Goal: Information Seeking & Learning: Learn about a topic

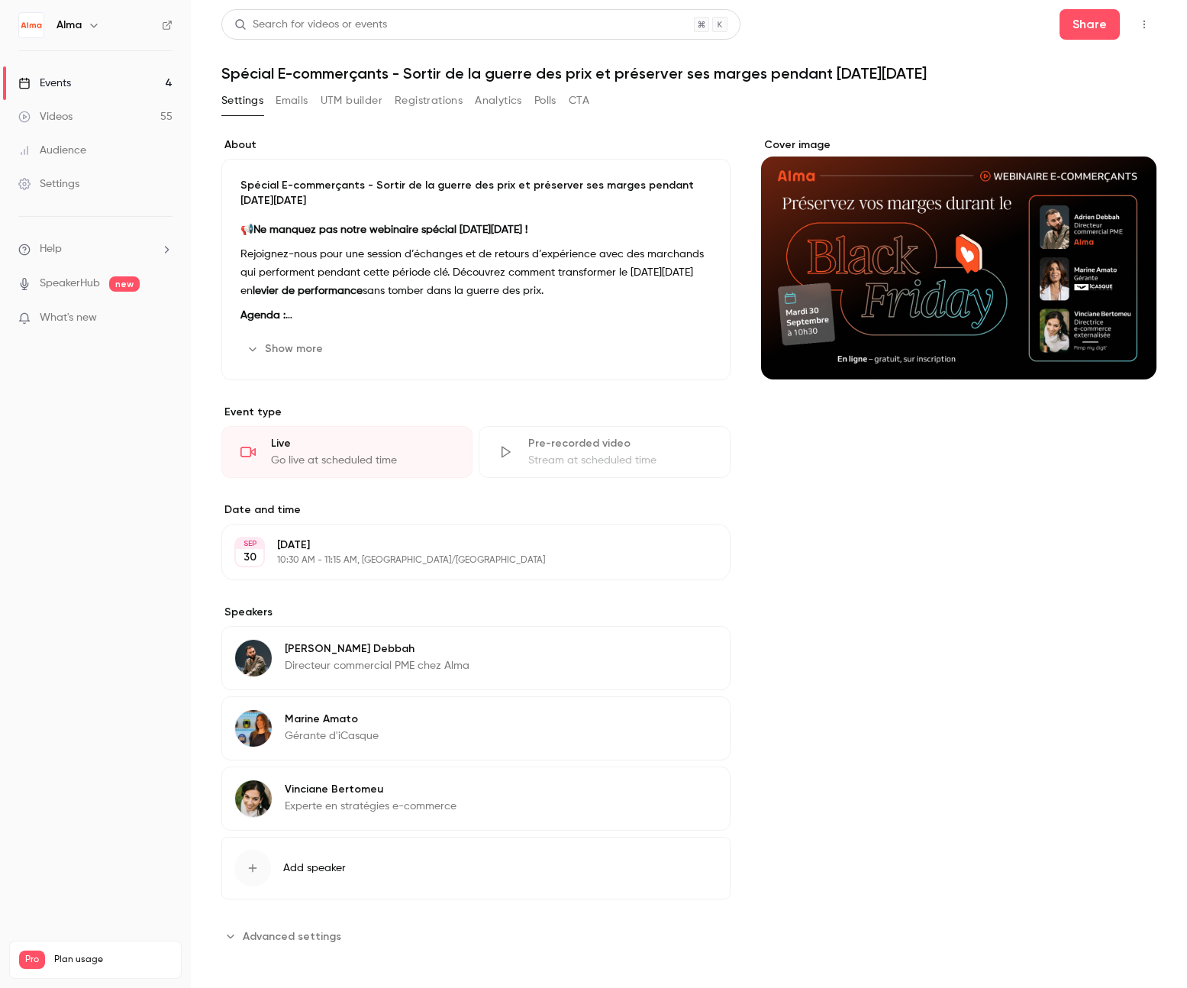
click at [431, 97] on button "Registrations" at bounding box center [429, 101] width 68 height 24
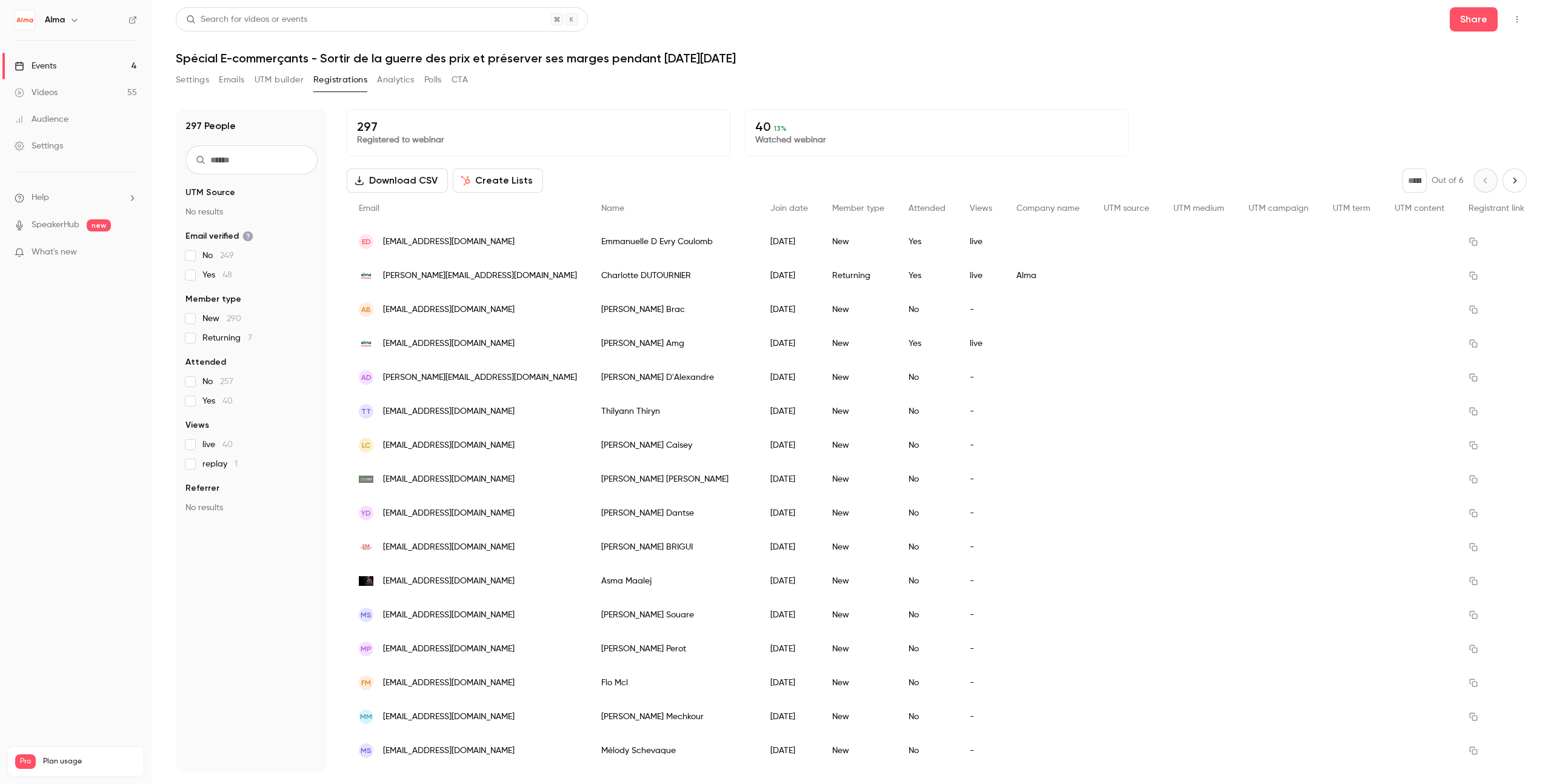
click at [401, 79] on button "Analytics" at bounding box center [395, 80] width 37 height 19
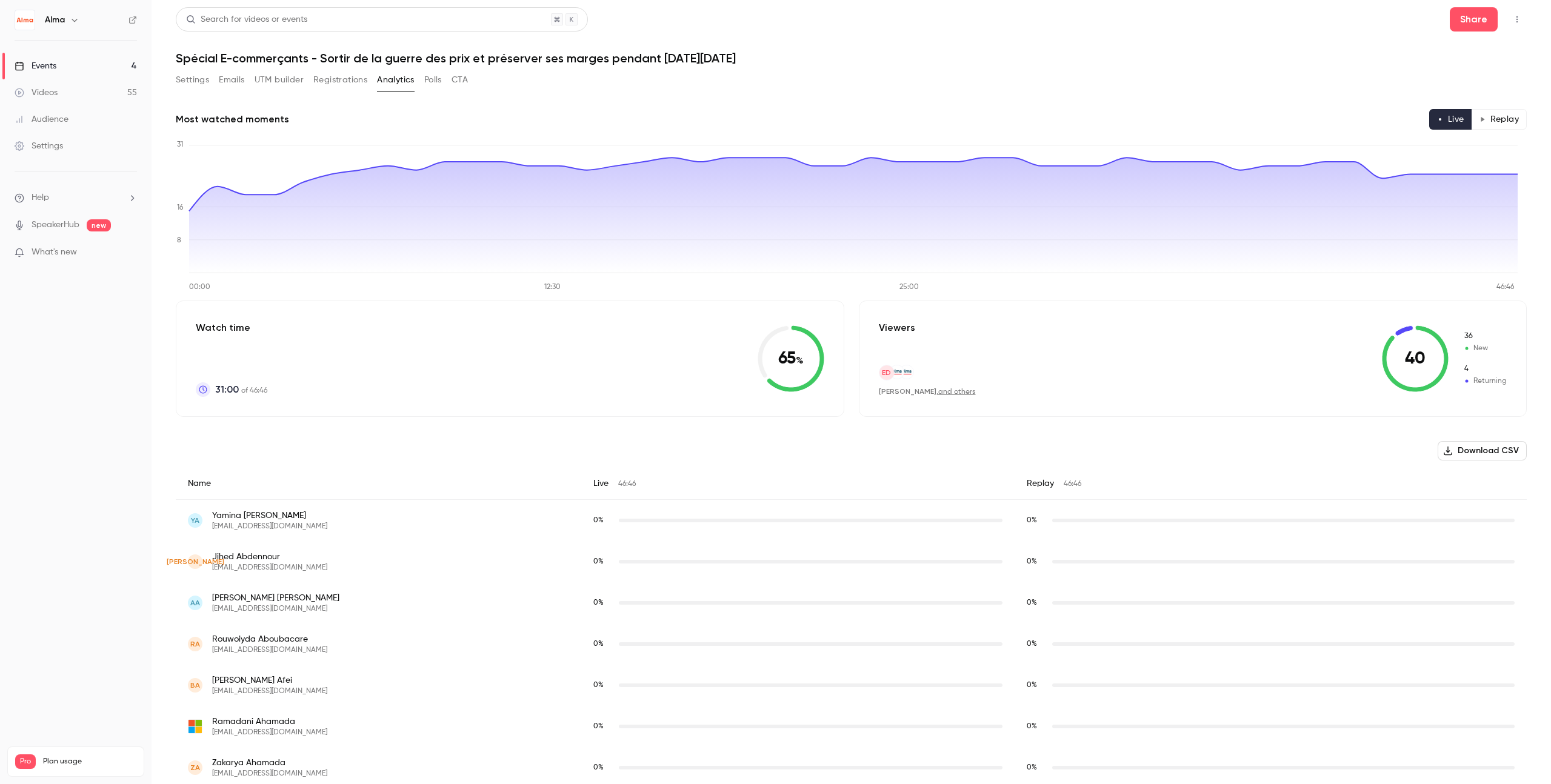
click at [425, 83] on button "Polls" at bounding box center [433, 80] width 17 height 19
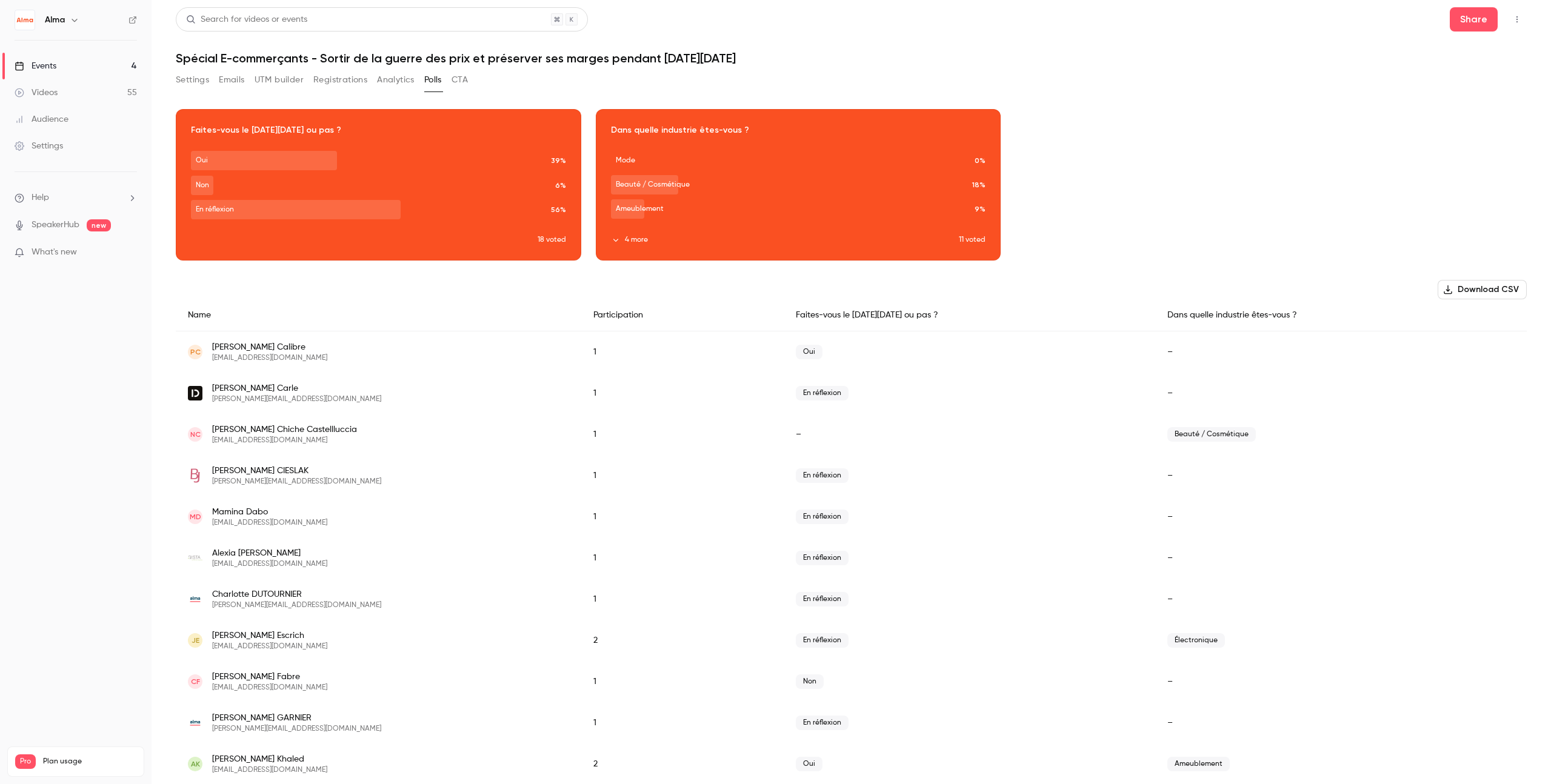
click at [396, 83] on button "Analytics" at bounding box center [395, 80] width 37 height 19
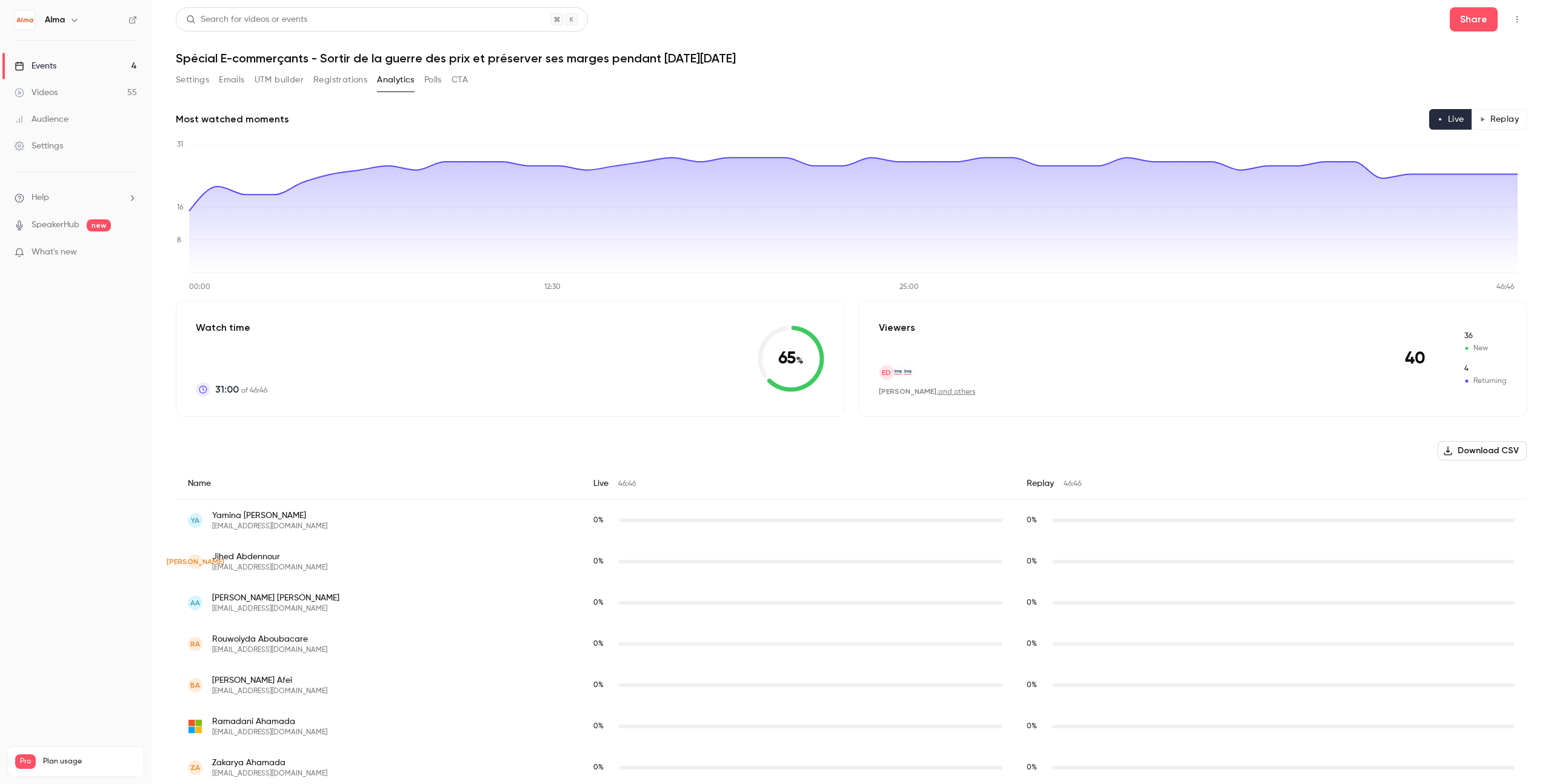
click at [332, 76] on button "Registrations" at bounding box center [341, 80] width 54 height 19
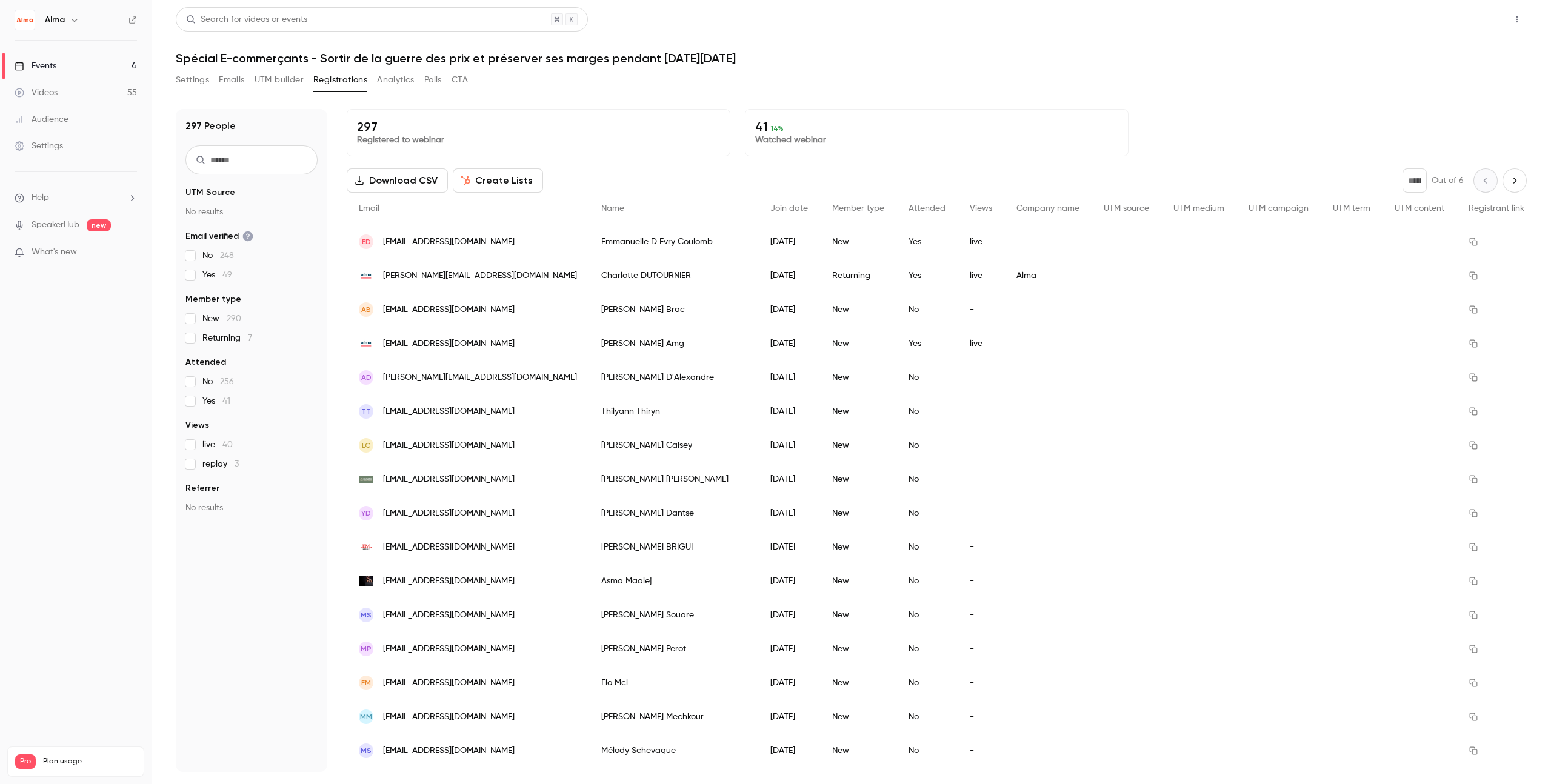
click at [942, 19] on button "Share" at bounding box center [1474, 19] width 48 height 25
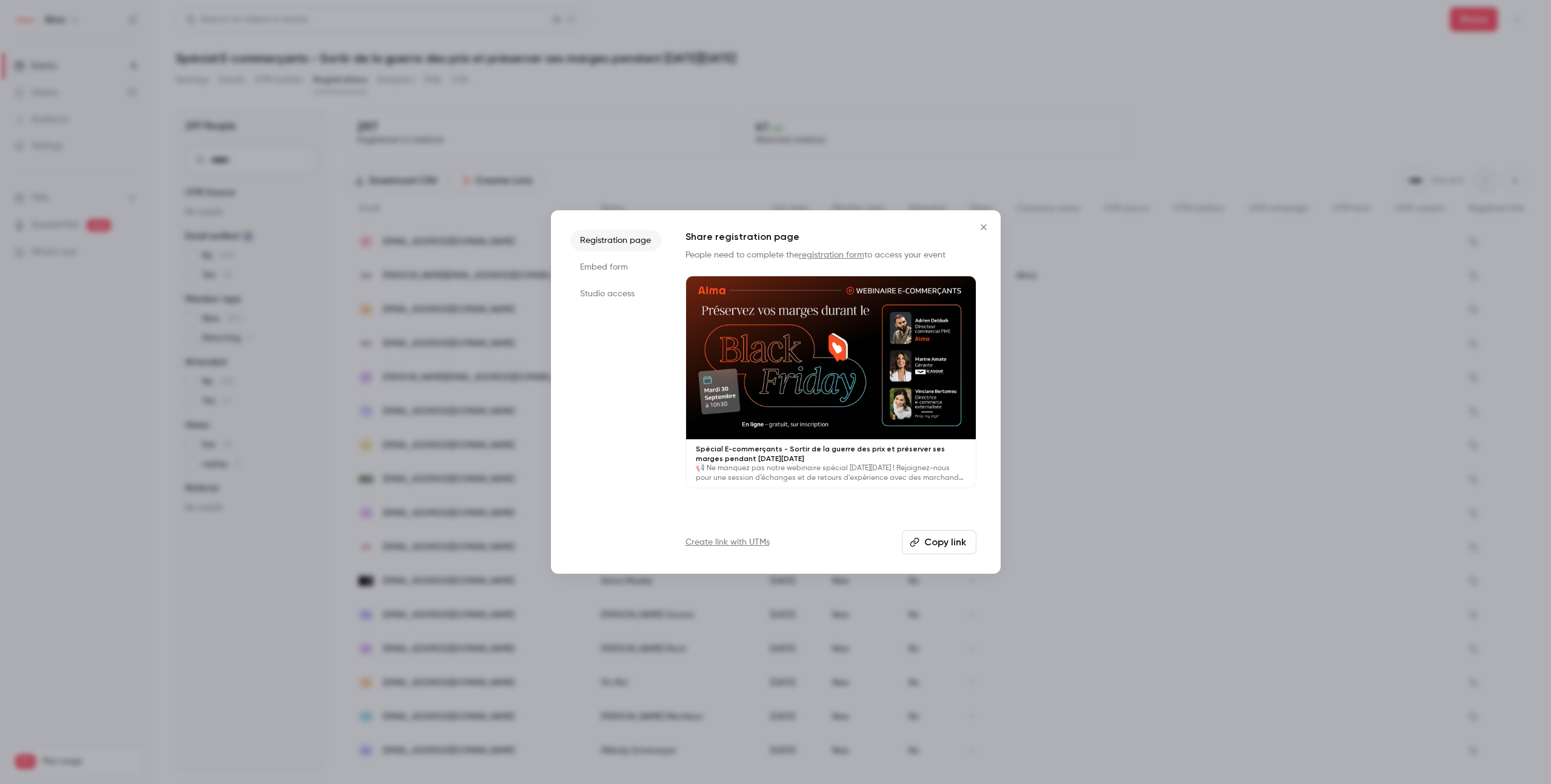
click at [942, 542] on button "Copy link" at bounding box center [939, 542] width 75 height 25
click at [942, 223] on icon "Close" at bounding box center [983, 227] width 14 height 10
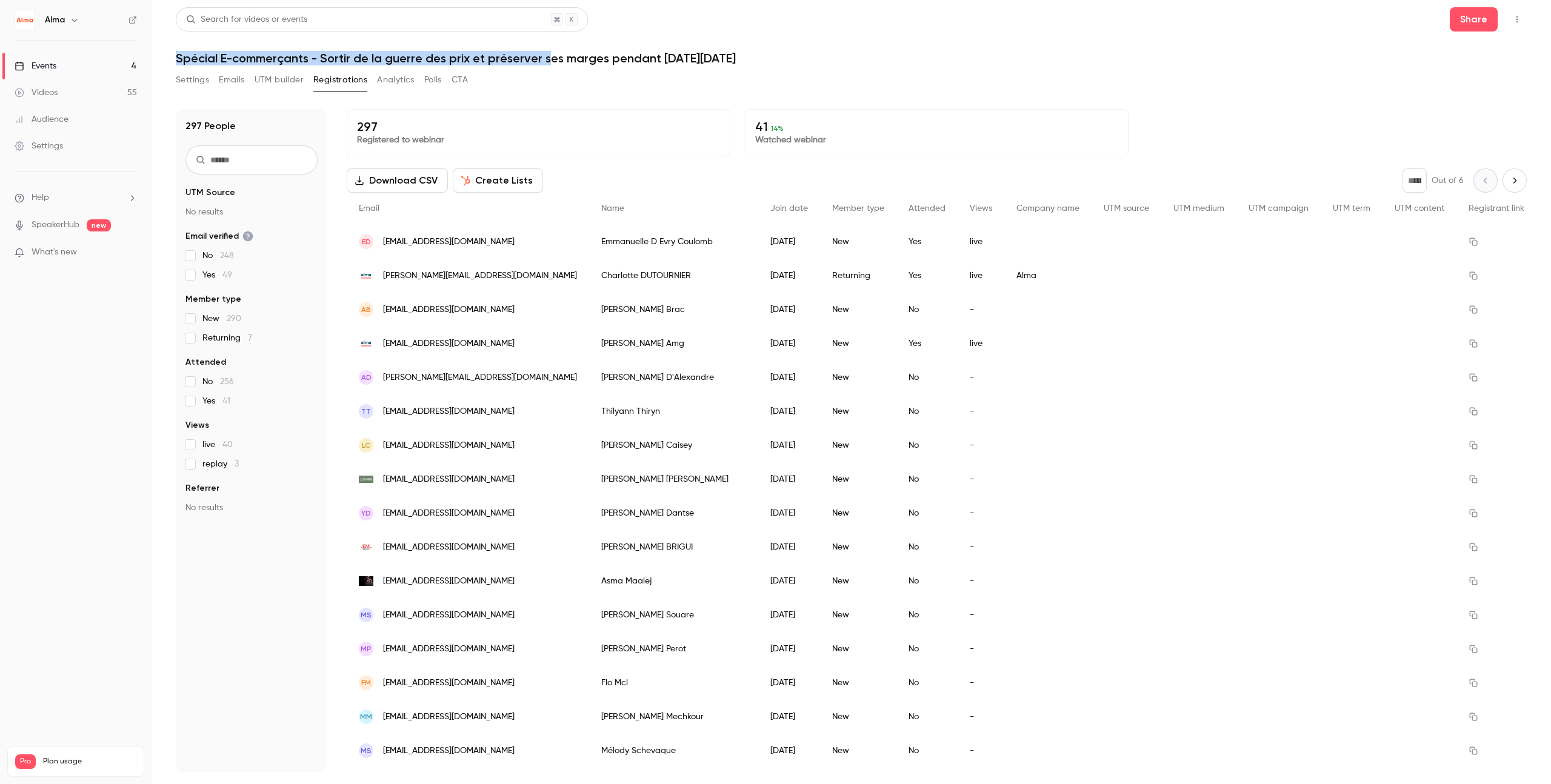
drag, startPoint x: 688, startPoint y: 50, endPoint x: 965, endPoint y: 45, distance: 277.0
click at [729, 51] on h1 "Spécial E-commerçants - Sortir de la guerre des prix et préserver ses marges pe…" at bounding box center [851, 58] width 1351 height 14
click at [942, 17] on icon "button" at bounding box center [1518, 20] width 2 height 6
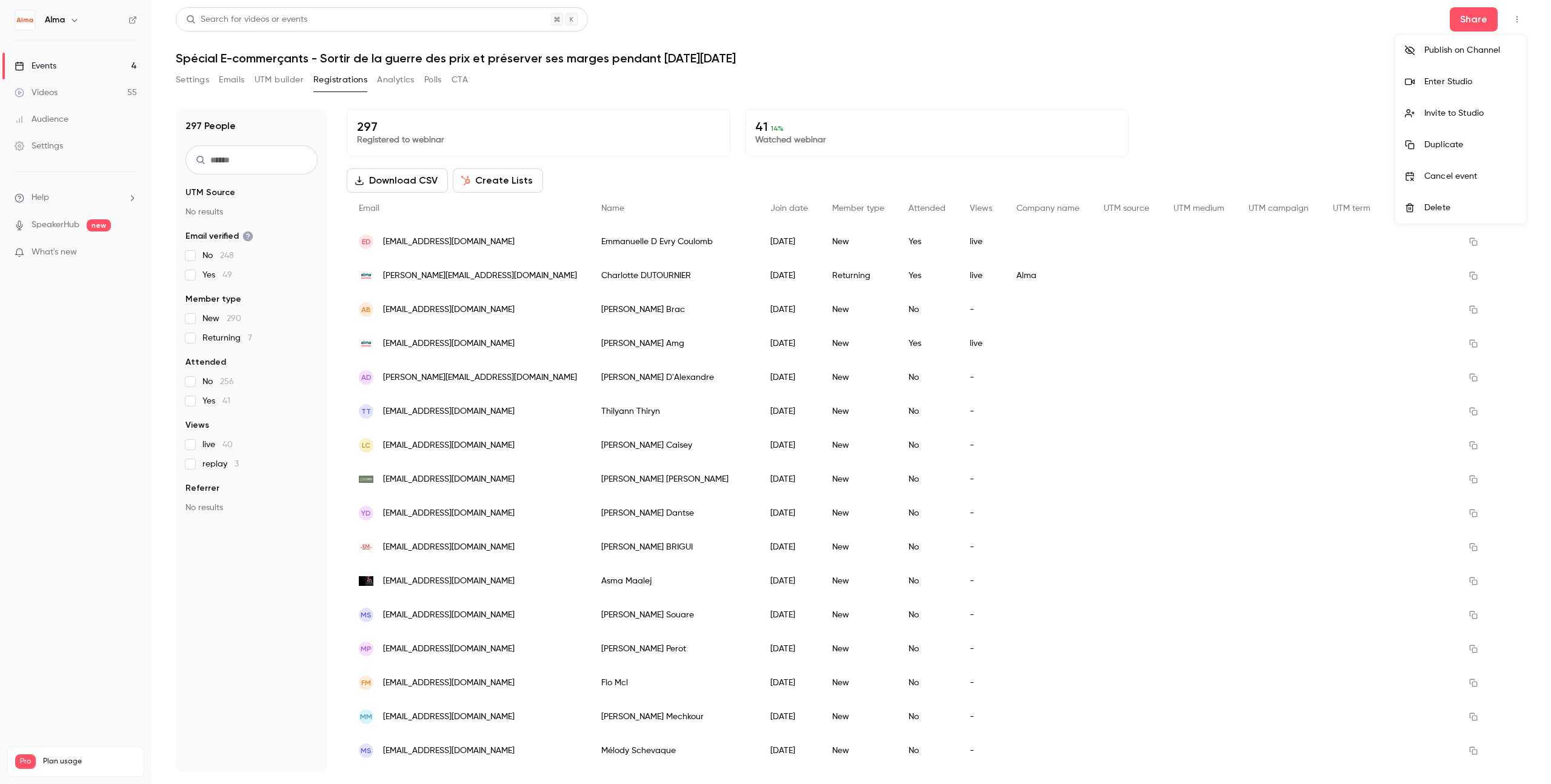
click at [942, 60] on div at bounding box center [776, 392] width 1551 height 784
click at [84, 72] on link "Events 4" at bounding box center [75, 66] width 152 height 27
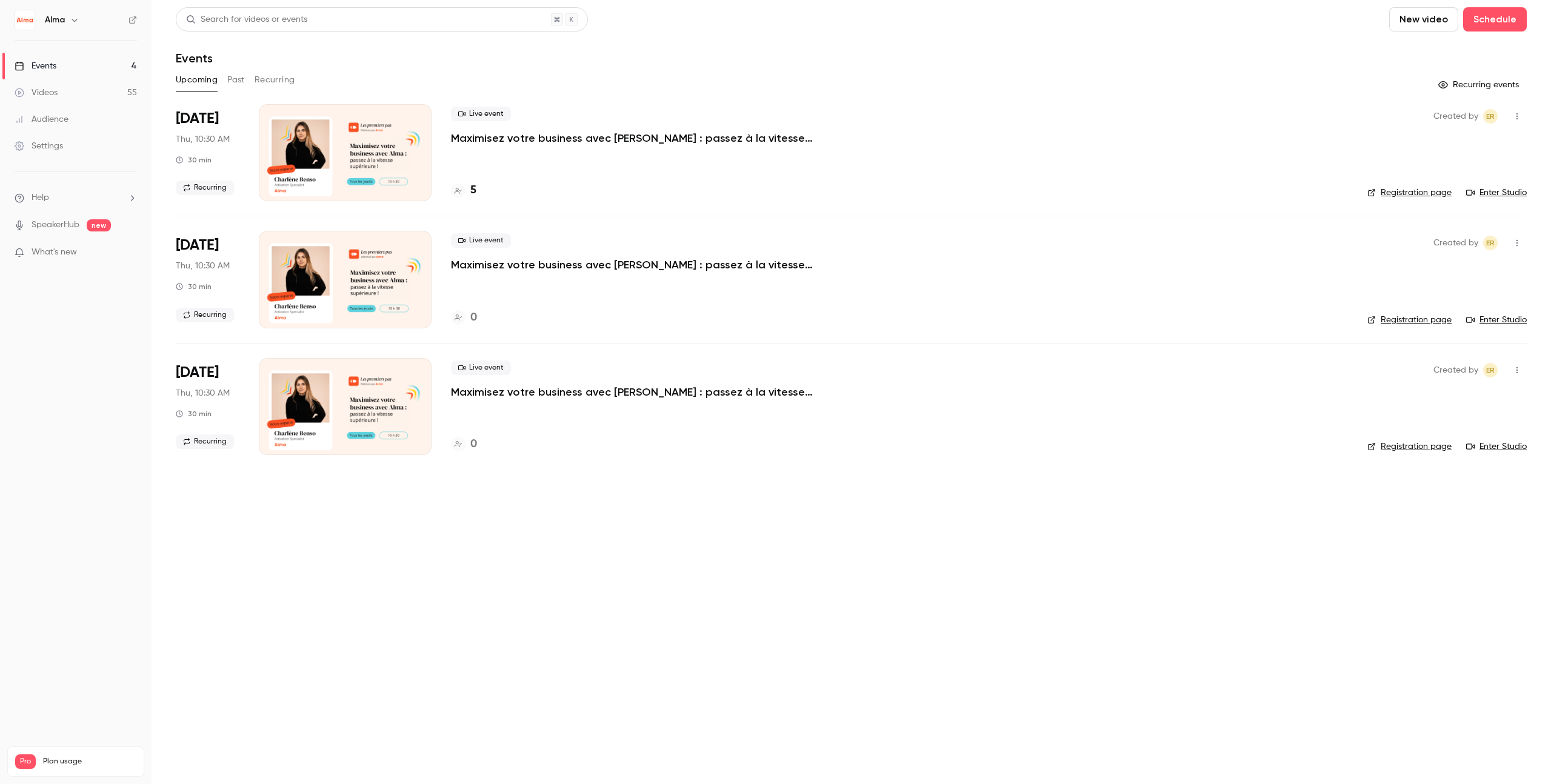
click at [230, 77] on button "Past" at bounding box center [236, 80] width 17 height 19
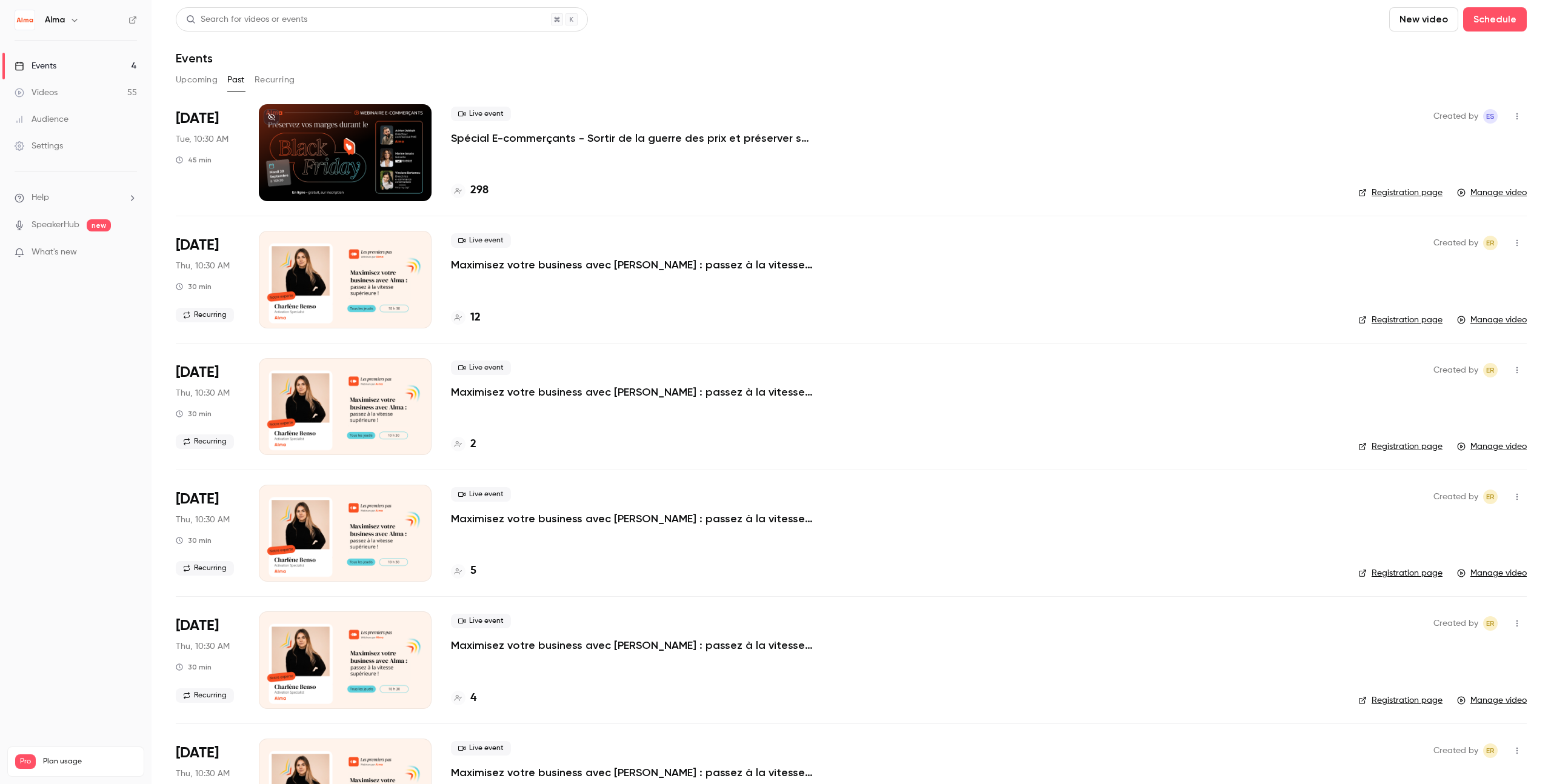
click at [633, 138] on p "Spécial E-commerçants - Sortir de la guerre des prix et préserver ses marges pe…" at bounding box center [633, 138] width 364 height 14
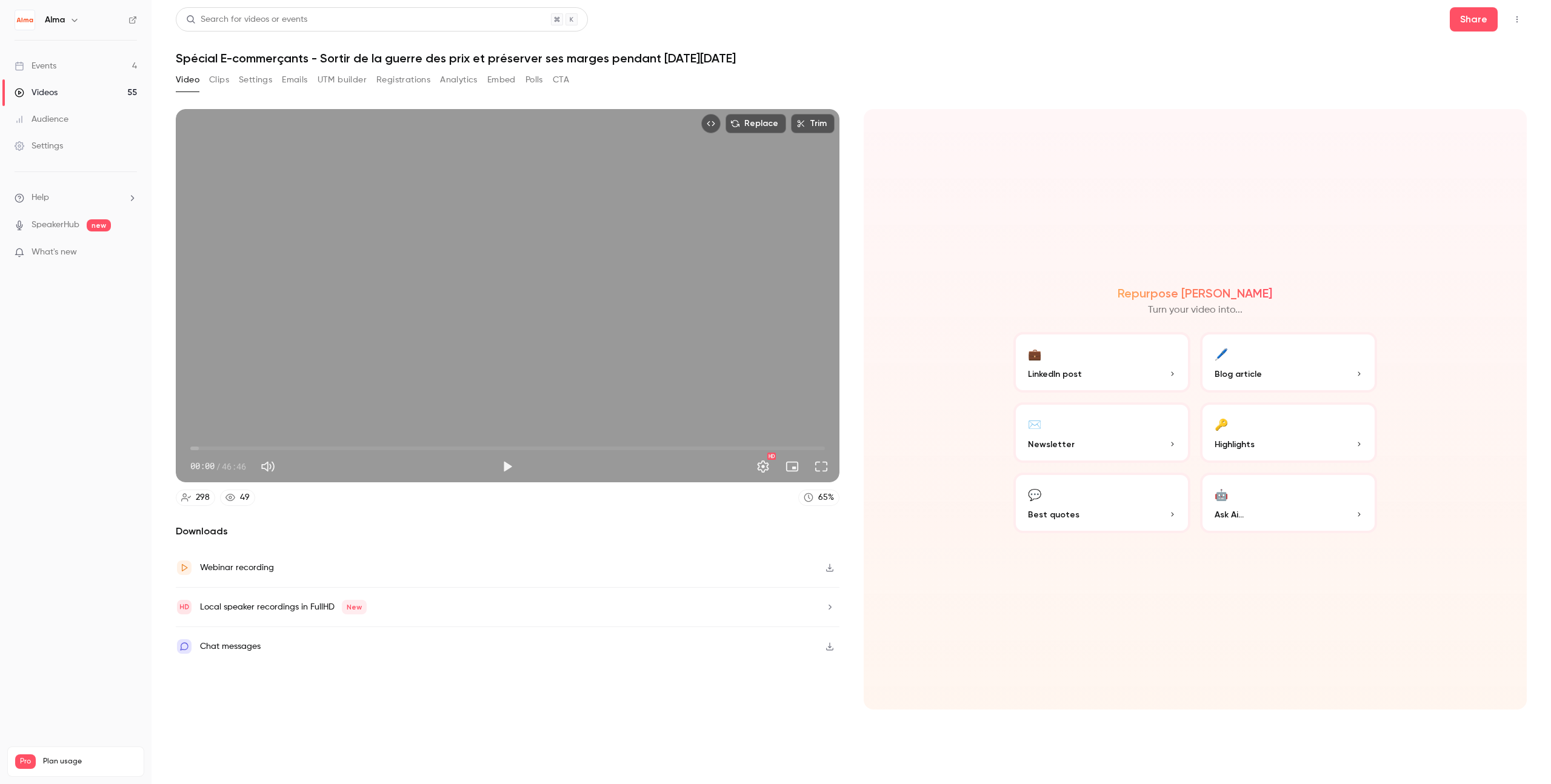
click at [942, 445] on p "Highlights" at bounding box center [1288, 444] width 148 height 13
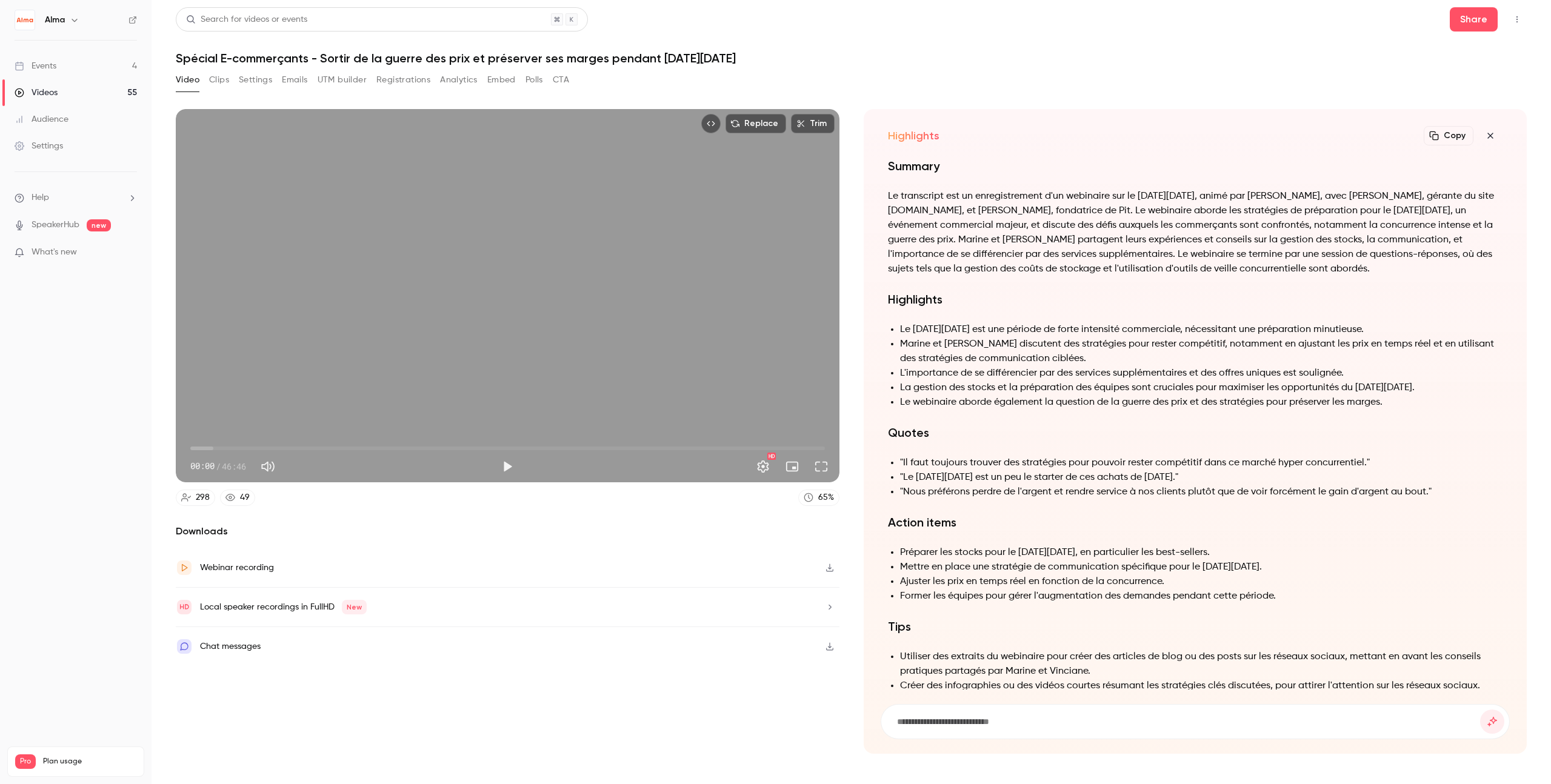
scroll to position [-62, 0]
click at [942, 136] on icon "button" at bounding box center [1490, 135] width 6 height 6
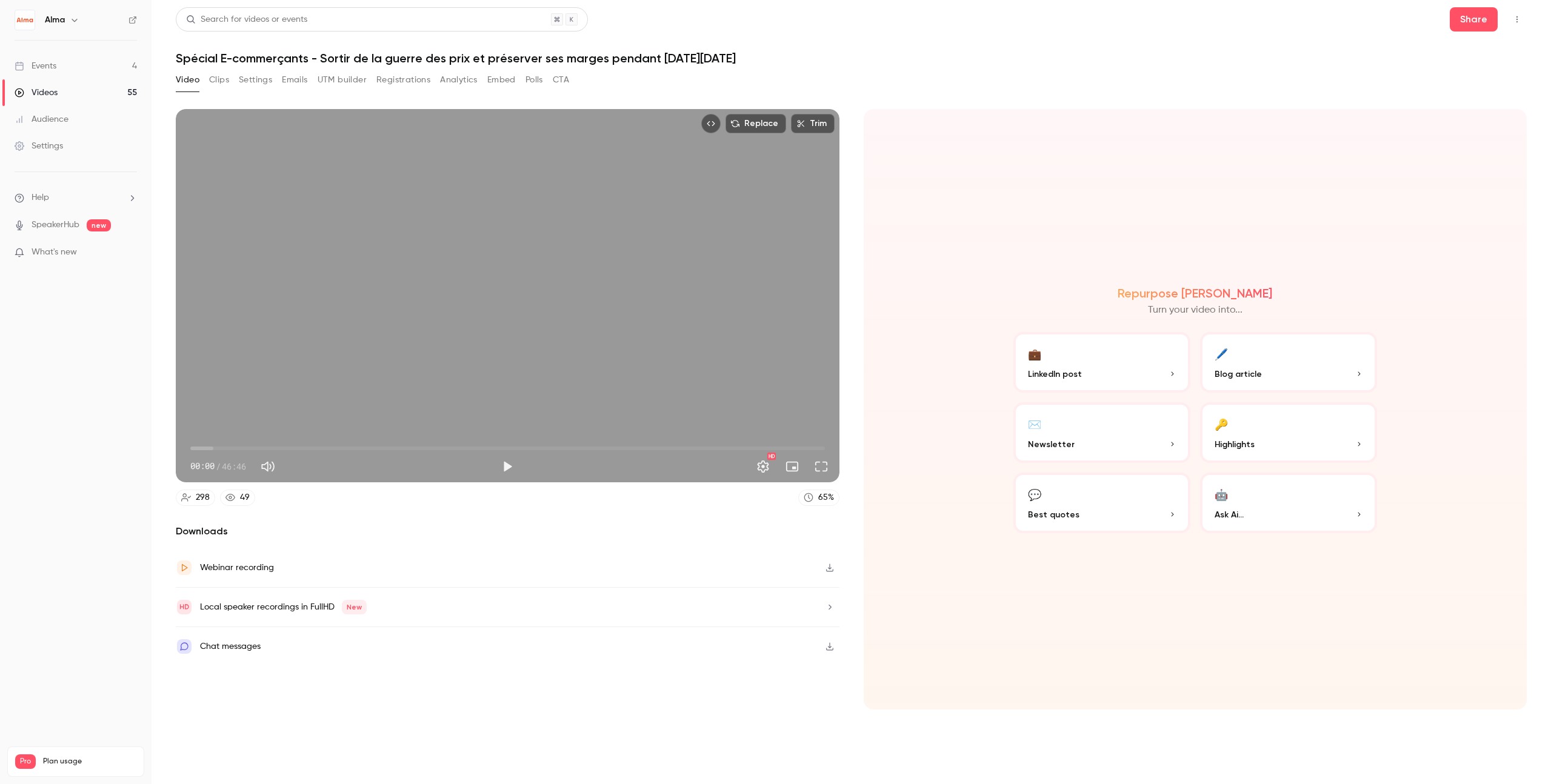
click at [942, 363] on button "💼 LinkedIn post" at bounding box center [1102, 362] width 177 height 60
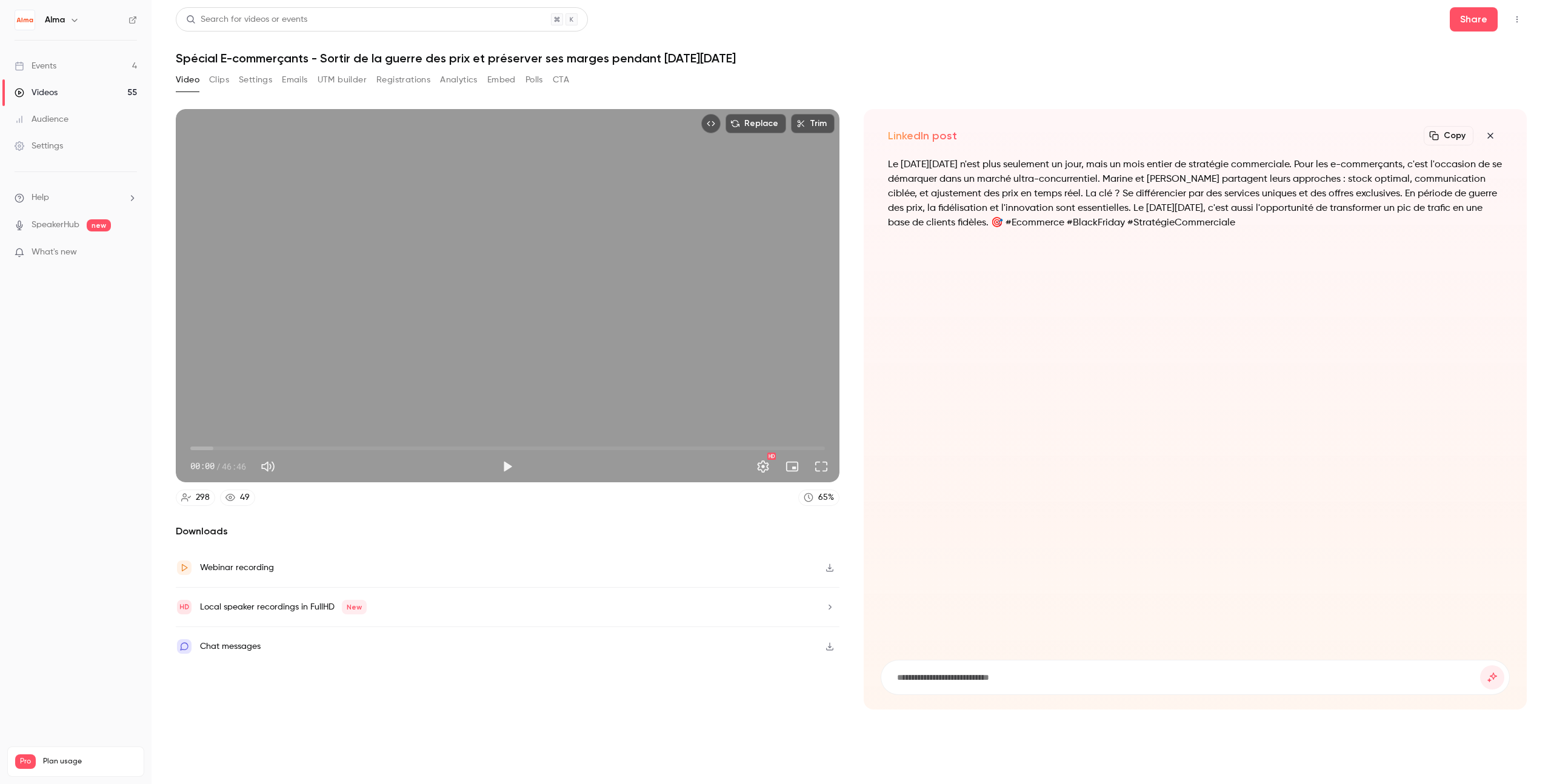
click at [831, 609] on icon "button" at bounding box center [829, 607] width 10 height 9
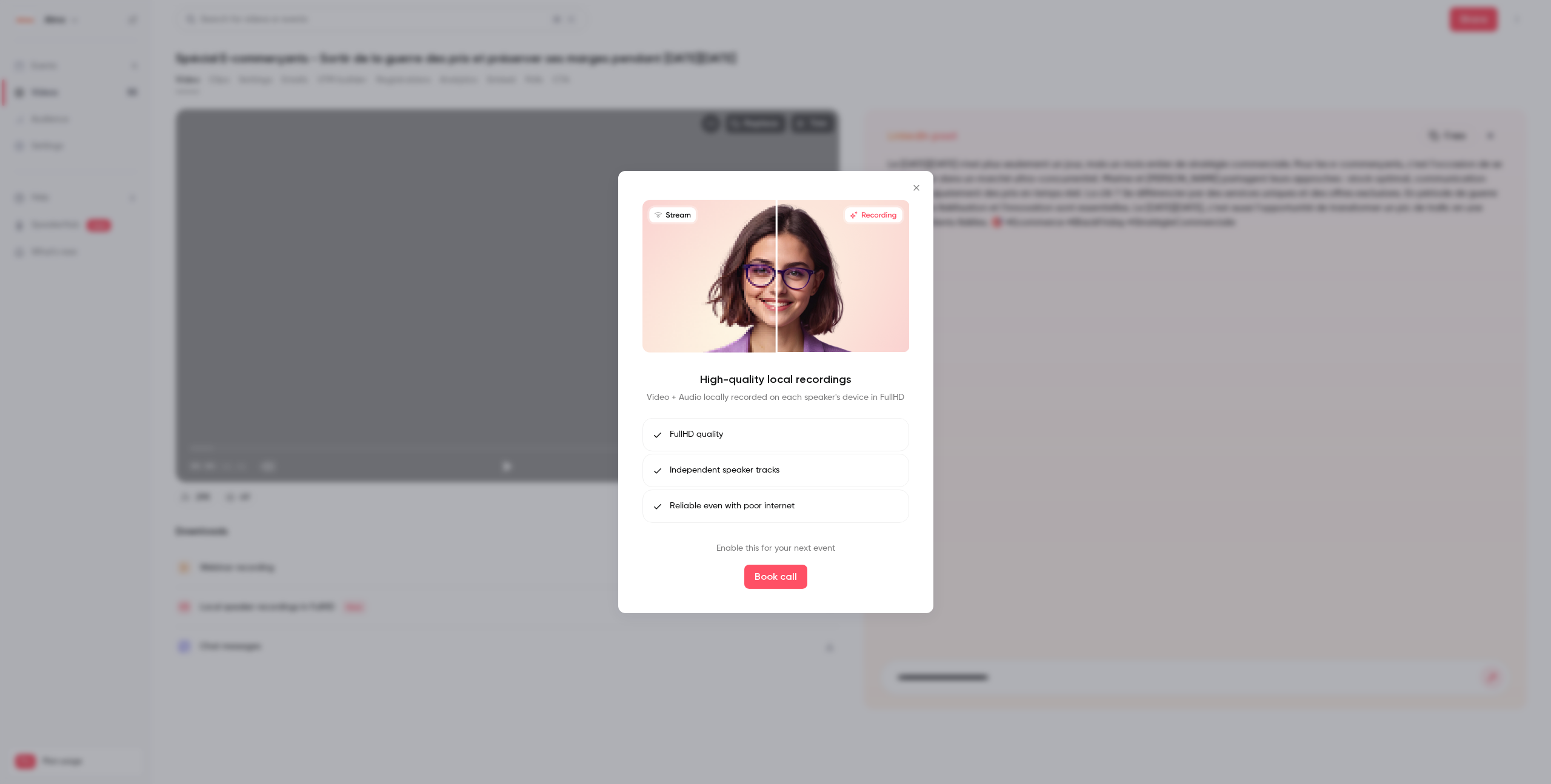
click at [918, 184] on icon "Close" at bounding box center [916, 188] width 14 height 10
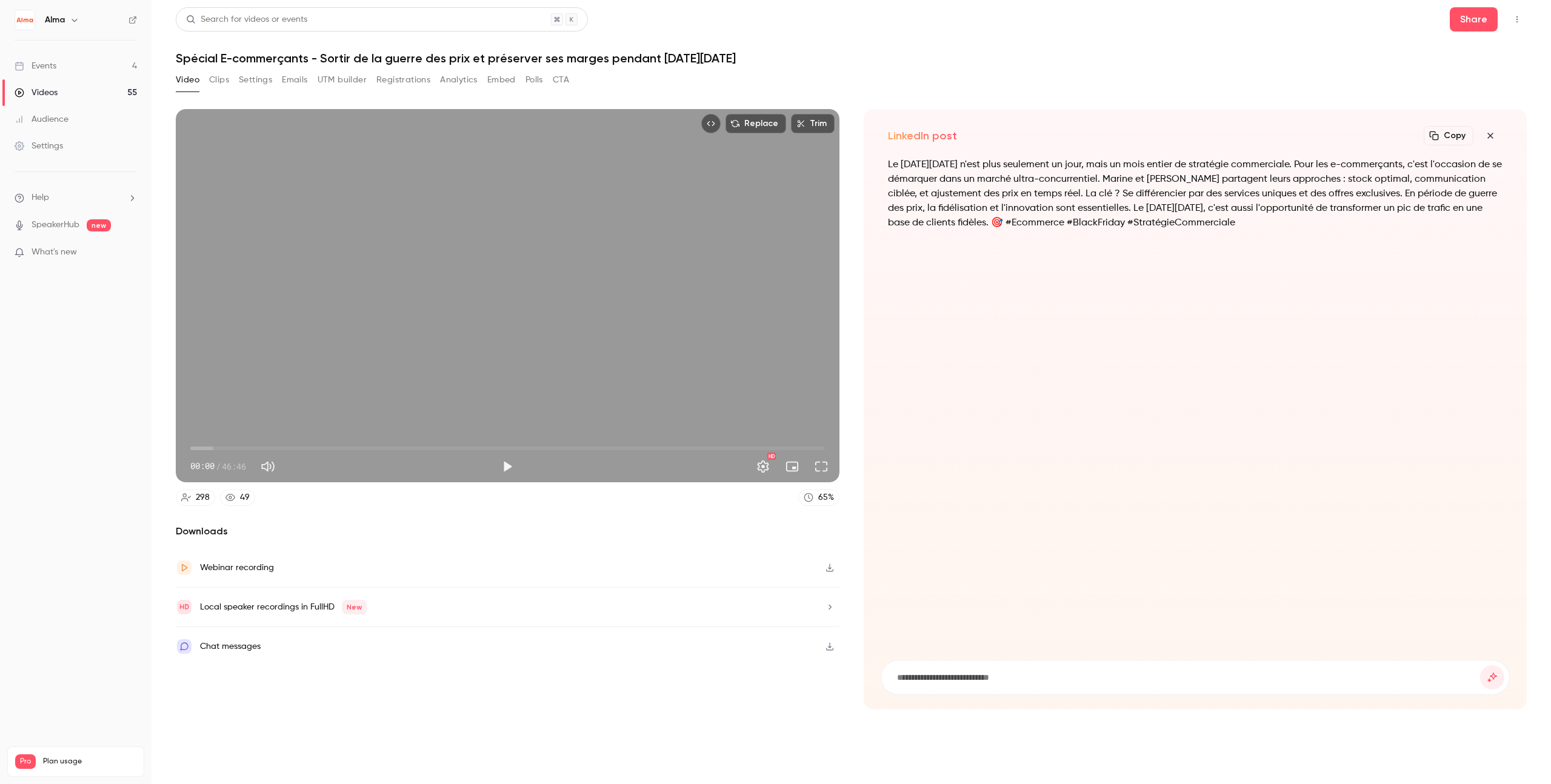
click at [837, 571] on button "button" at bounding box center [829, 567] width 19 height 19
click at [505, 464] on button "Play" at bounding box center [507, 467] width 25 height 25
click at [763, 465] on button "Settings" at bounding box center [763, 467] width 25 height 25
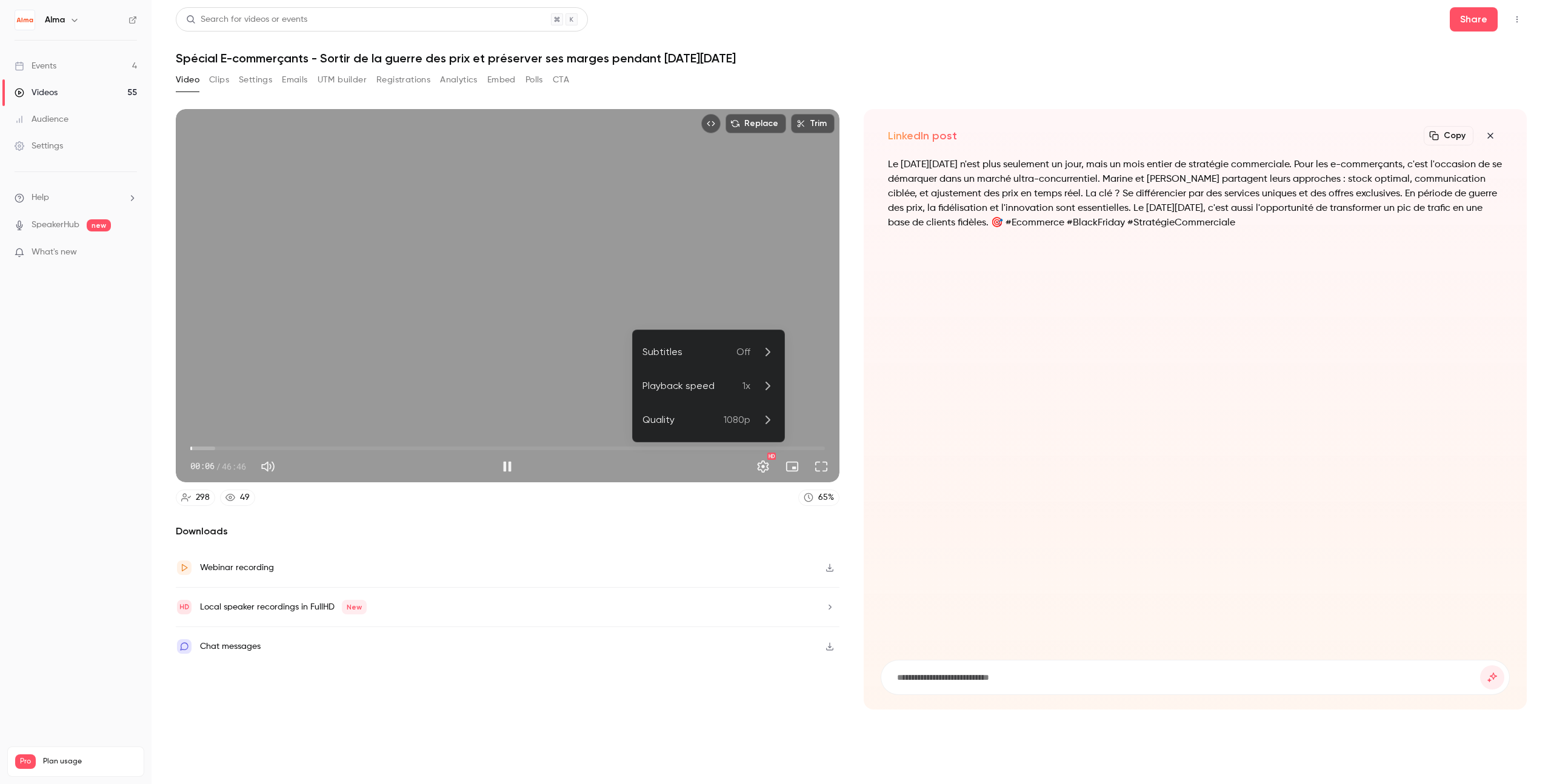
click at [762, 389] on icon at bounding box center [768, 386] width 14 height 14
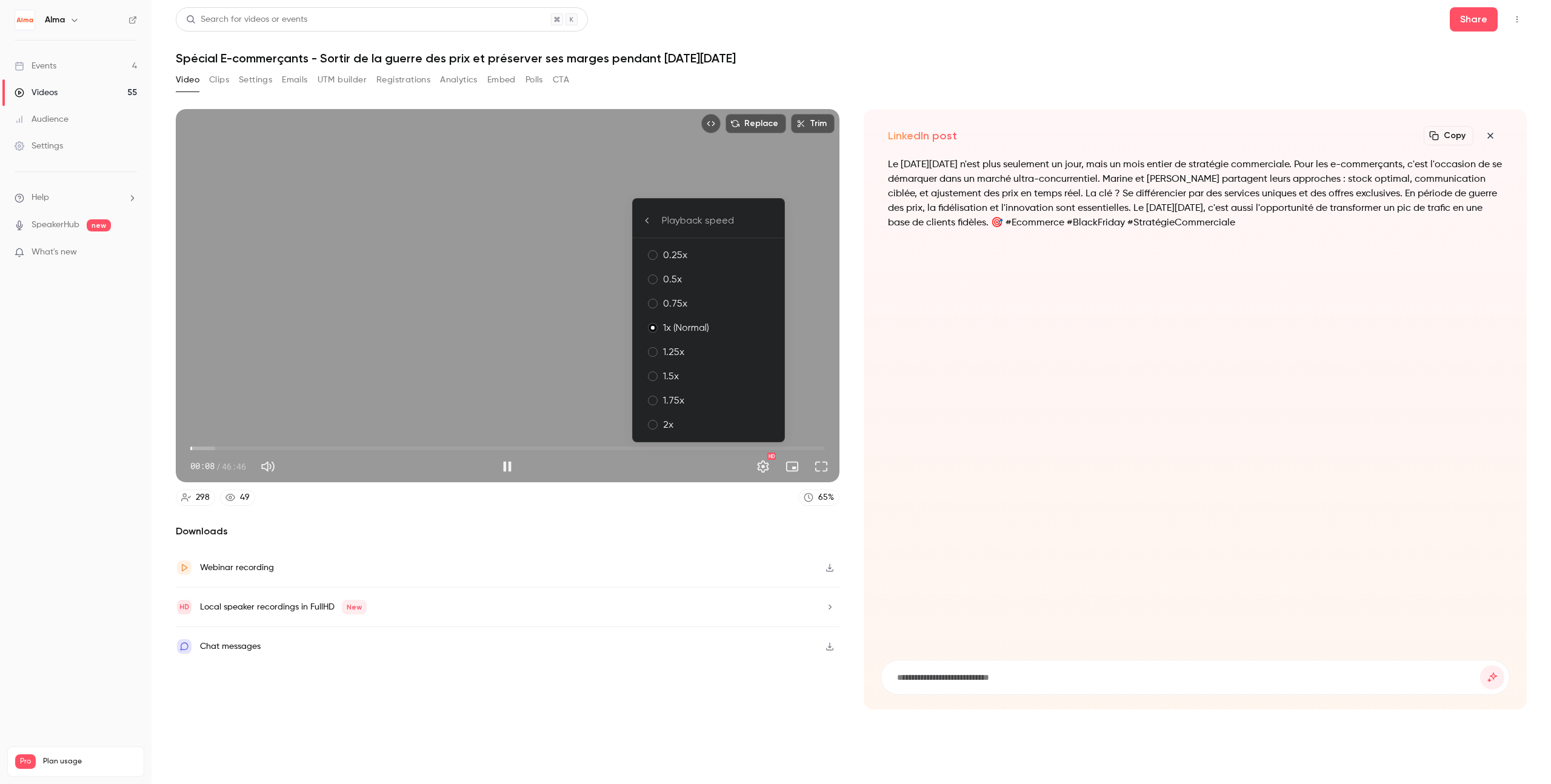
click at [709, 373] on div "1.5x" at bounding box center [718, 376] width 112 height 14
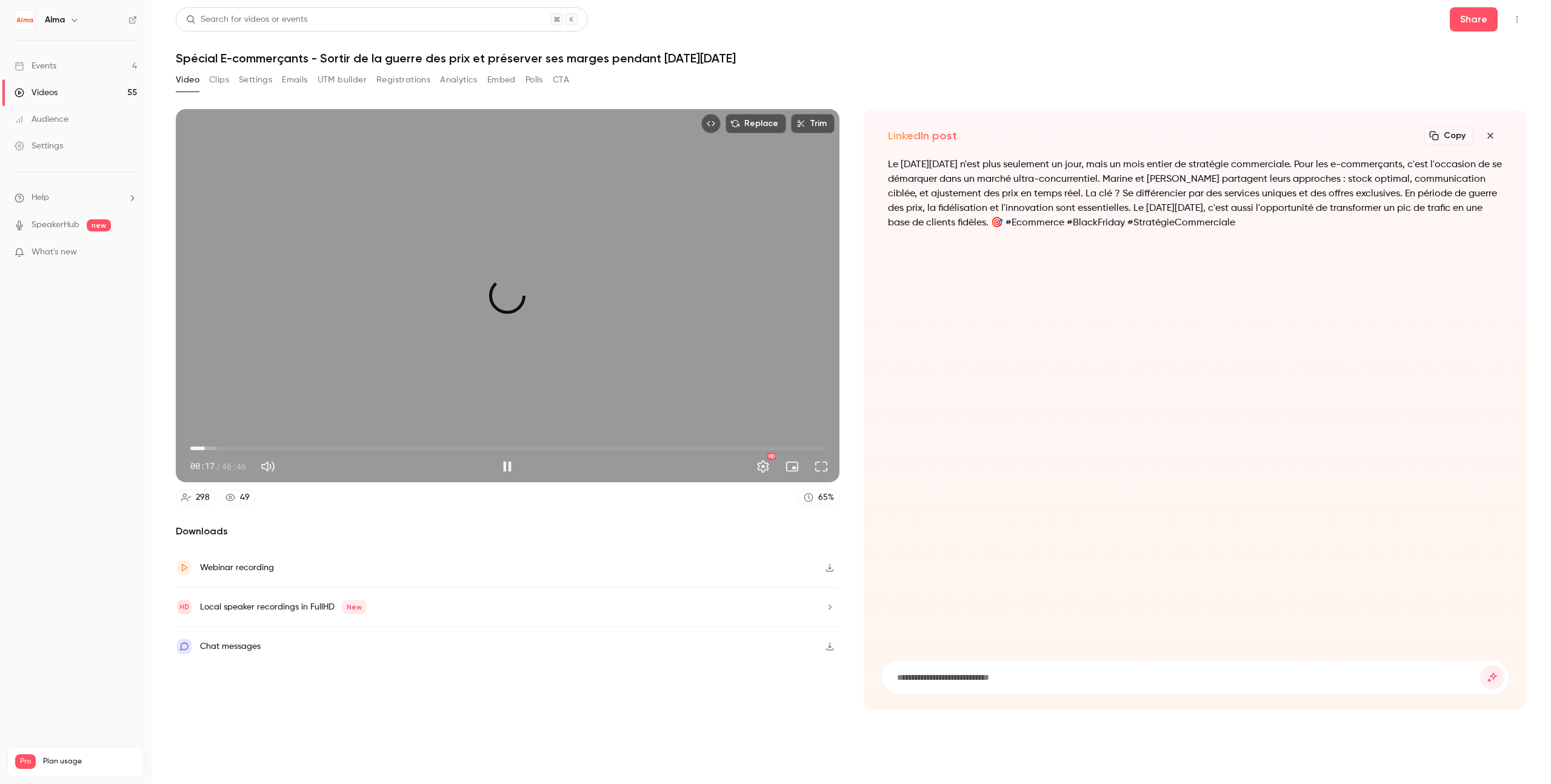
click at [205, 448] on span "01:04" at bounding box center [508, 448] width 635 height 19
click at [221, 448] on span "01:05" at bounding box center [508, 448] width 635 height 19
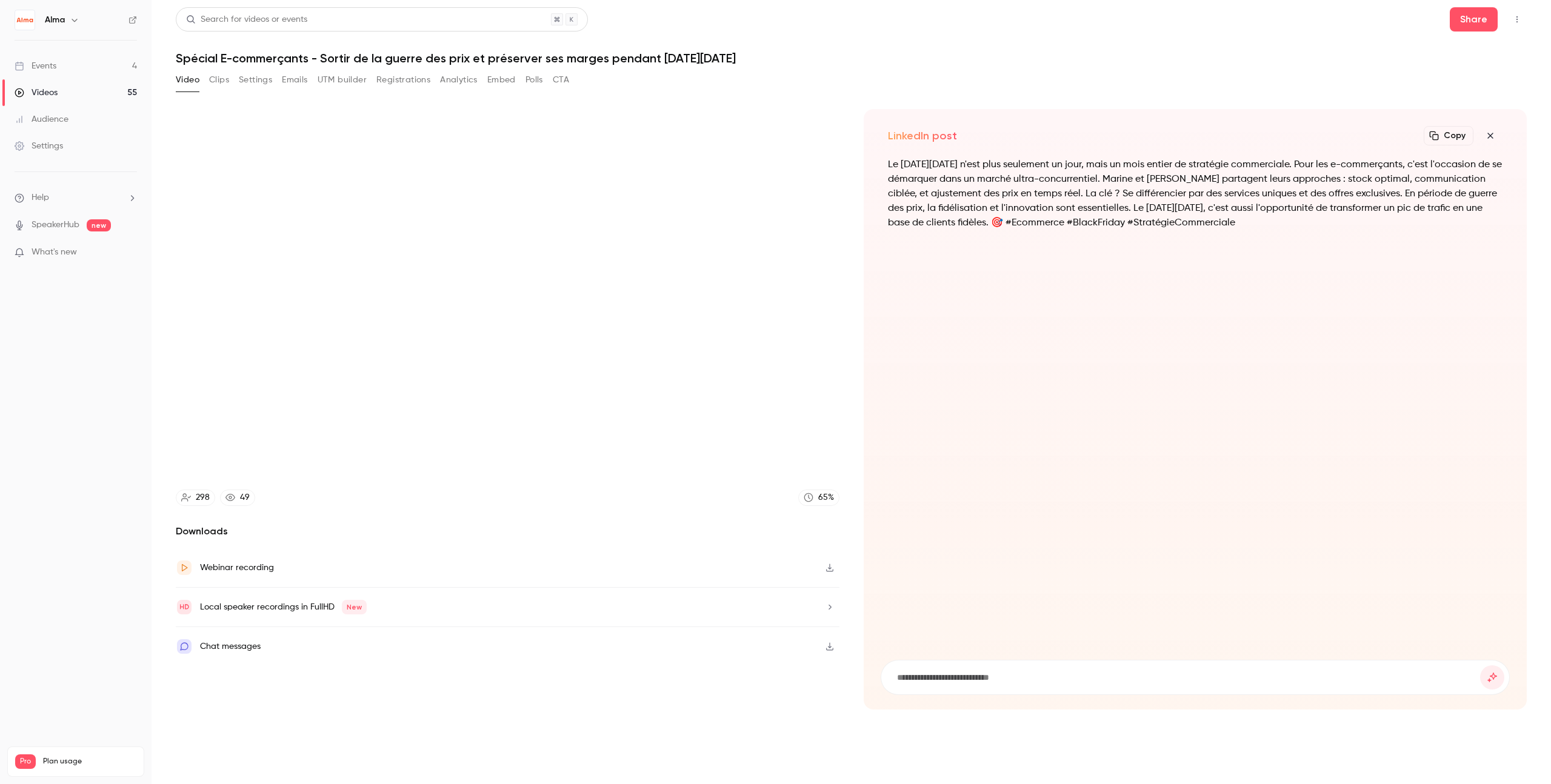
click at [942, 137] on icon "button" at bounding box center [1491, 136] width 14 height 10
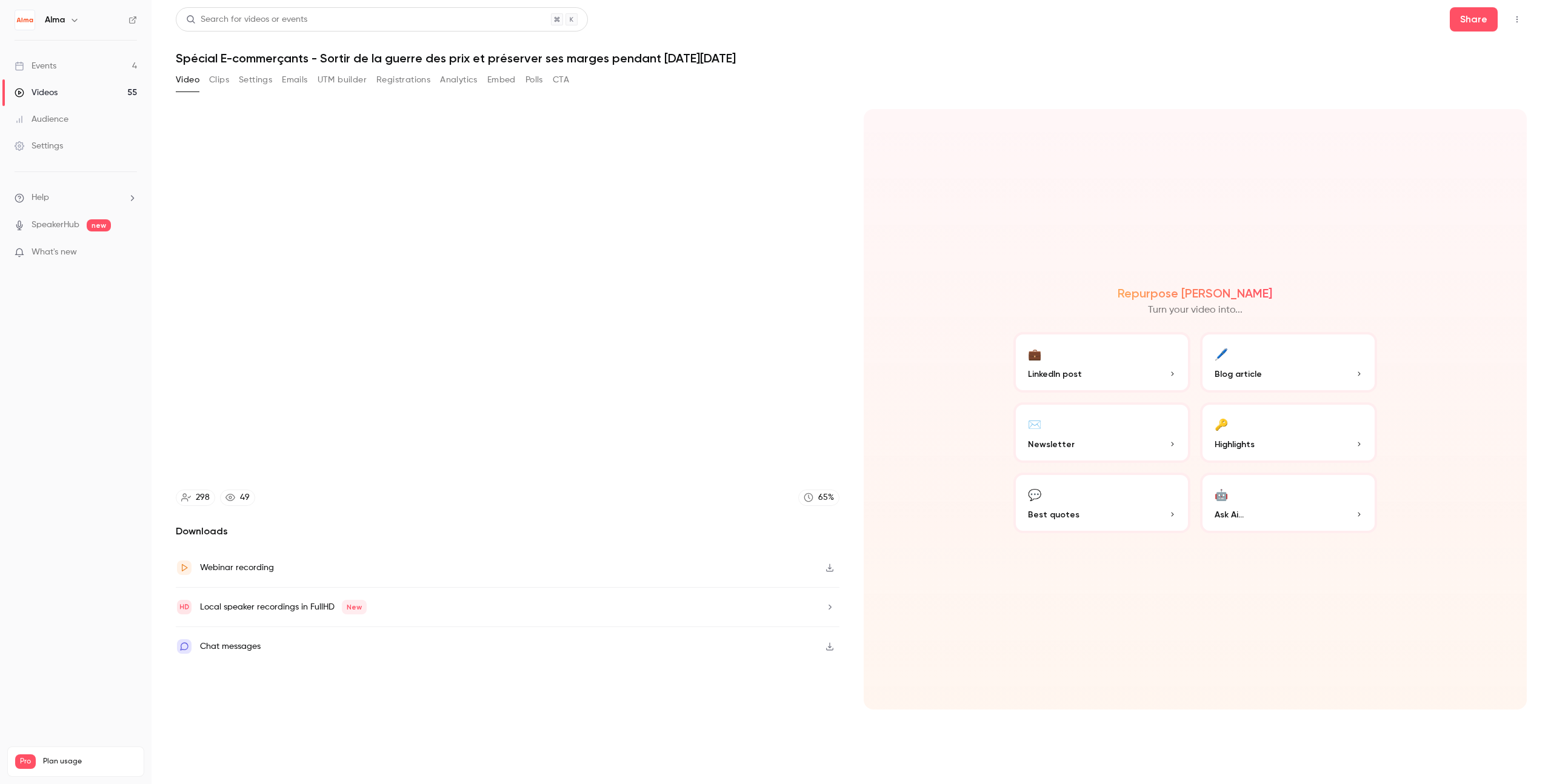
click at [942, 514] on icon "button" at bounding box center [1172, 514] width 7 height 7
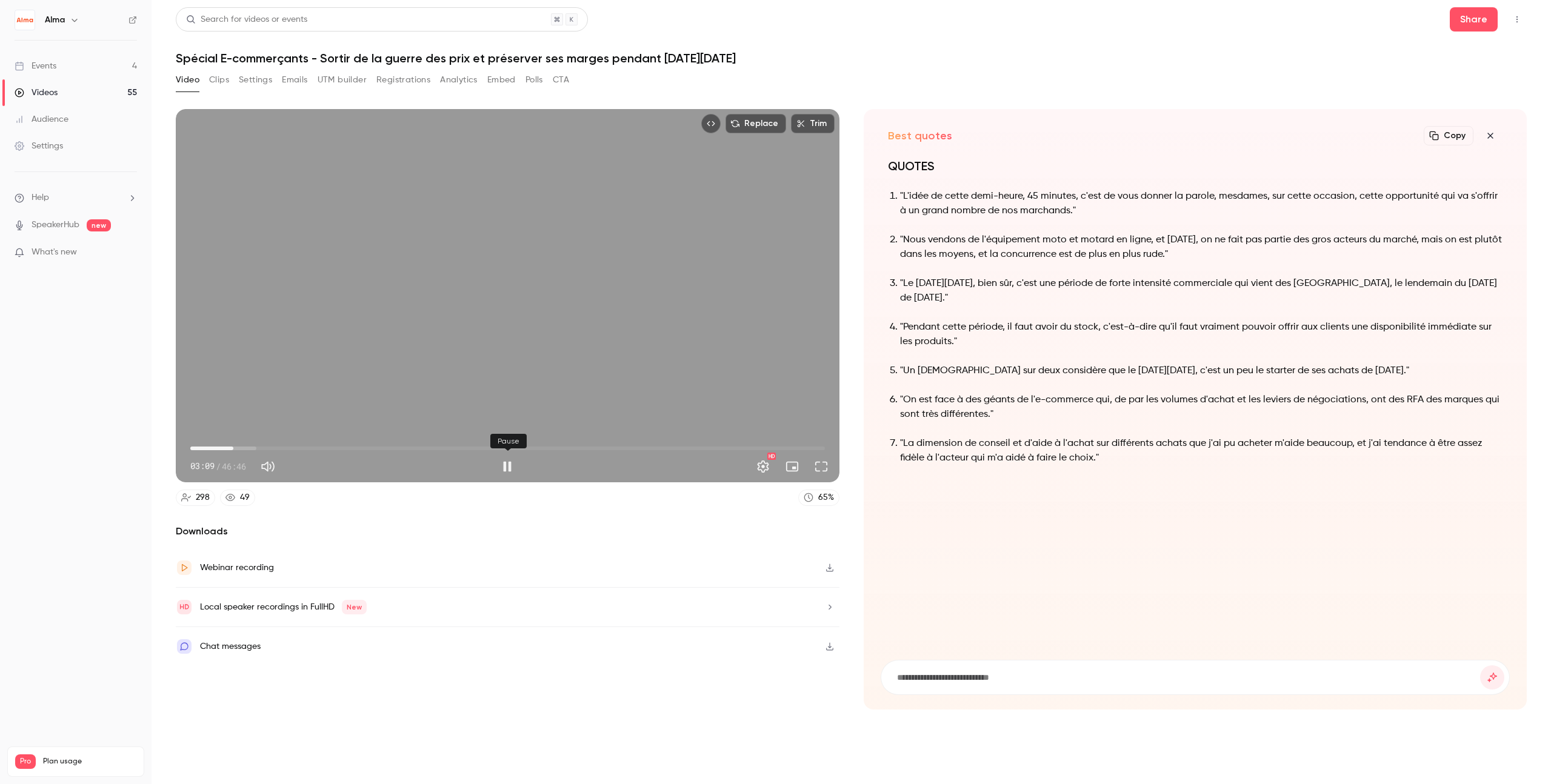
click at [510, 467] on button "Pause" at bounding box center [507, 467] width 25 height 25
click at [928, 335] on p ""Pendant cette période, il faut avoir du stock, c'est-à-dire qu'il faut vraimen…" at bounding box center [1202, 334] width 603 height 29
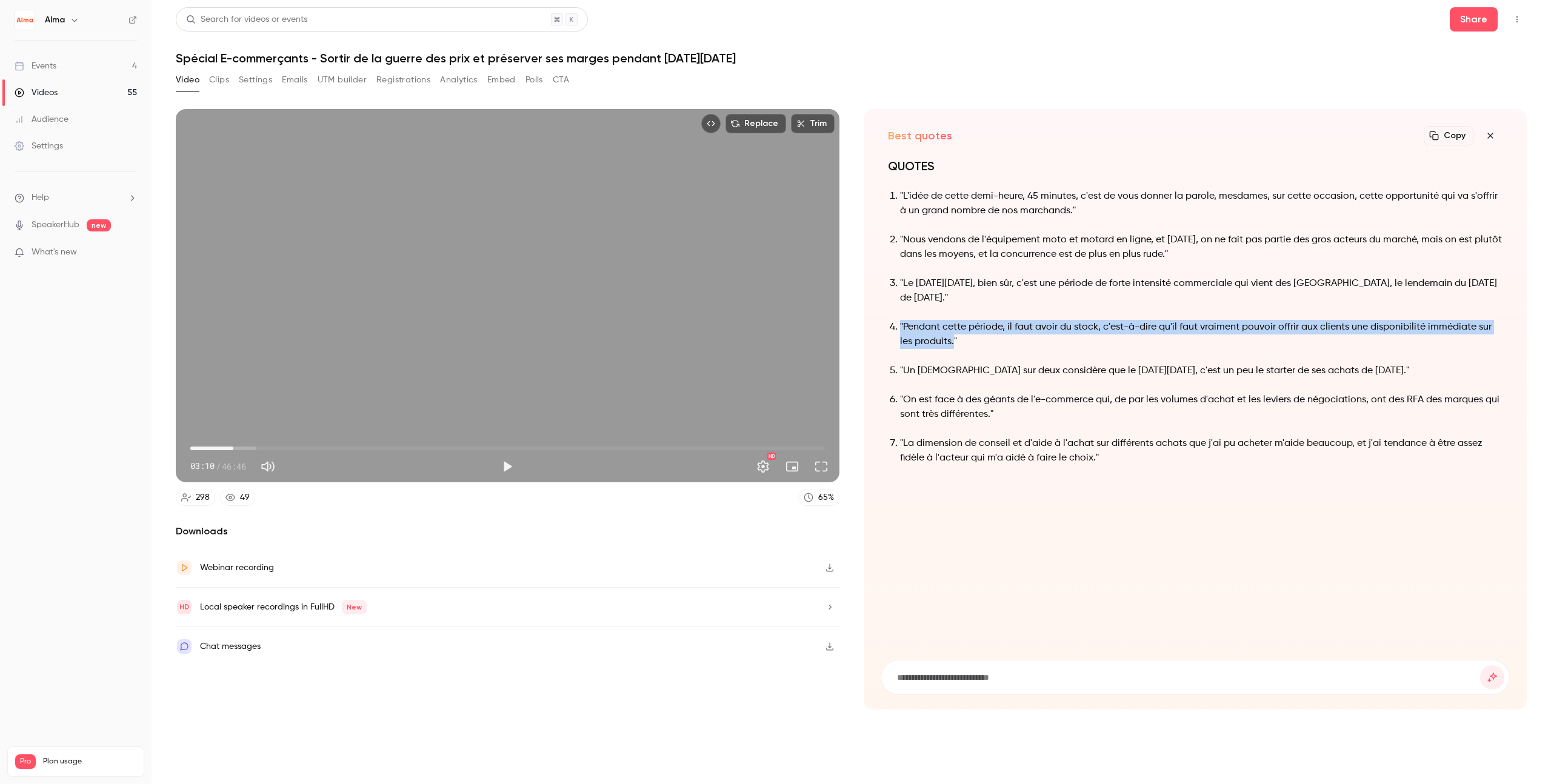
drag, startPoint x: 939, startPoint y: 340, endPoint x: 883, endPoint y: 315, distance: 61.3
click at [883, 315] on div "QUOTES "L'idée de cette demi-heure, 45 minutes, c'est de vous donner la parole,…" at bounding box center [1195, 402] width 629 height 488
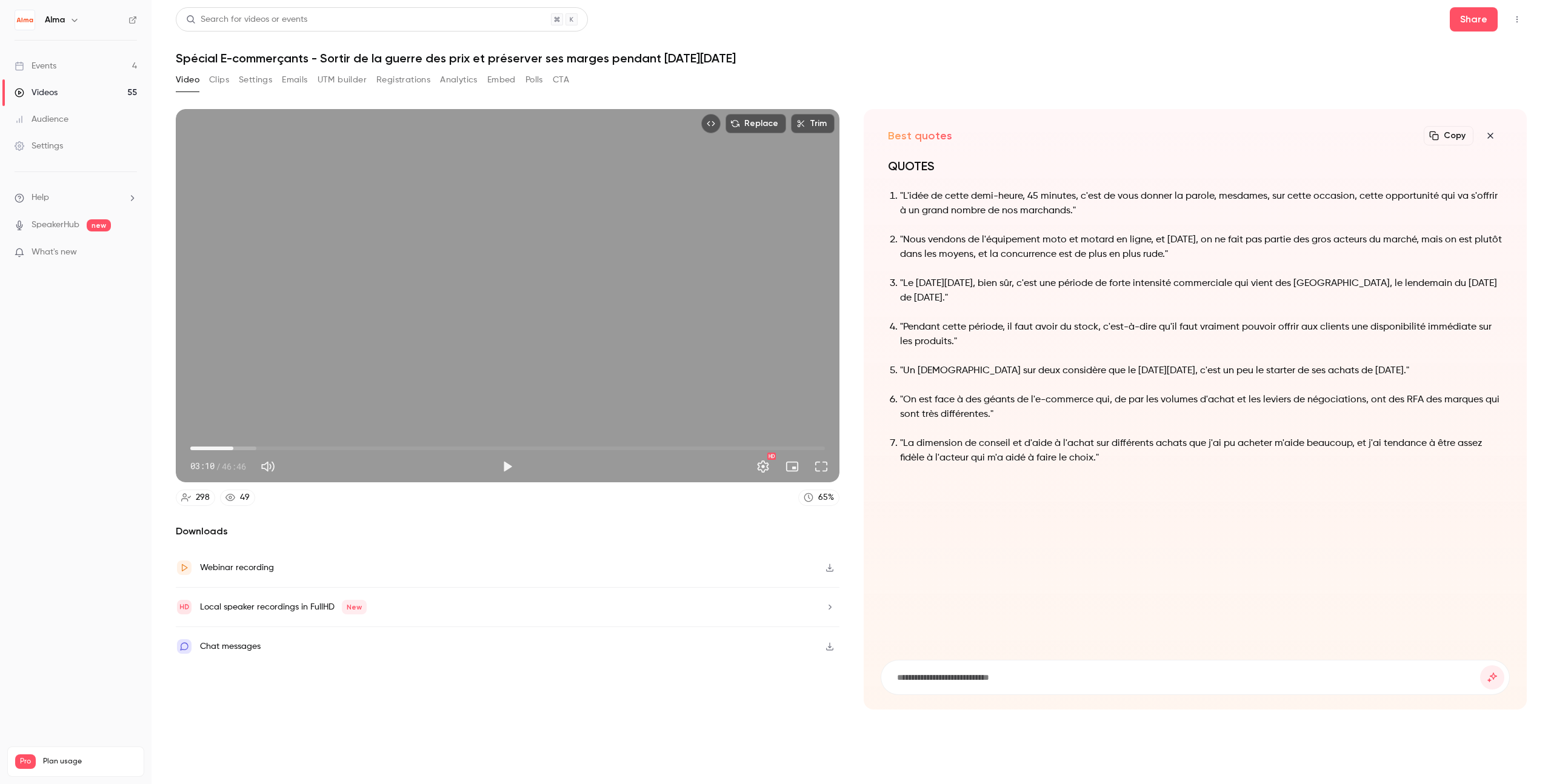
click at [942, 359] on ol ""L'idée de cette demi-heure, 45 minutes, c'est de vous donner la parole, mesdam…" at bounding box center [1195, 327] width 615 height 276
click at [329, 344] on div "Replace Trim 03:10 03:10 / 46:46 HD" at bounding box center [507, 295] width 664 height 373
click at [226, 448] on span "03:20" at bounding box center [508, 448] width 635 height 19
click at [233, 448] on span "03:15" at bounding box center [234, 448] width 4 height 4
click at [506, 466] on button "Pause" at bounding box center [507, 467] width 25 height 25
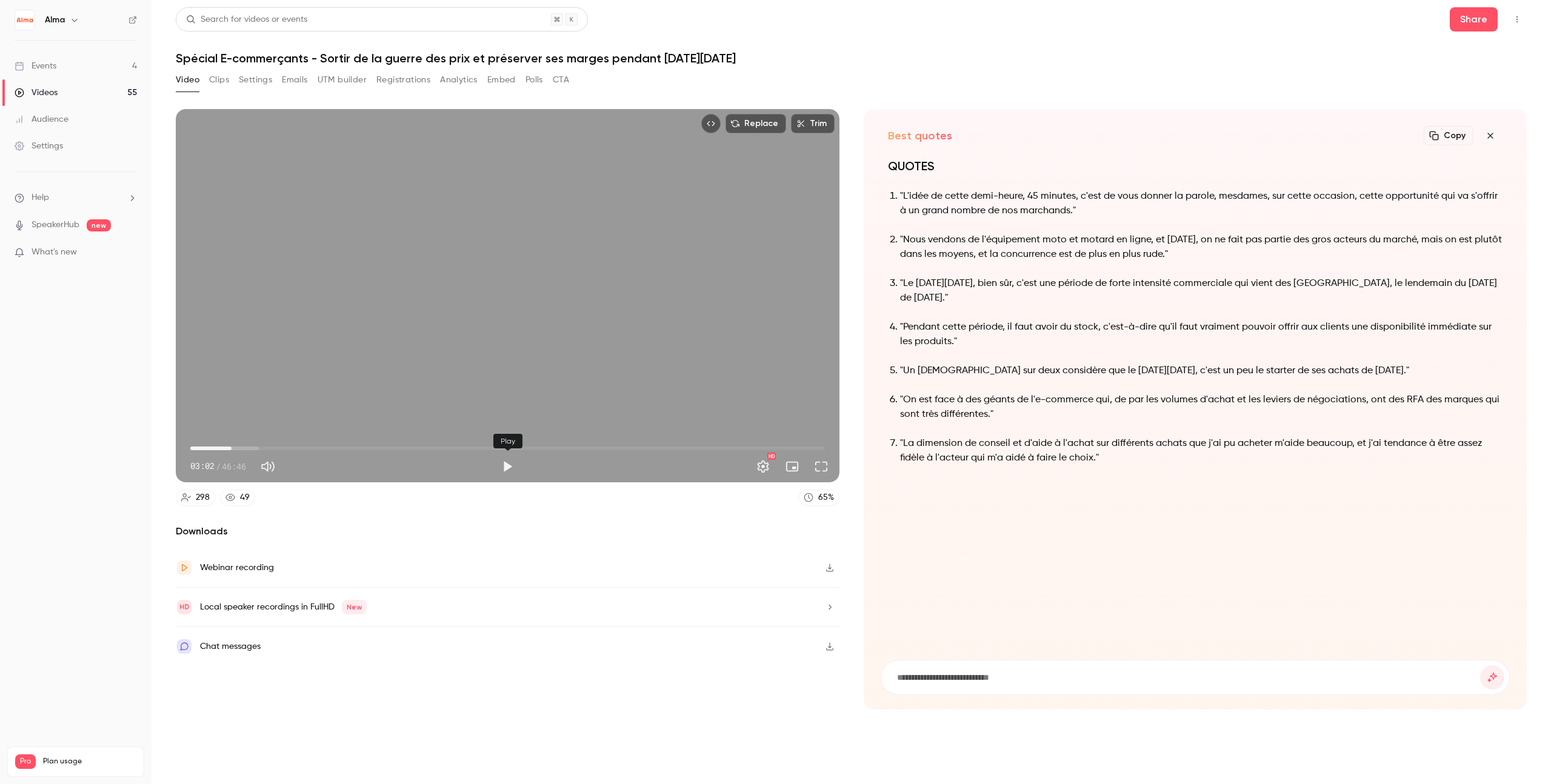
click at [509, 468] on button "Play" at bounding box center [507, 467] width 25 height 25
click at [510, 468] on button "Pause" at bounding box center [507, 467] width 25 height 25
click at [502, 467] on button "Play" at bounding box center [507, 467] width 25 height 25
click at [504, 464] on button "Pause" at bounding box center [507, 467] width 25 height 25
click at [510, 463] on button "Play" at bounding box center [507, 467] width 25 height 25
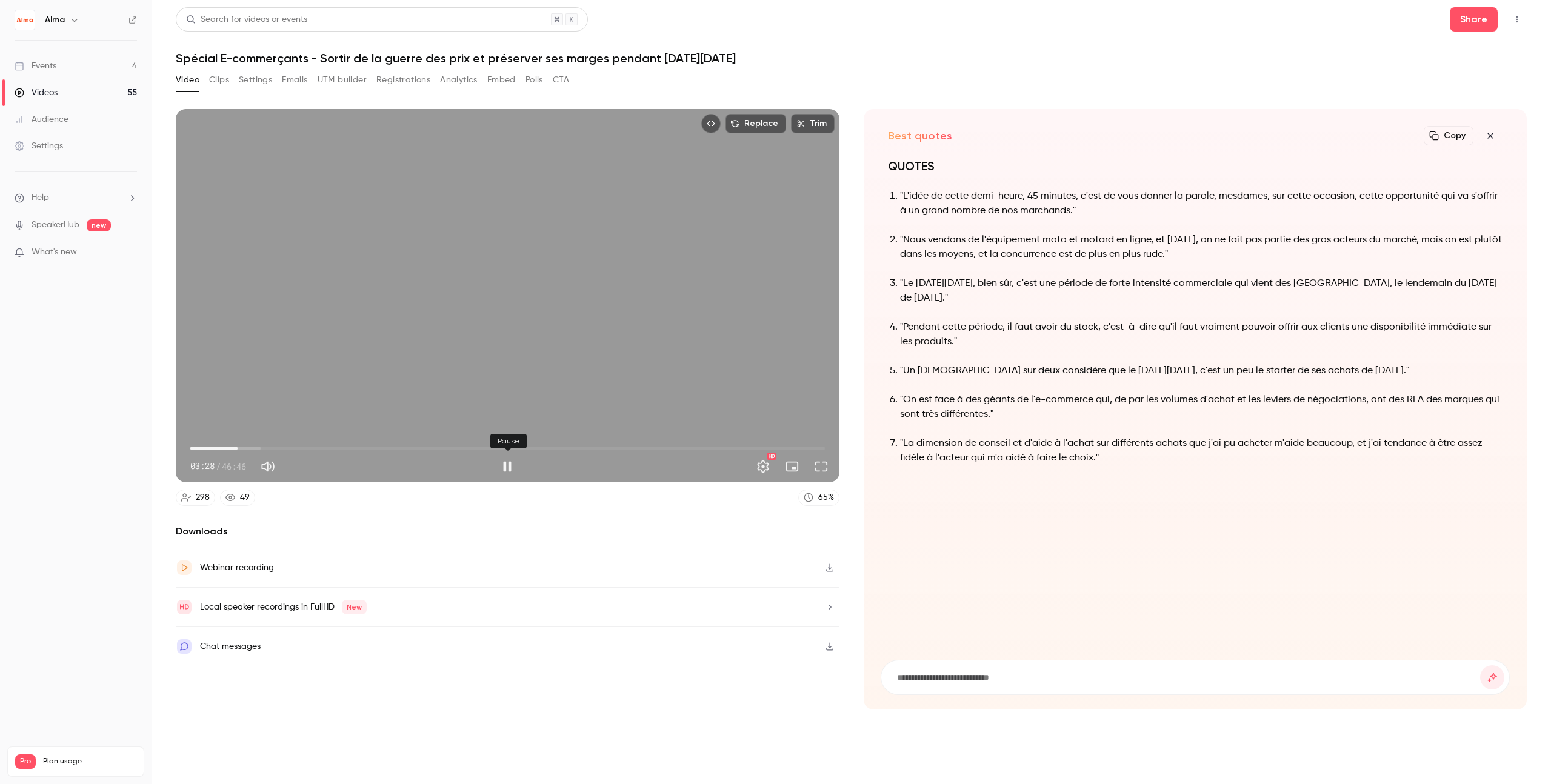
click at [505, 466] on button "Pause" at bounding box center [507, 467] width 25 height 25
type input "*****"
click at [942, 134] on icon "button" at bounding box center [1491, 136] width 14 height 10
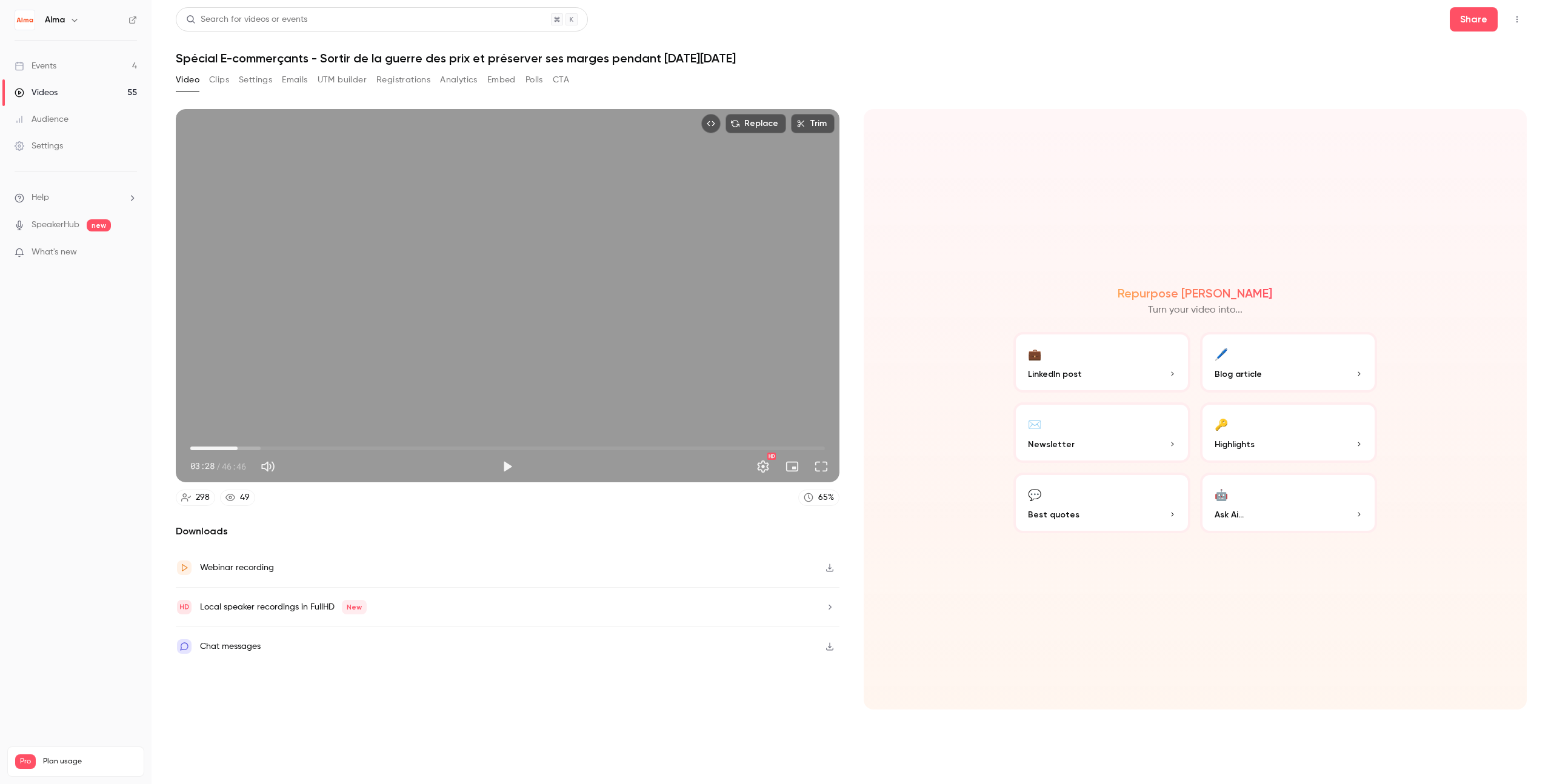
click at [942, 506] on button "🤖 Ask Ai..." at bounding box center [1288, 503] width 177 height 60
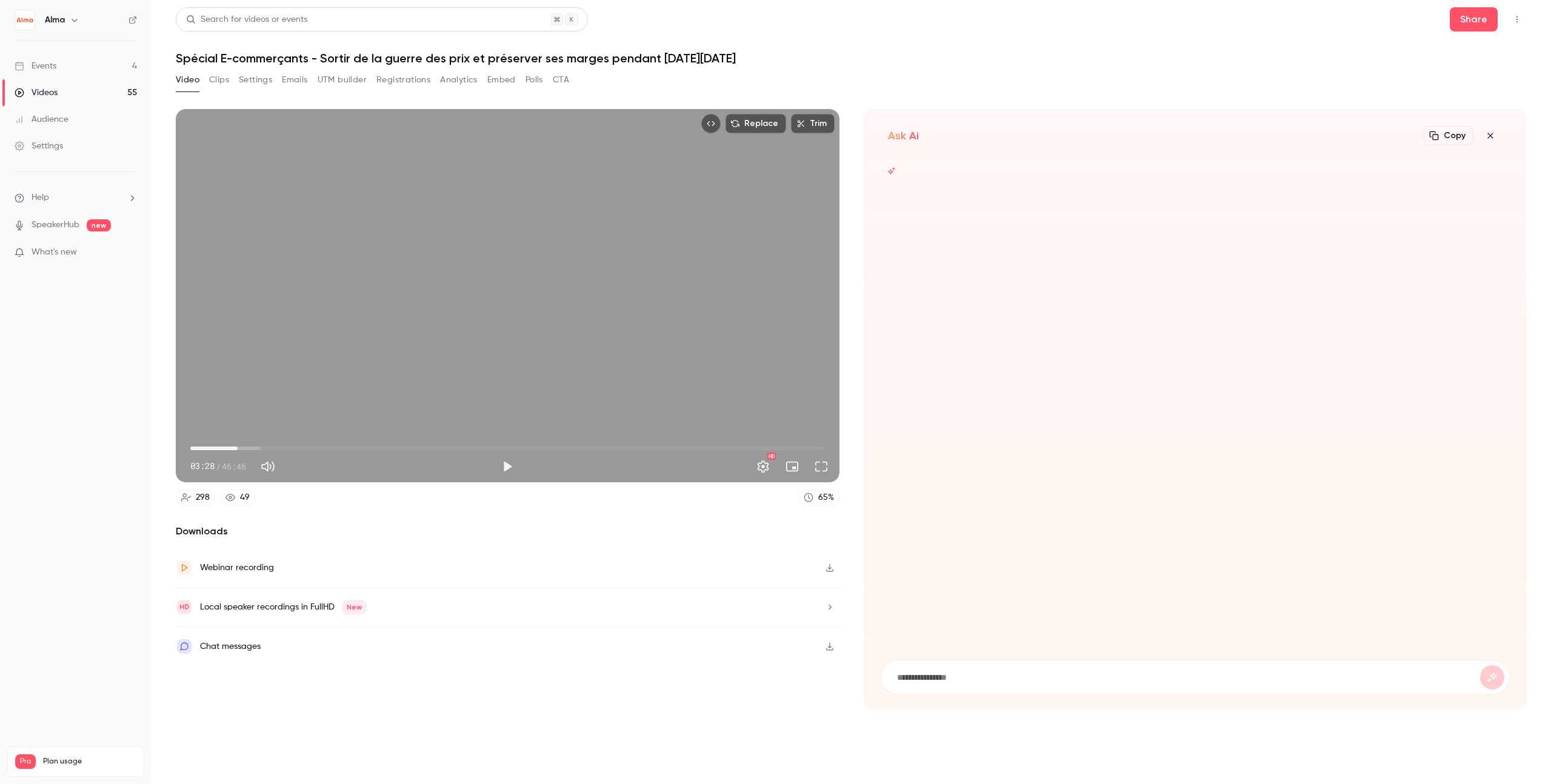
click at [940, 686] on form at bounding box center [1195, 677] width 629 height 34
click at [942, 676] on input at bounding box center [1188, 677] width 585 height 13
type input "**********"
click at [942, 665] on button "submit" at bounding box center [1492, 677] width 25 height 25
click at [942, 132] on icon "button" at bounding box center [1491, 136] width 14 height 10
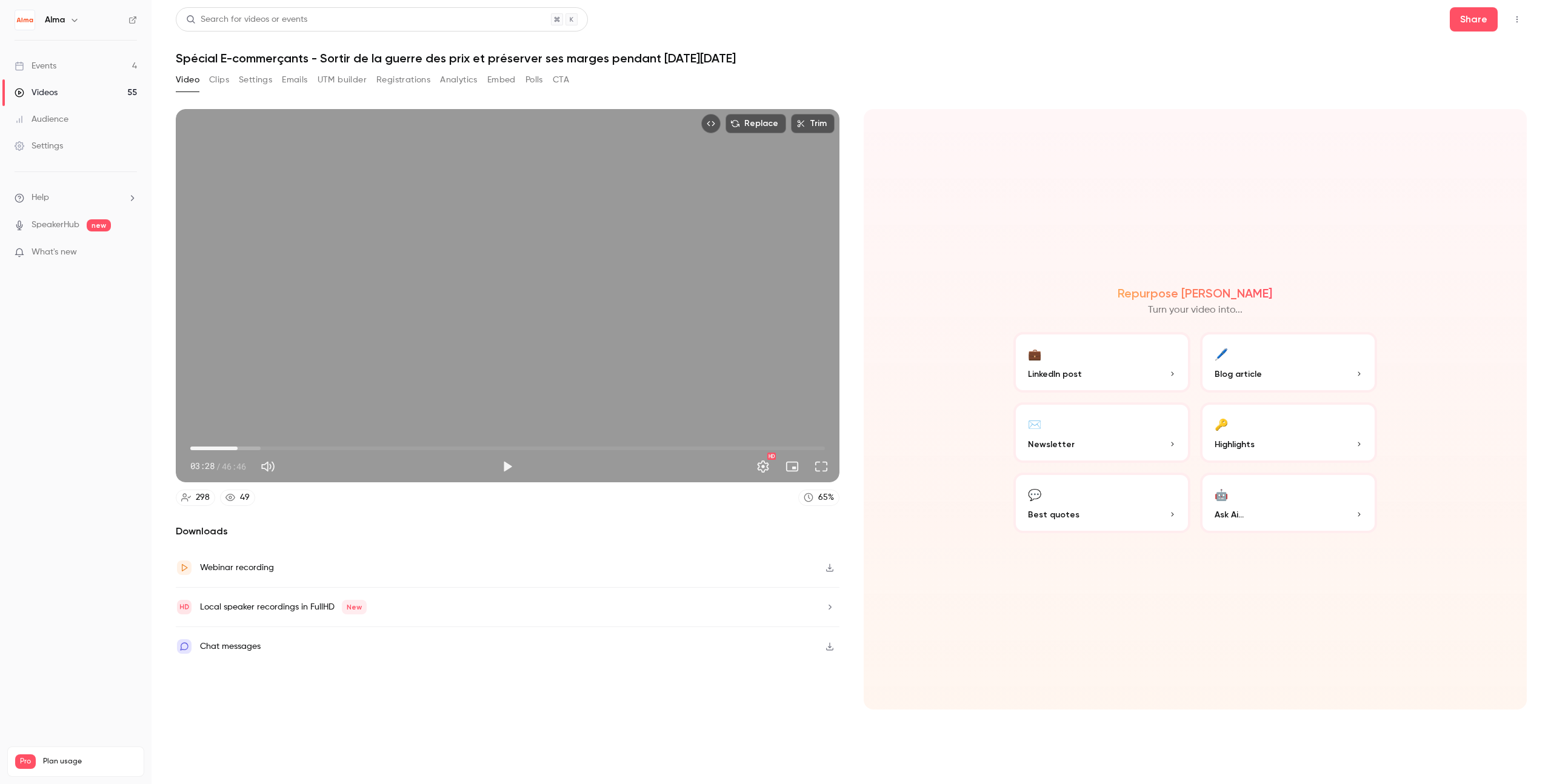
click at [942, 372] on p "Blog article" at bounding box center [1288, 375] width 148 height 13
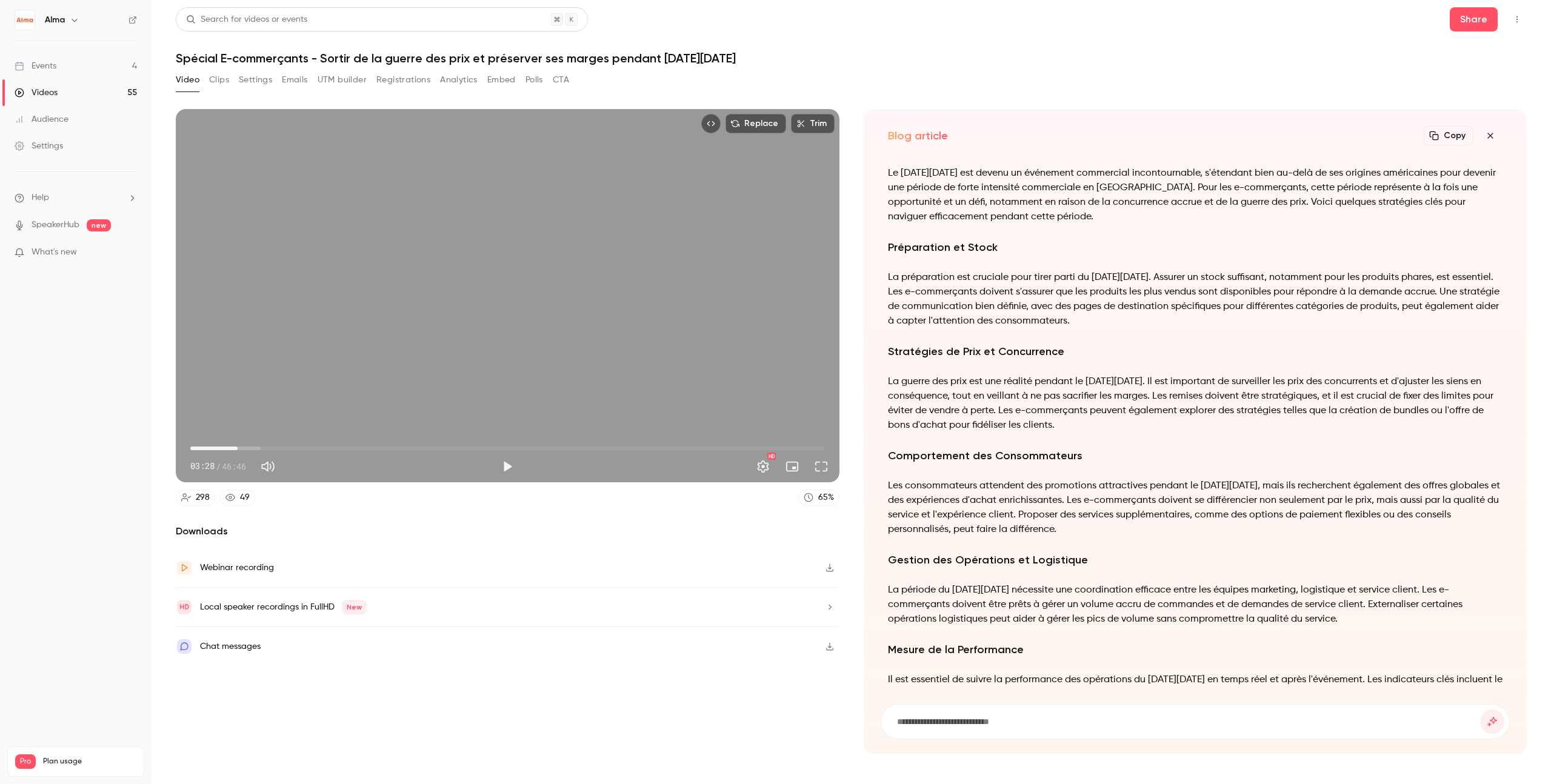
scroll to position [-168, 0]
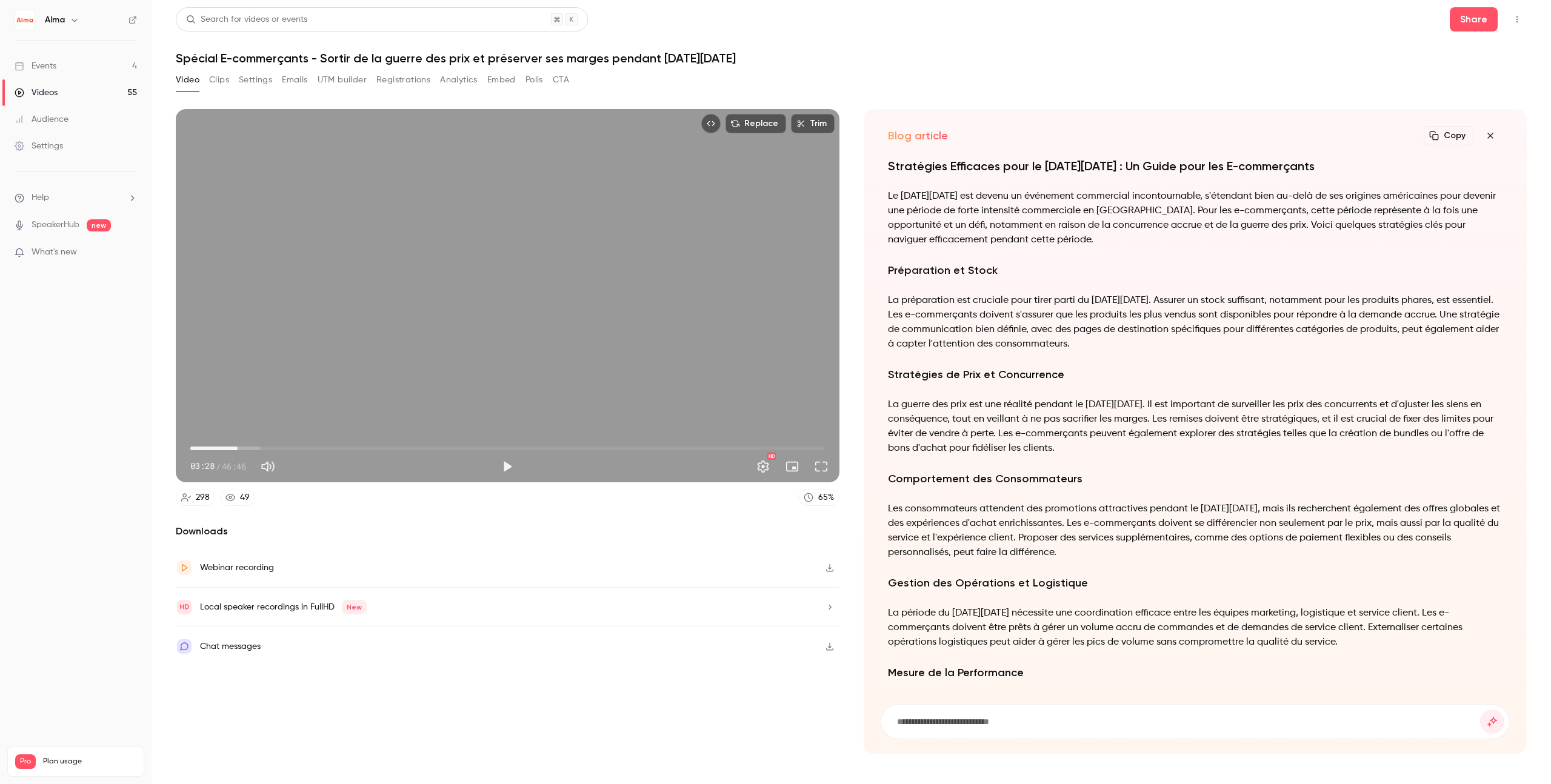
click at [942, 133] on icon "button" at bounding box center [1434, 136] width 10 height 10
click at [942, 135] on icon "button" at bounding box center [1491, 136] width 14 height 10
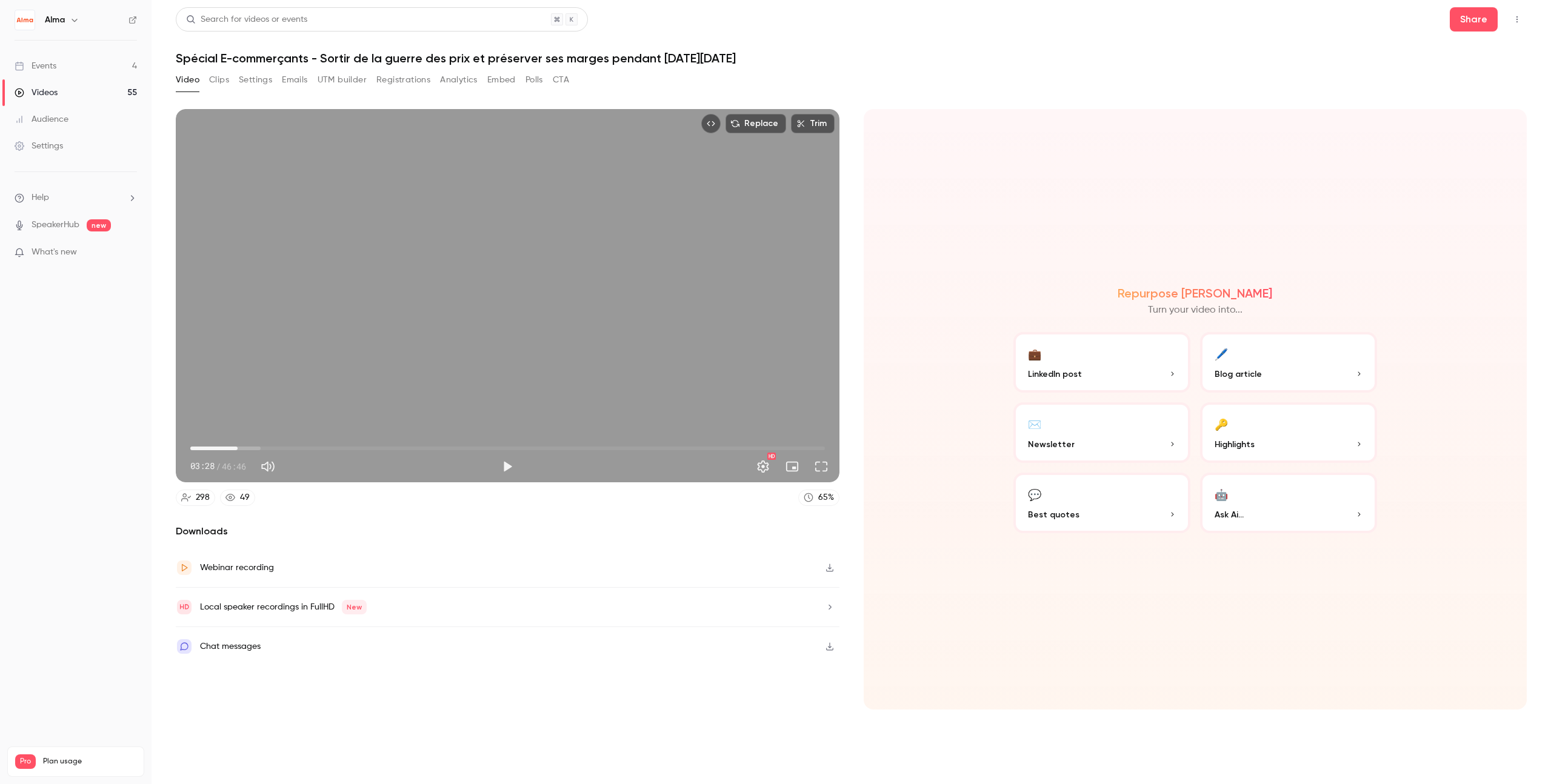
click at [514, 79] on button "Embed" at bounding box center [502, 80] width 29 height 19
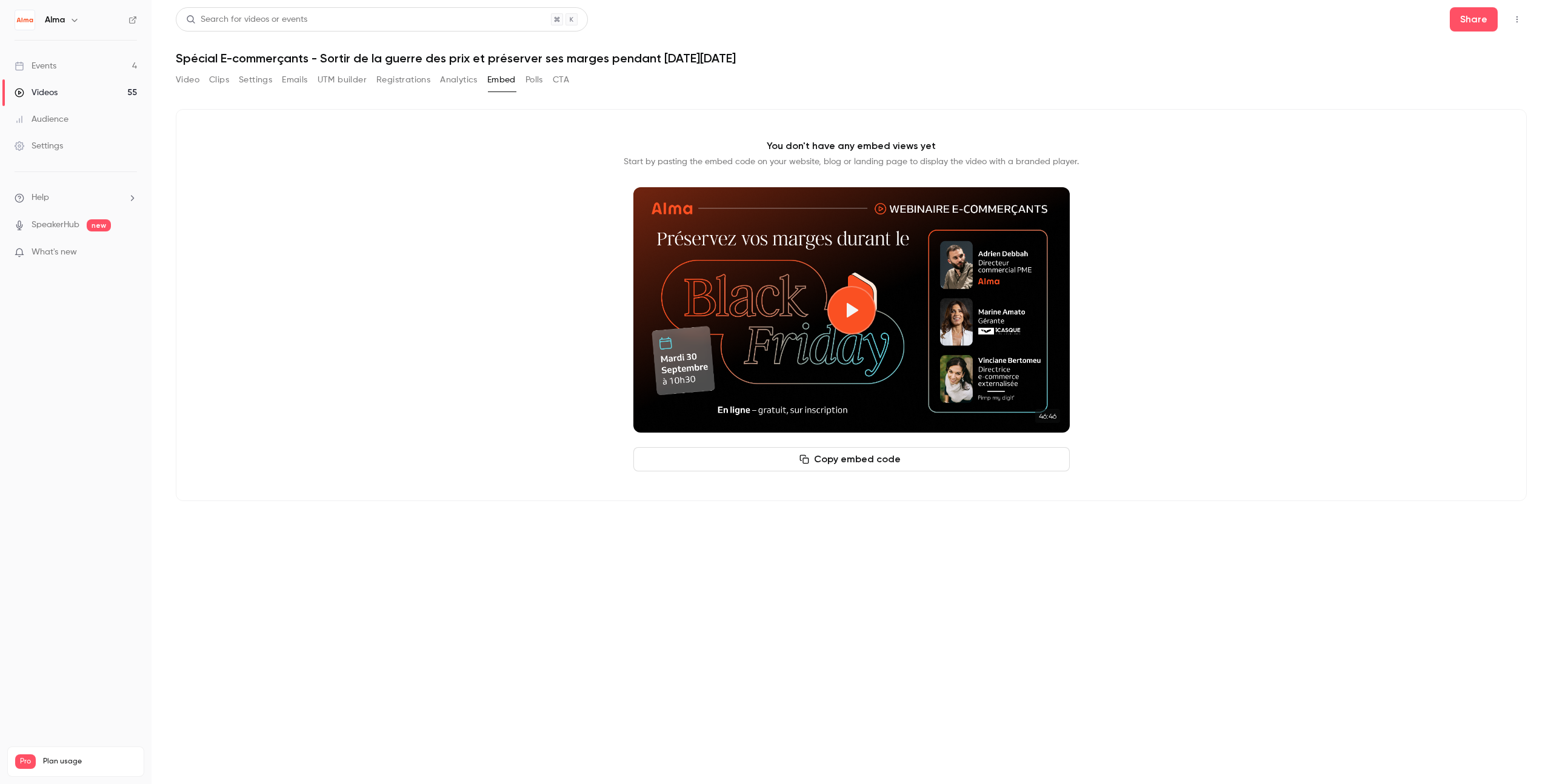
click at [538, 81] on button "Polls" at bounding box center [534, 80] width 17 height 19
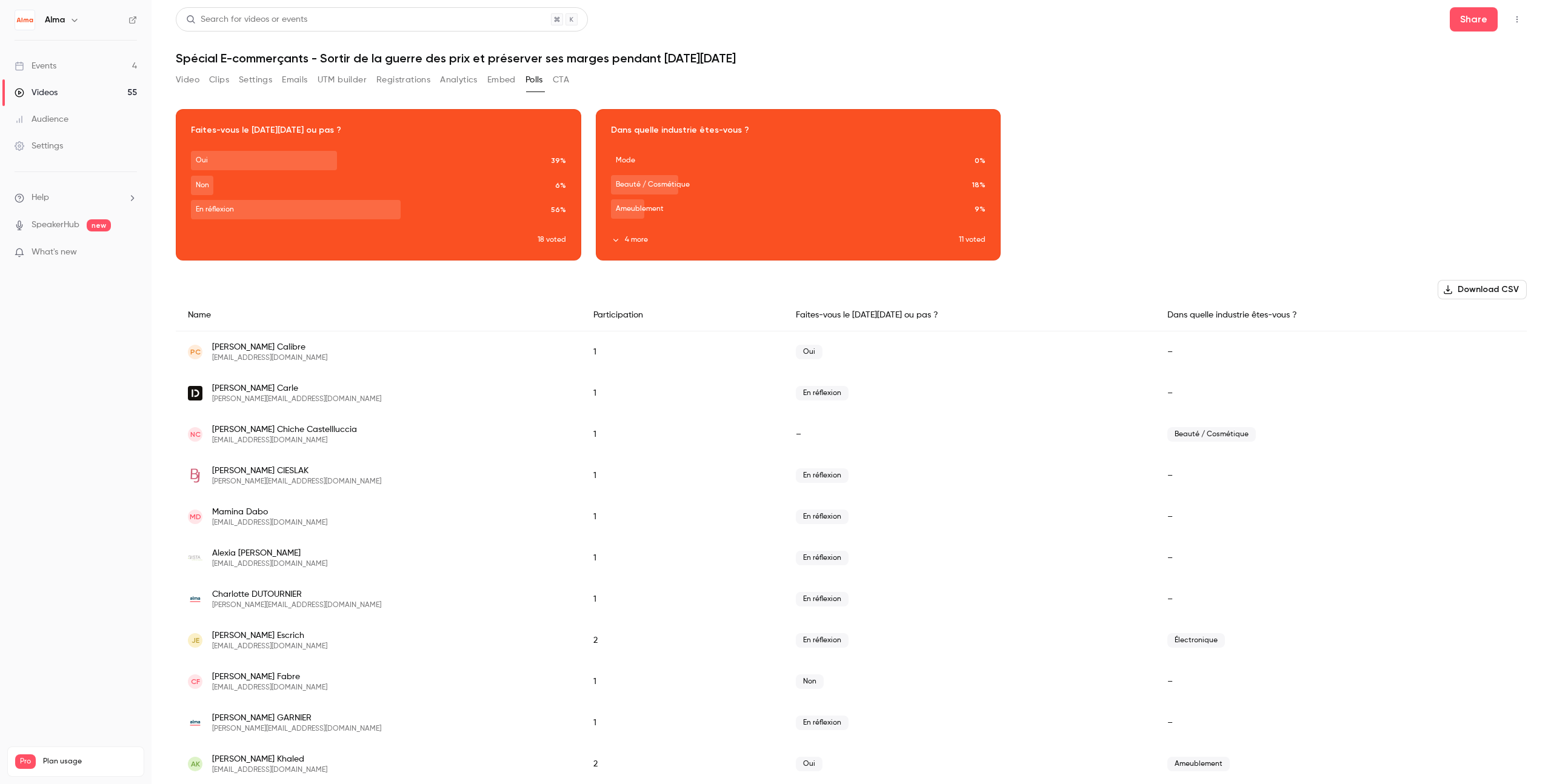
click at [291, 84] on button "Emails" at bounding box center [294, 80] width 25 height 19
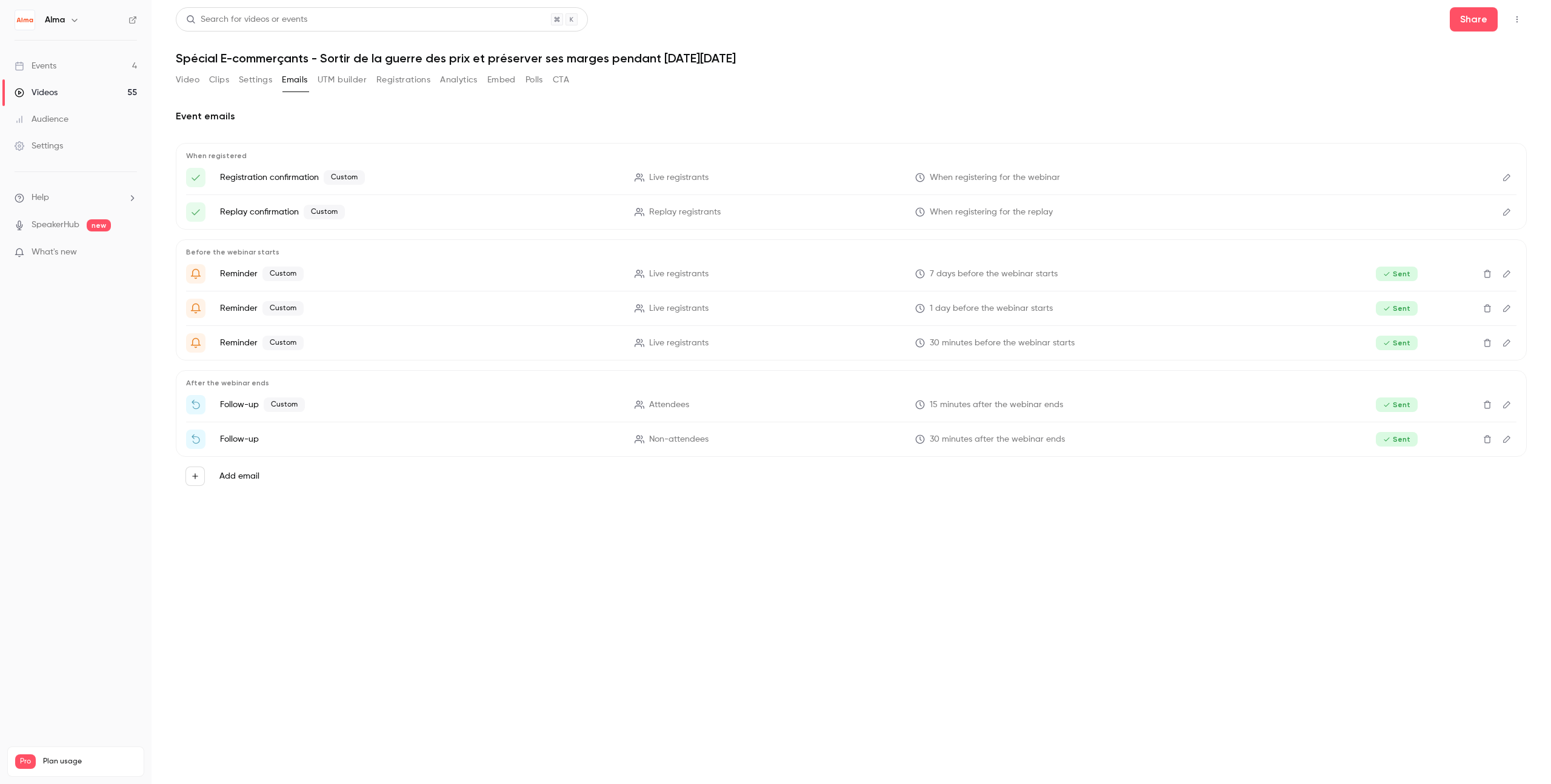
click at [221, 83] on button "Clips" at bounding box center [218, 80] width 20 height 19
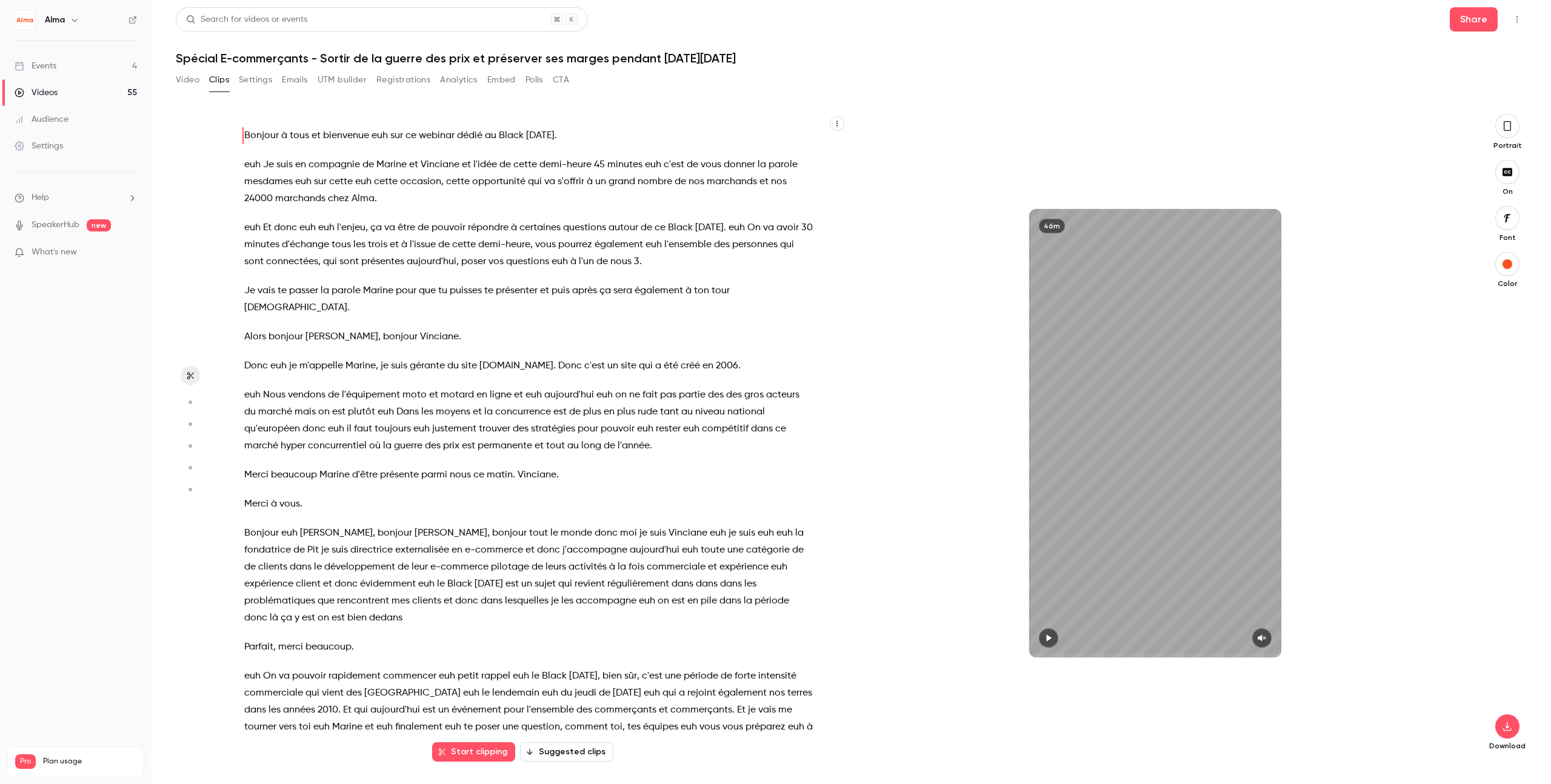
click at [835, 121] on icon "button" at bounding box center [837, 123] width 7 height 7
click at [765, 148] on div "Copy transcript" at bounding box center [788, 152] width 92 height 12
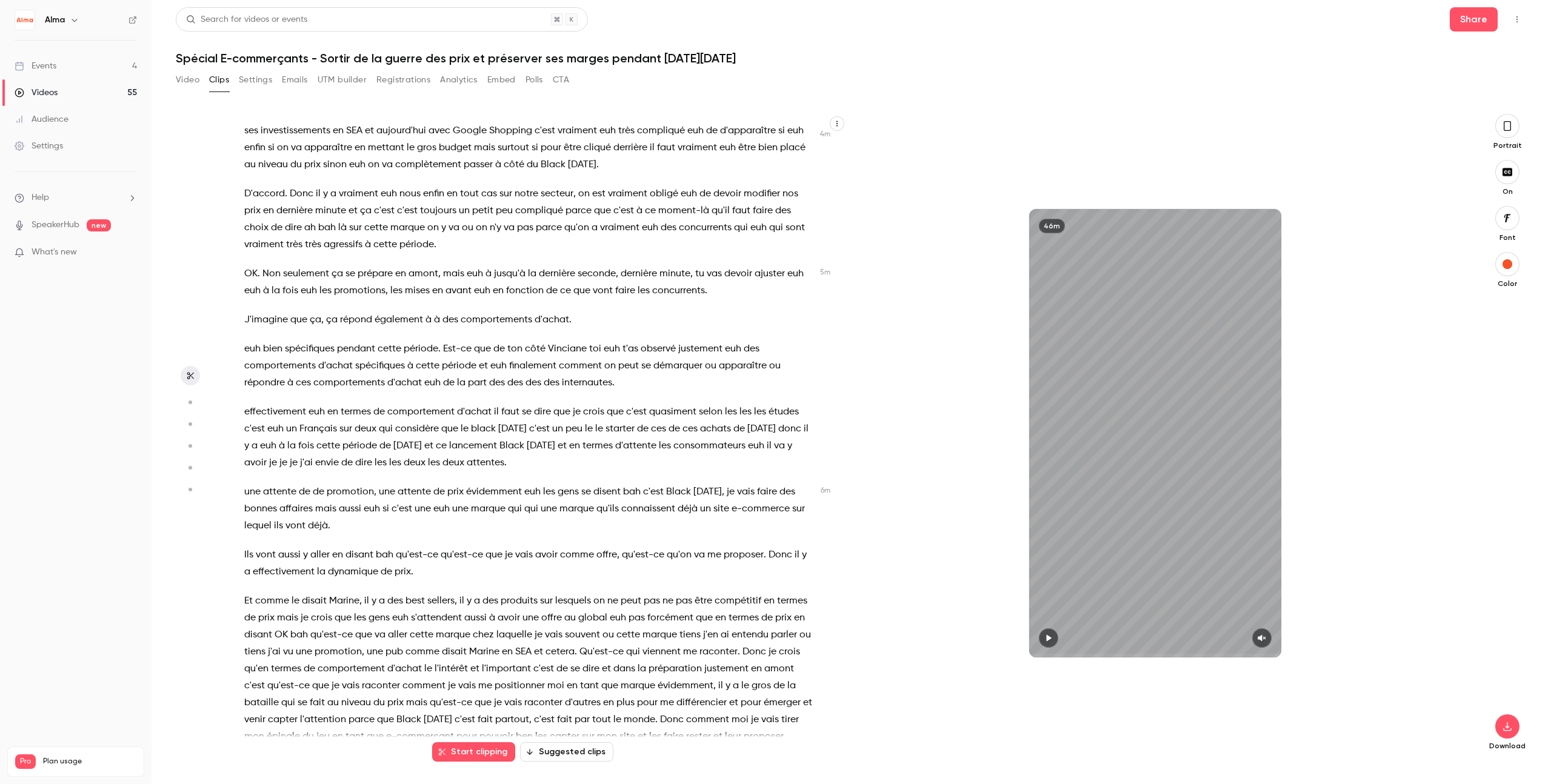
scroll to position [923, 0]
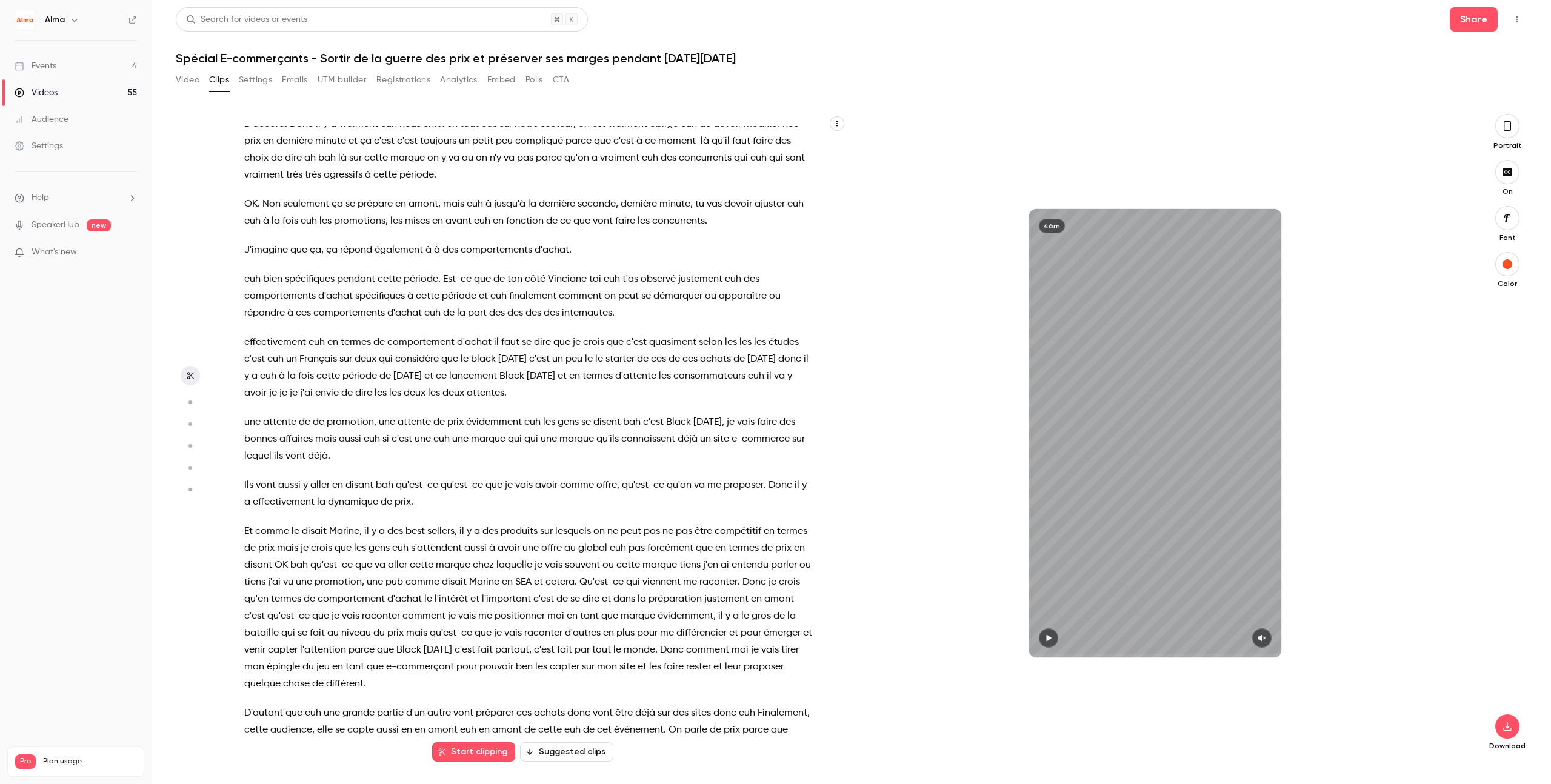
click at [554, 755] on button "Suggested clips" at bounding box center [567, 751] width 94 height 19
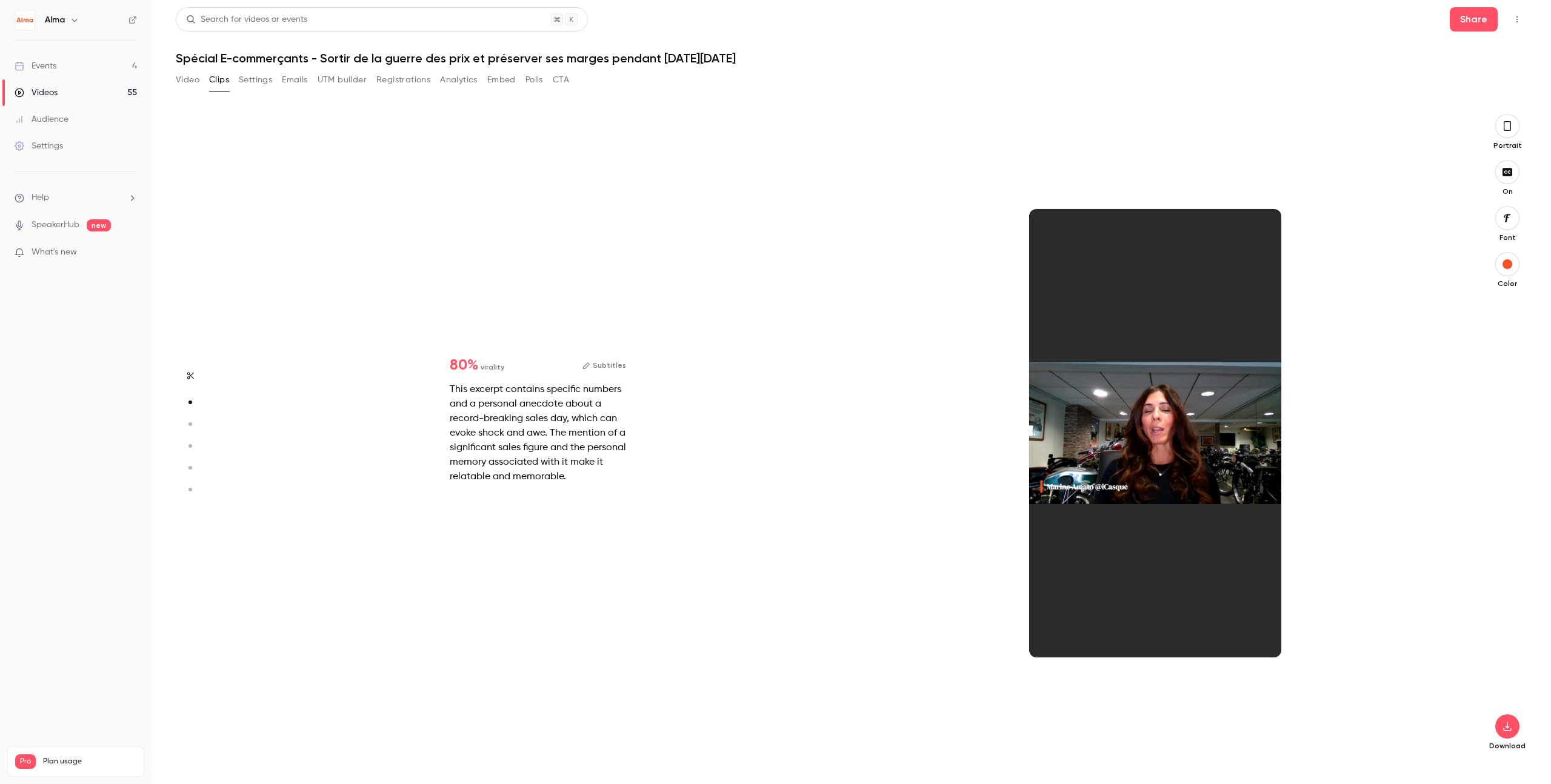
scroll to position [648, 0]
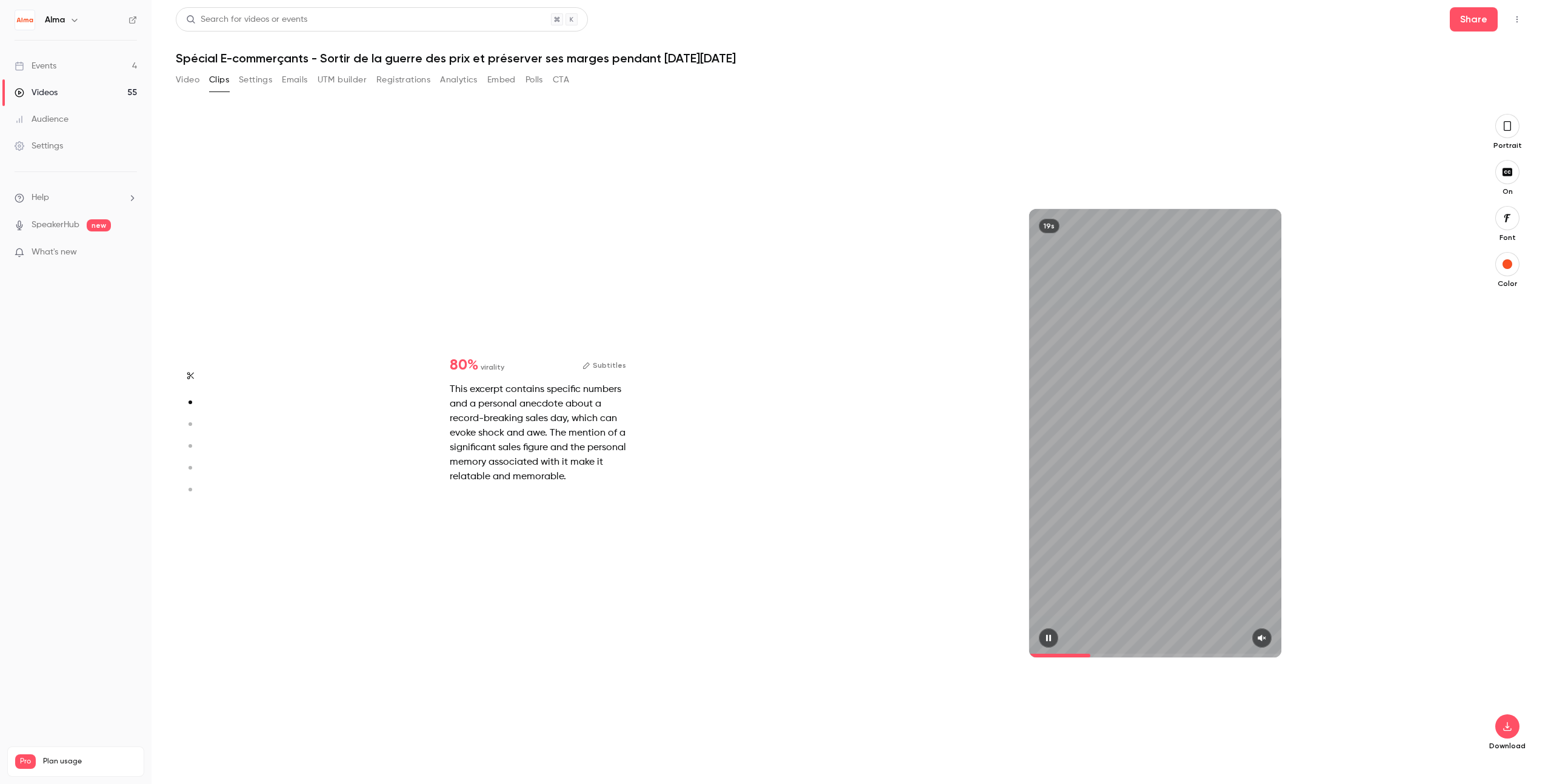
click at [942, 435] on div "19s" at bounding box center [1156, 432] width 252 height 448
drag, startPoint x: 1091, startPoint y: 655, endPoint x: 1017, endPoint y: 660, distance: 74.2
click at [942, 660] on div "19s" at bounding box center [1156, 433] width 618 height 639
click at [942, 641] on icon "button" at bounding box center [1049, 638] width 10 height 9
click at [942, 635] on icon "button" at bounding box center [1262, 638] width 10 height 9
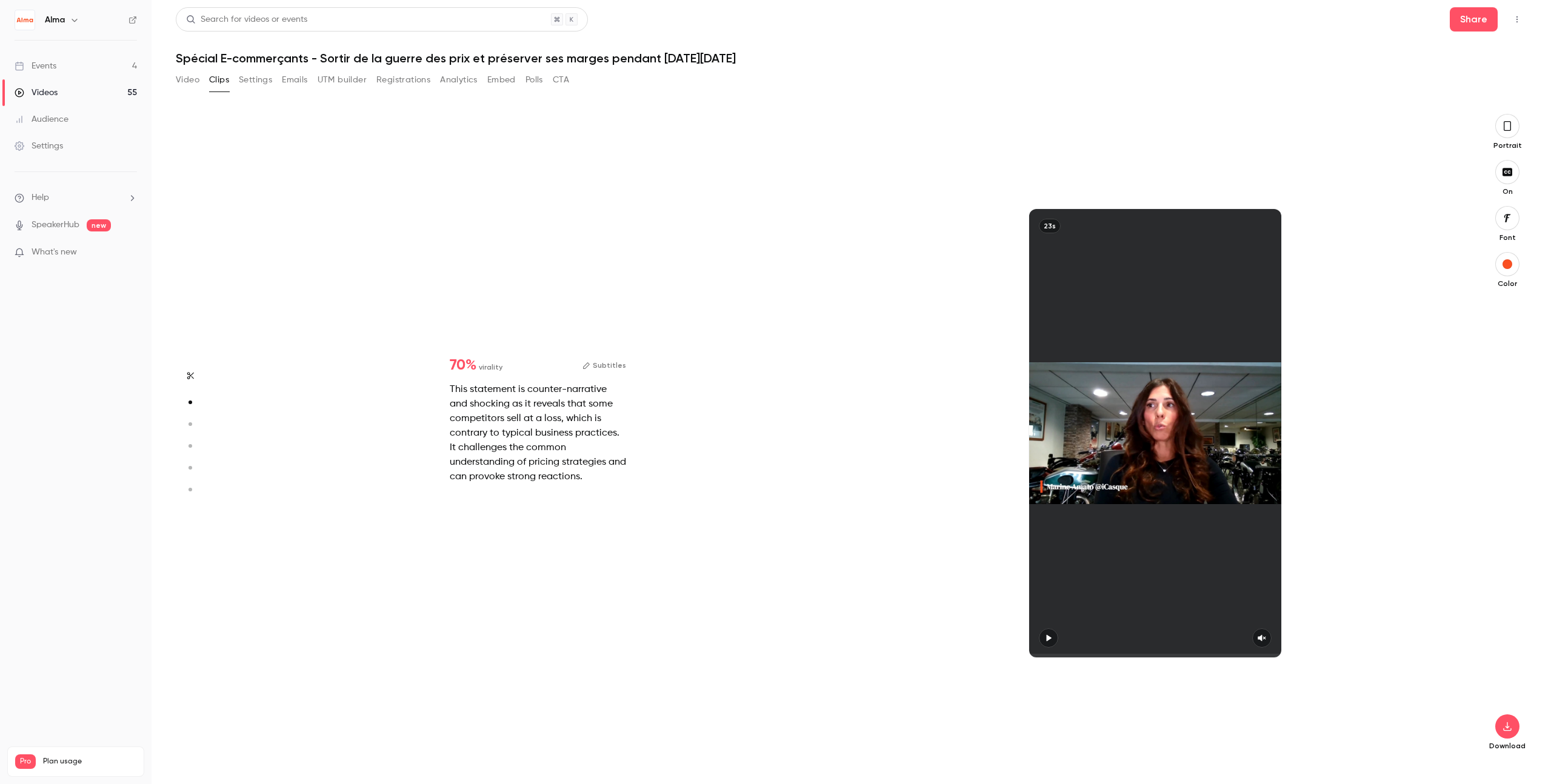
type input "*"
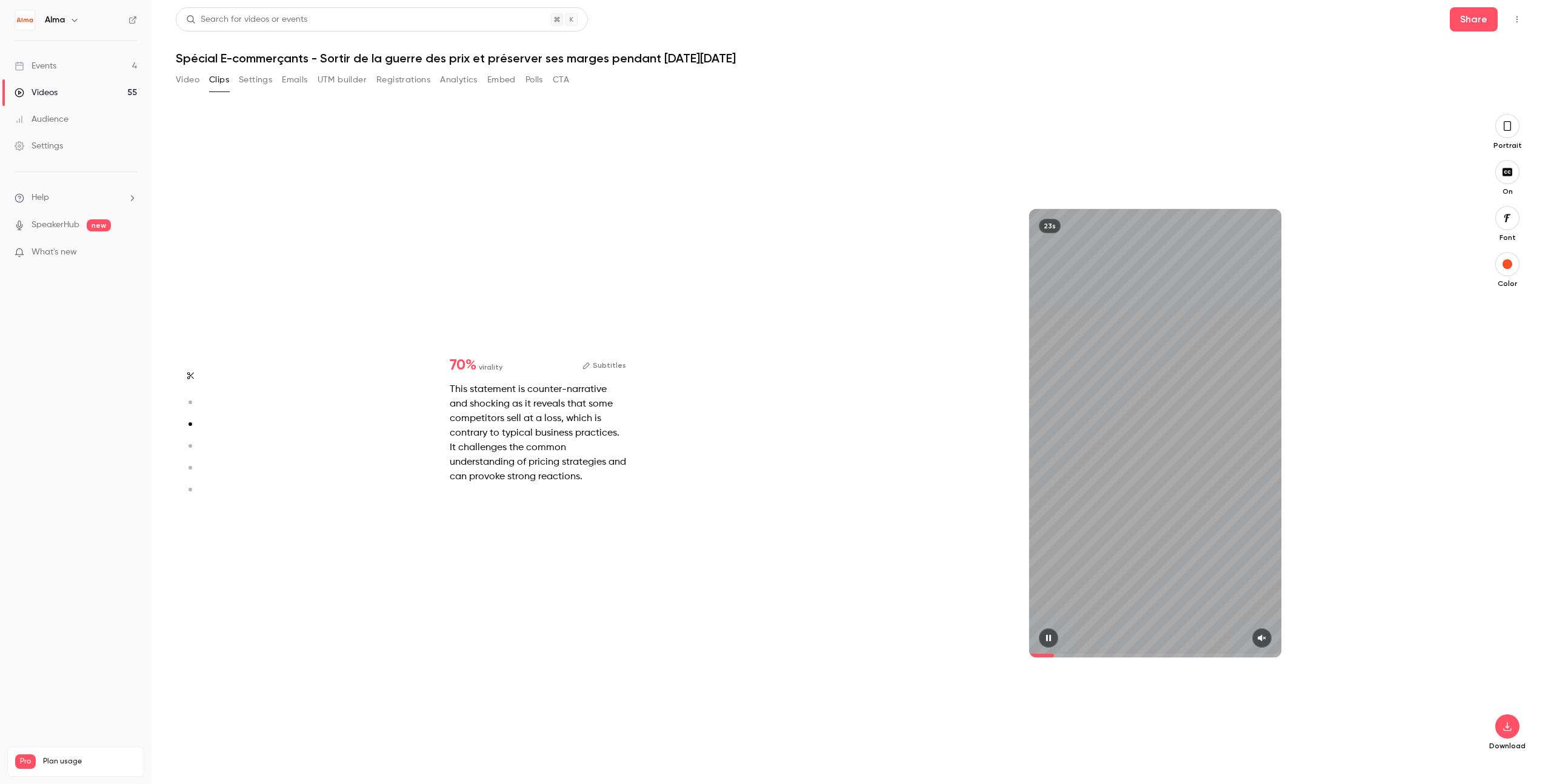
click at [942, 642] on icon "button" at bounding box center [1262, 638] width 10 height 9
click at [942, 655] on span at bounding box center [1033, 655] width 9 height 4
click at [942, 657] on span at bounding box center [1033, 655] width 6 height 4
drag, startPoint x: 1037, startPoint y: 653, endPoint x: 1025, endPoint y: 655, distance: 12.2
click at [942, 655] on div "23s" at bounding box center [1156, 433] width 618 height 639
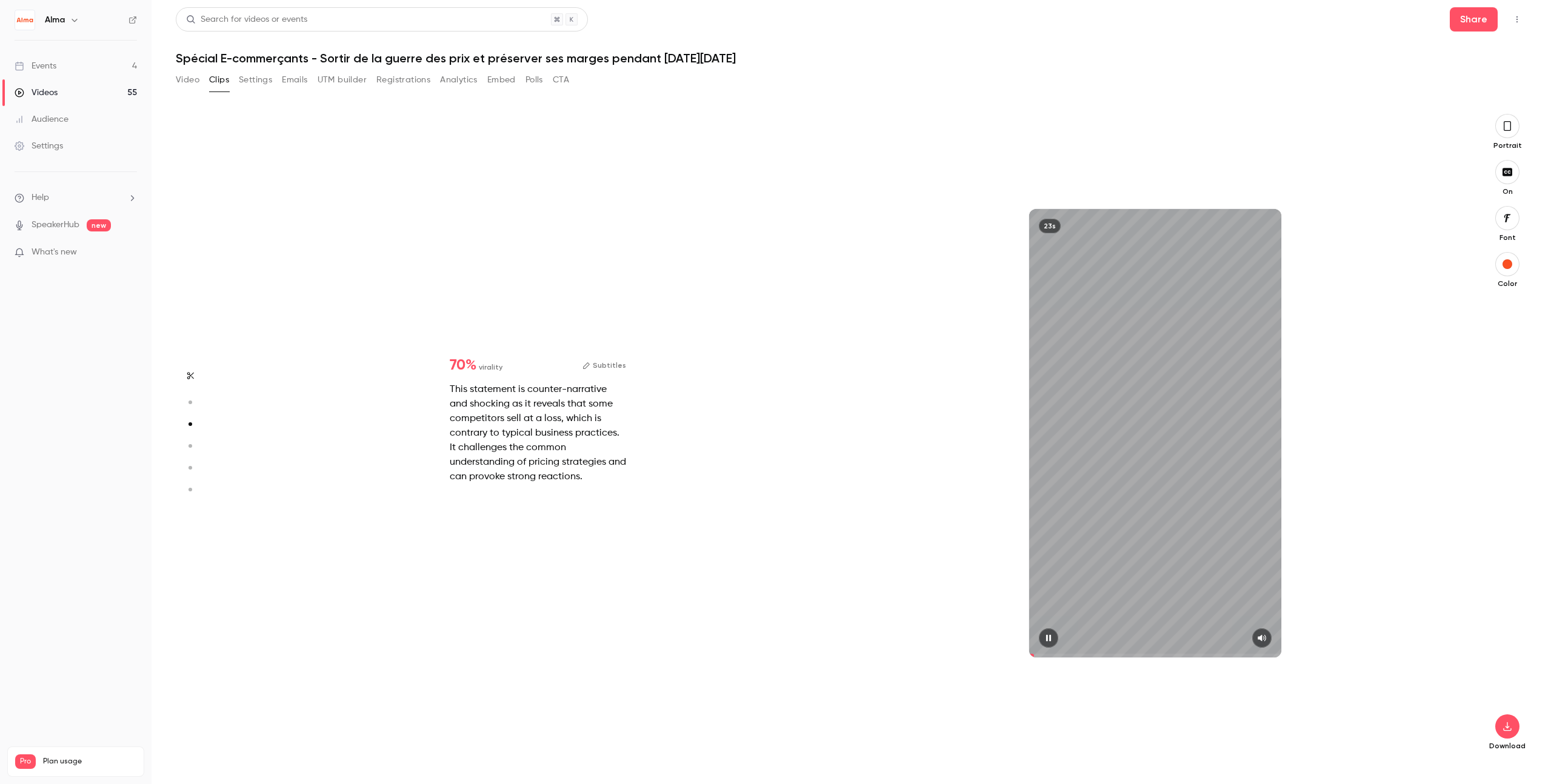
click at [942, 639] on button "button" at bounding box center [1049, 638] width 19 height 19
type input "*"
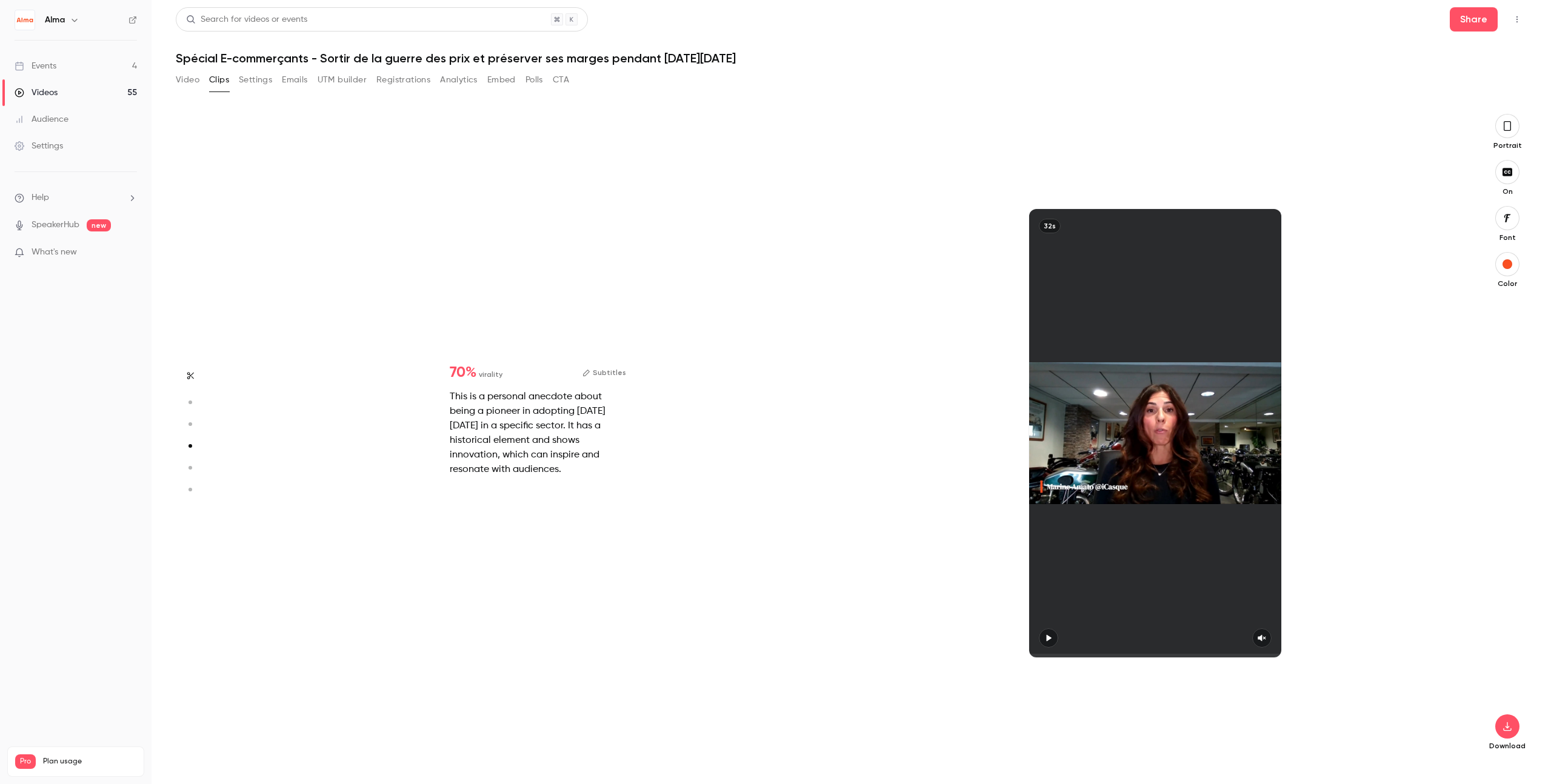
scroll to position [1945, 0]
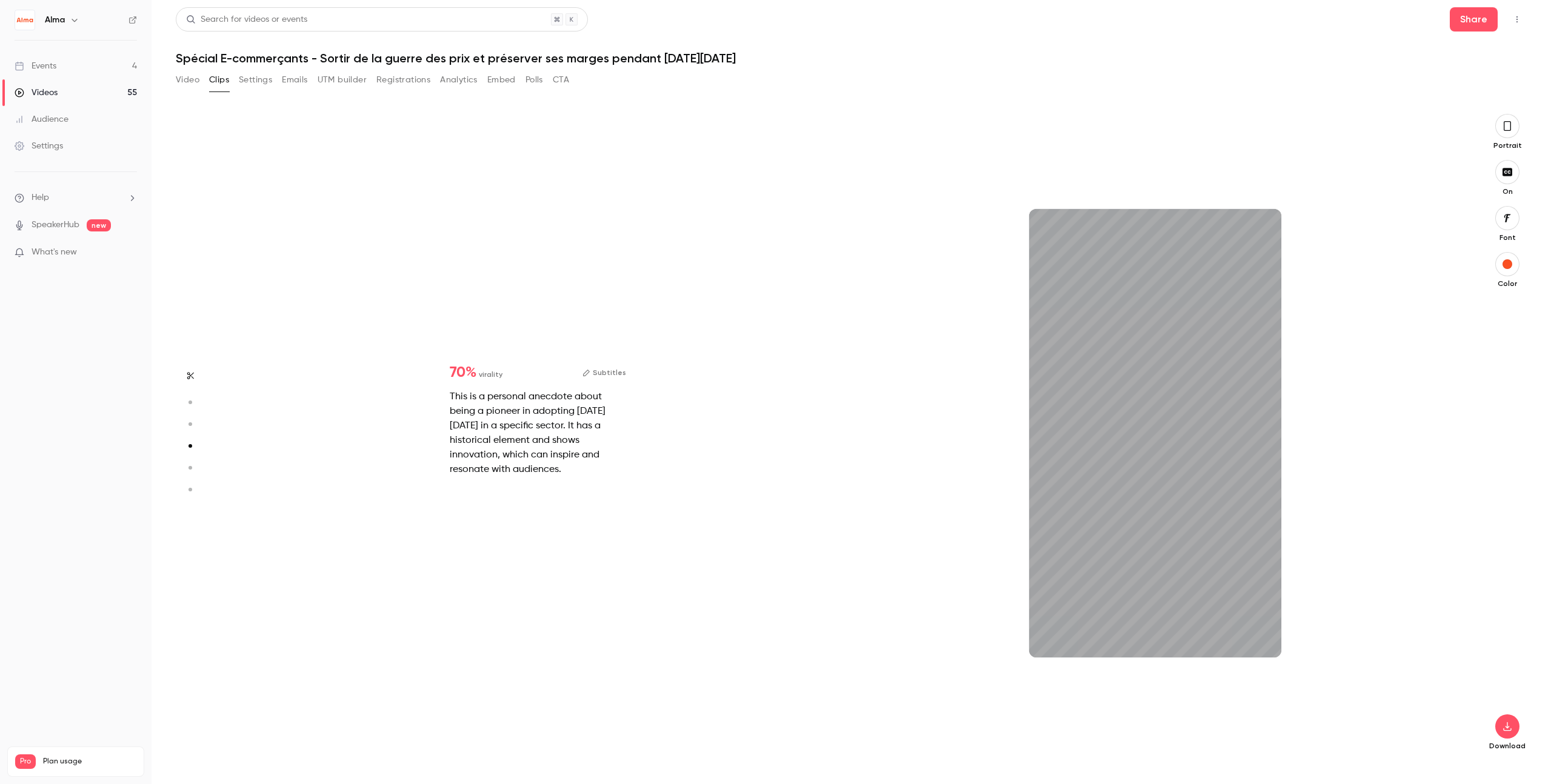
type input "*"
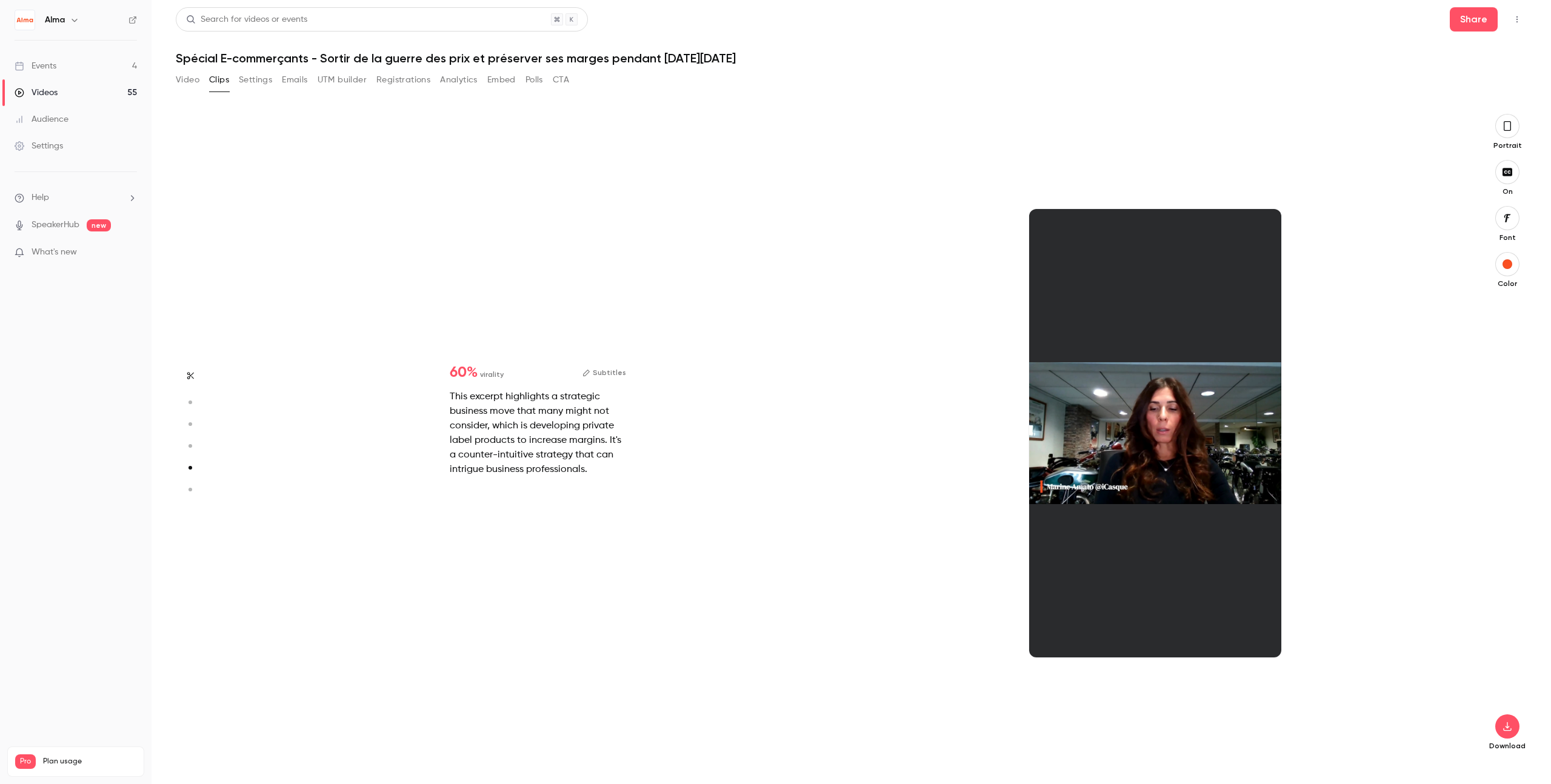
scroll to position [2593, 0]
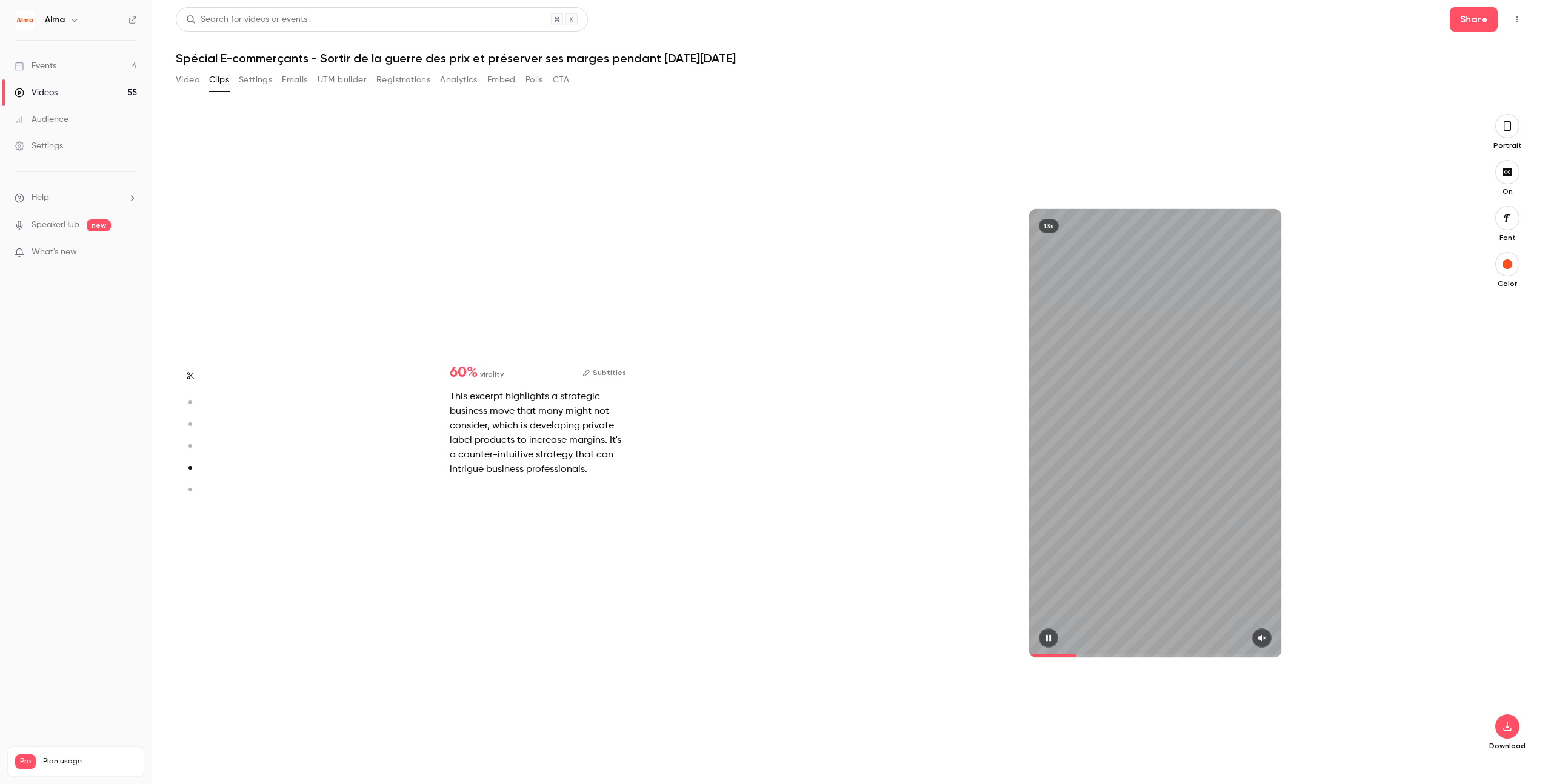
click at [942, 644] on button "button" at bounding box center [1262, 638] width 19 height 19
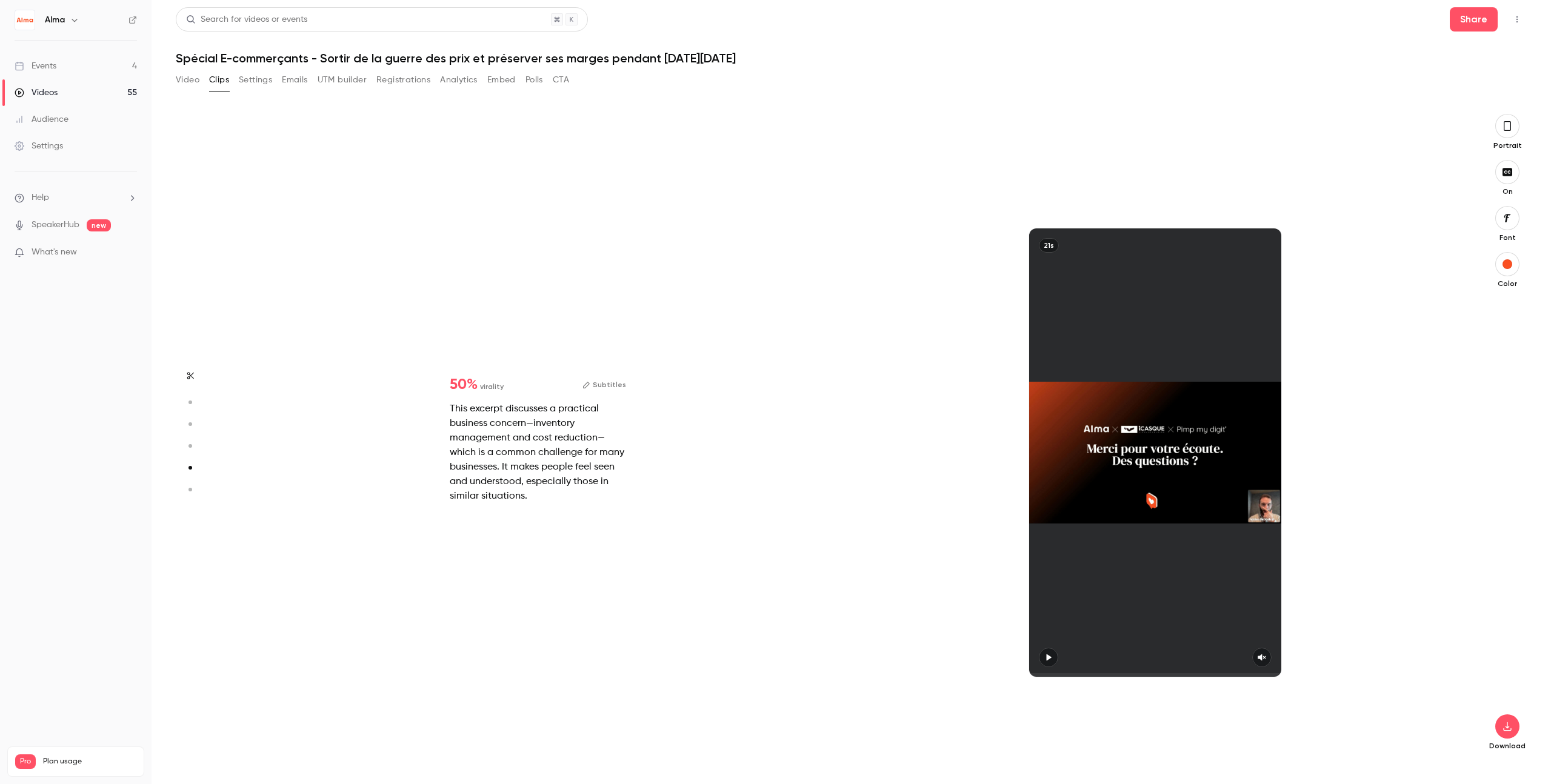
type input "*"
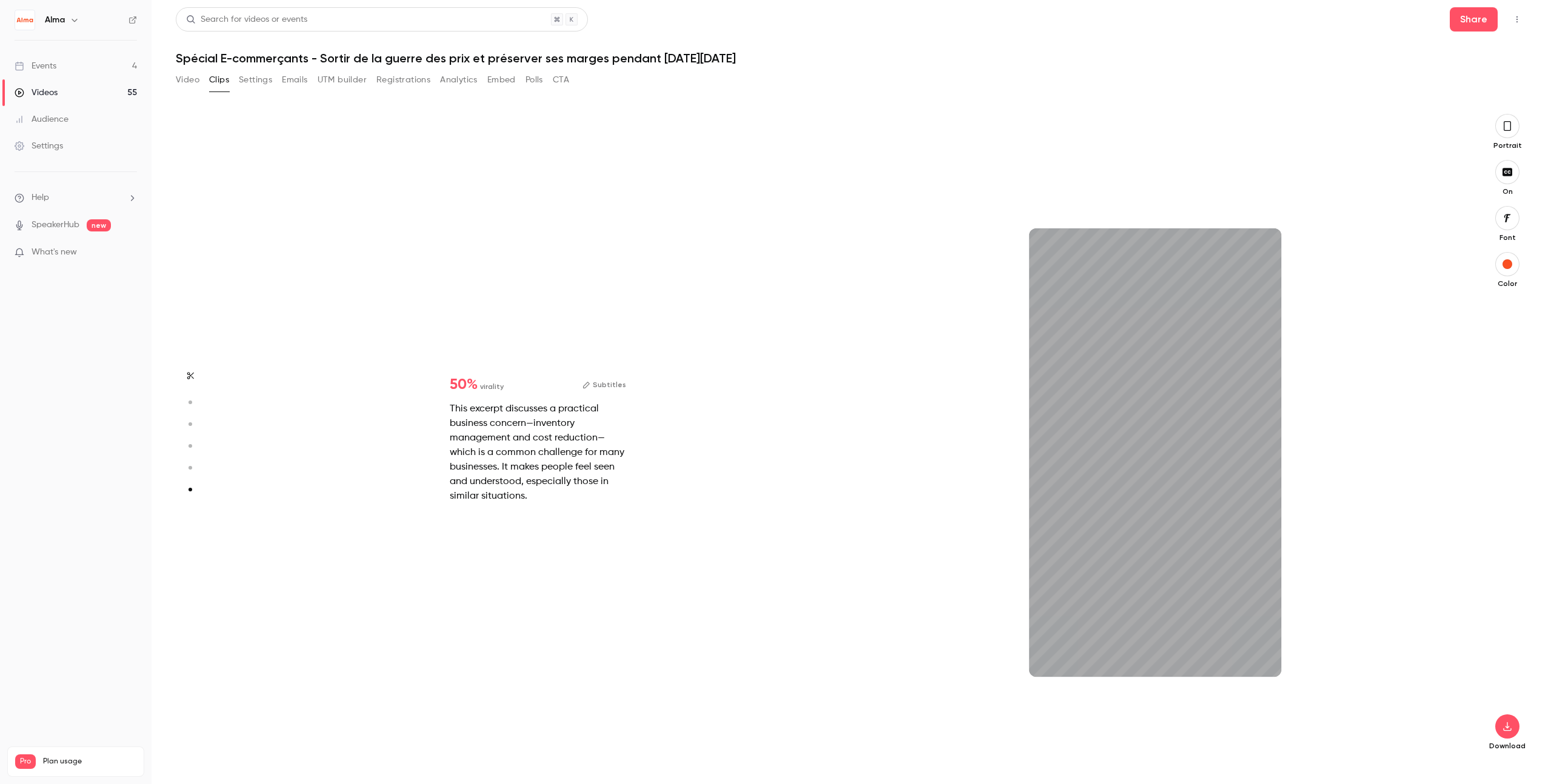
type input "*"
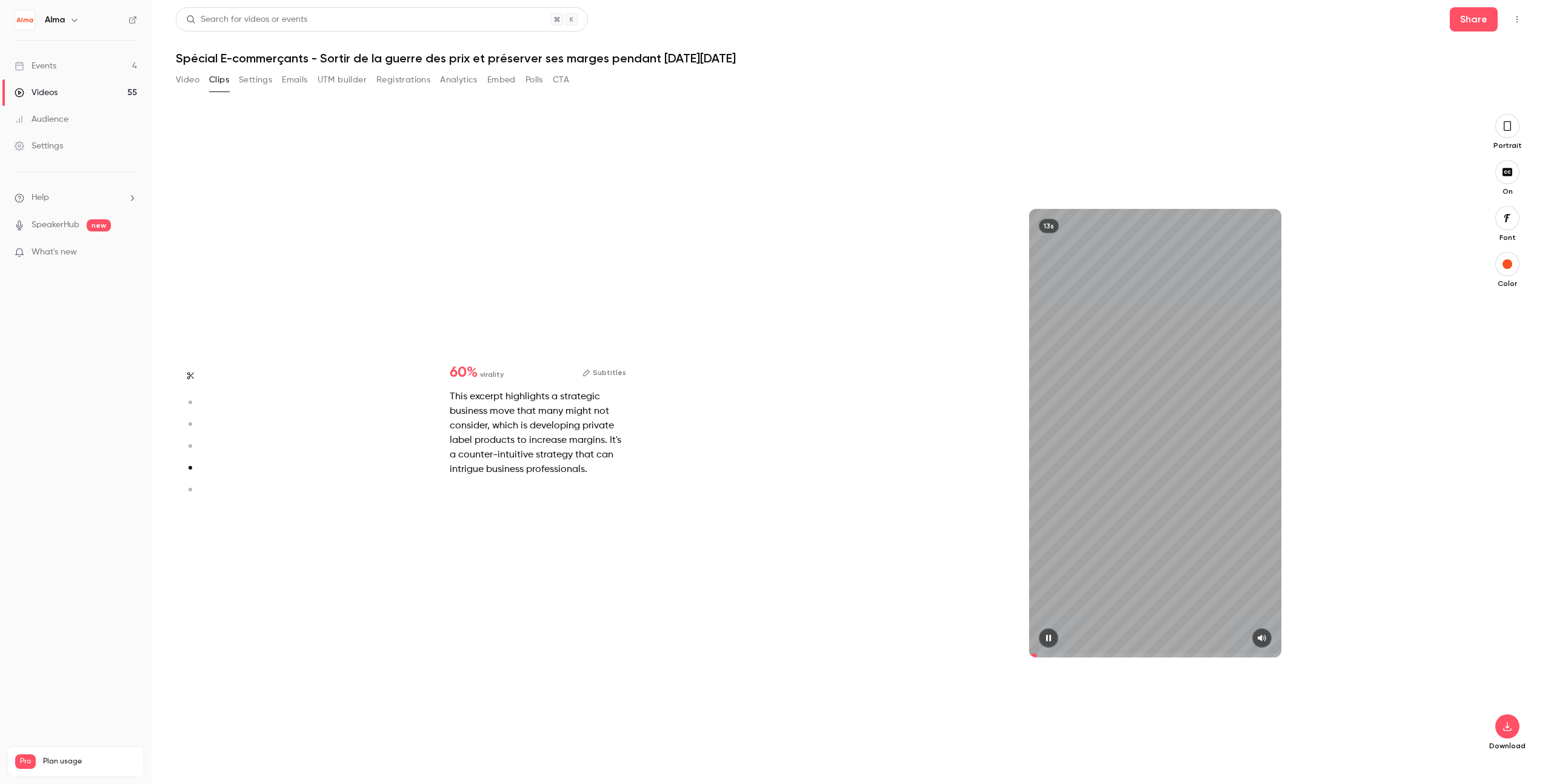
type input "*"
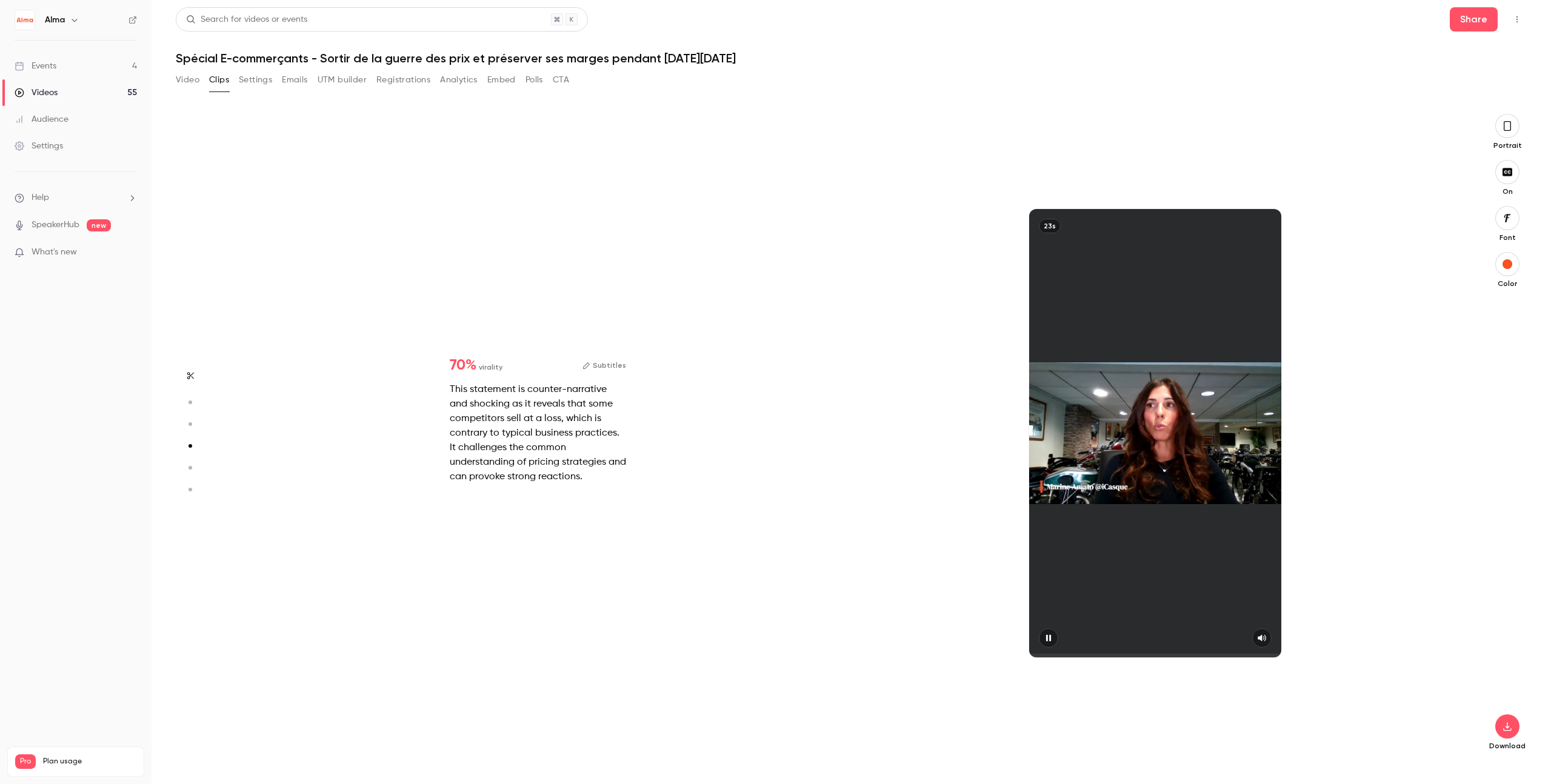
type input "*"
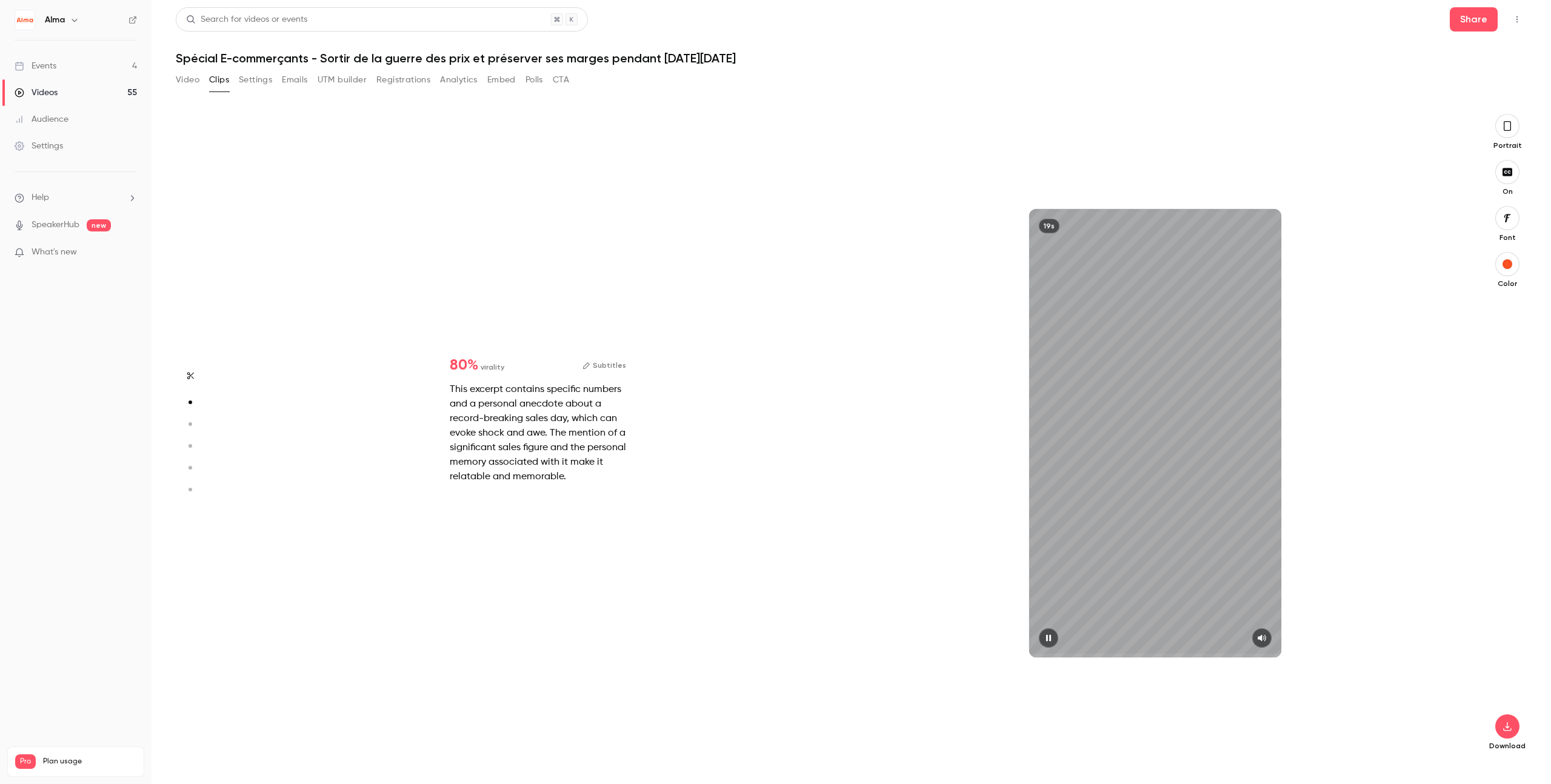
scroll to position [648, 0]
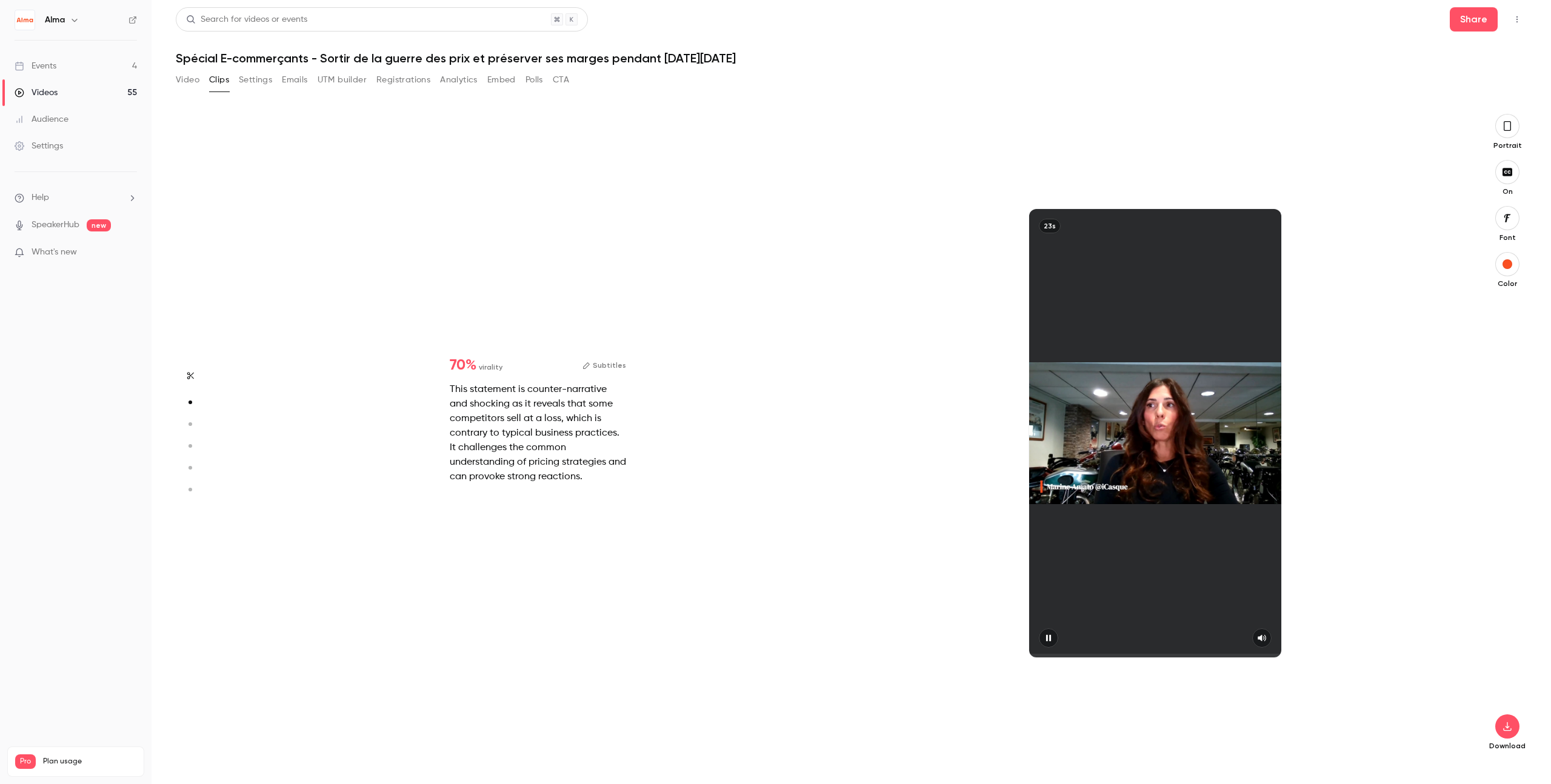
type input "*"
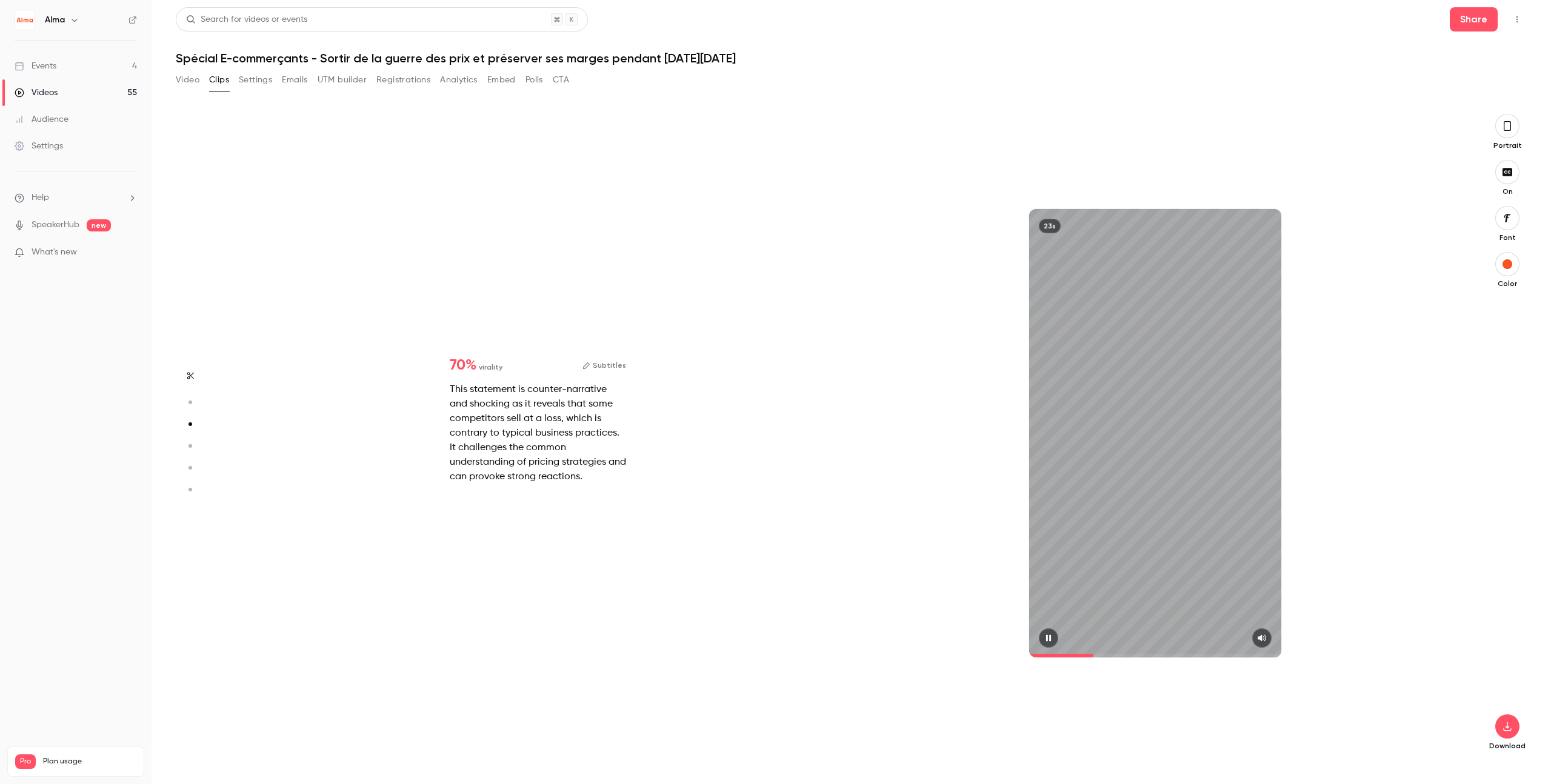
click at [942, 637] on button "button" at bounding box center [1049, 638] width 19 height 19
click at [192, 373] on icon "button" at bounding box center [191, 375] width 6 height 7
type input "*"
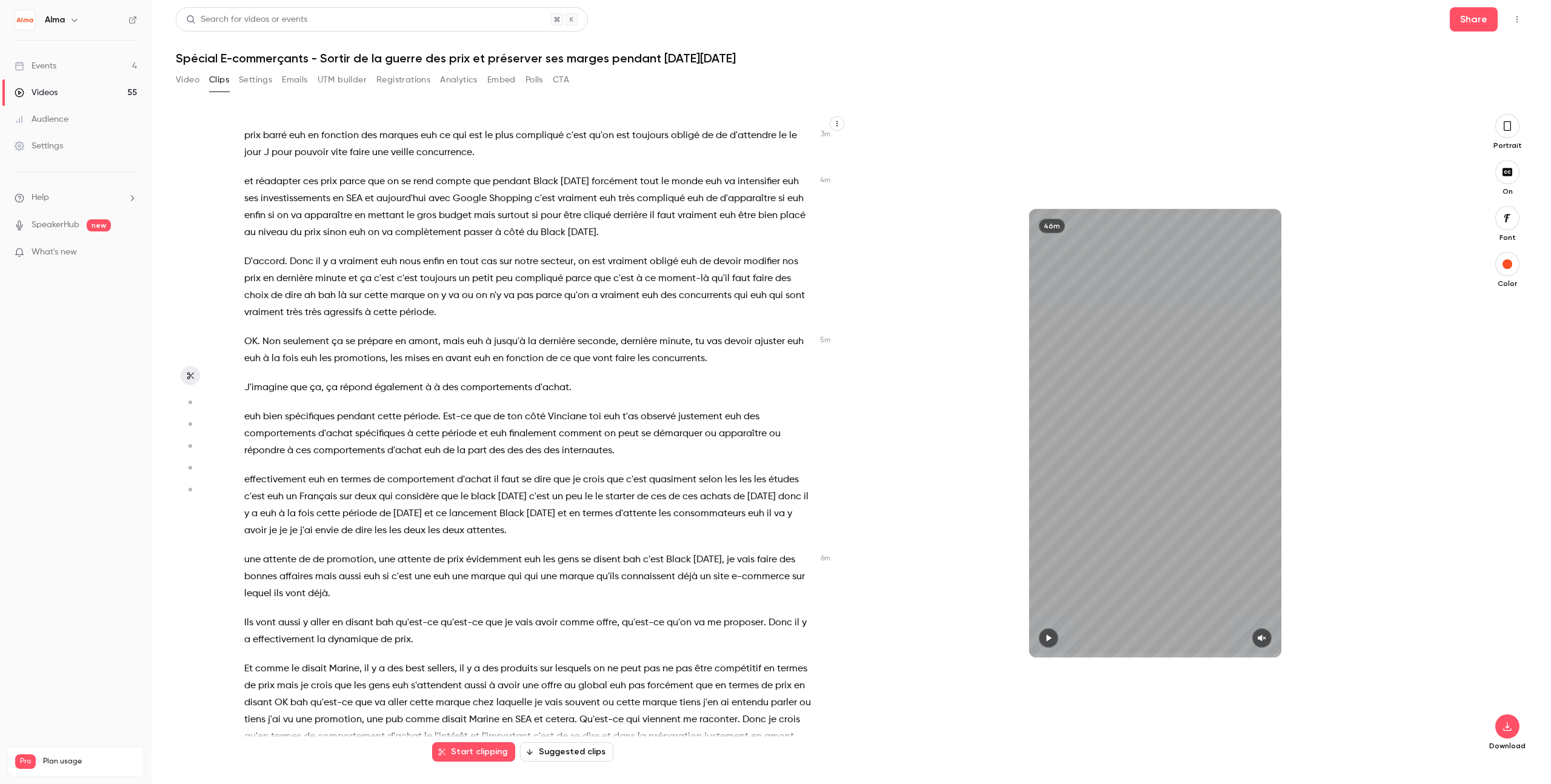
scroll to position [965, 0]
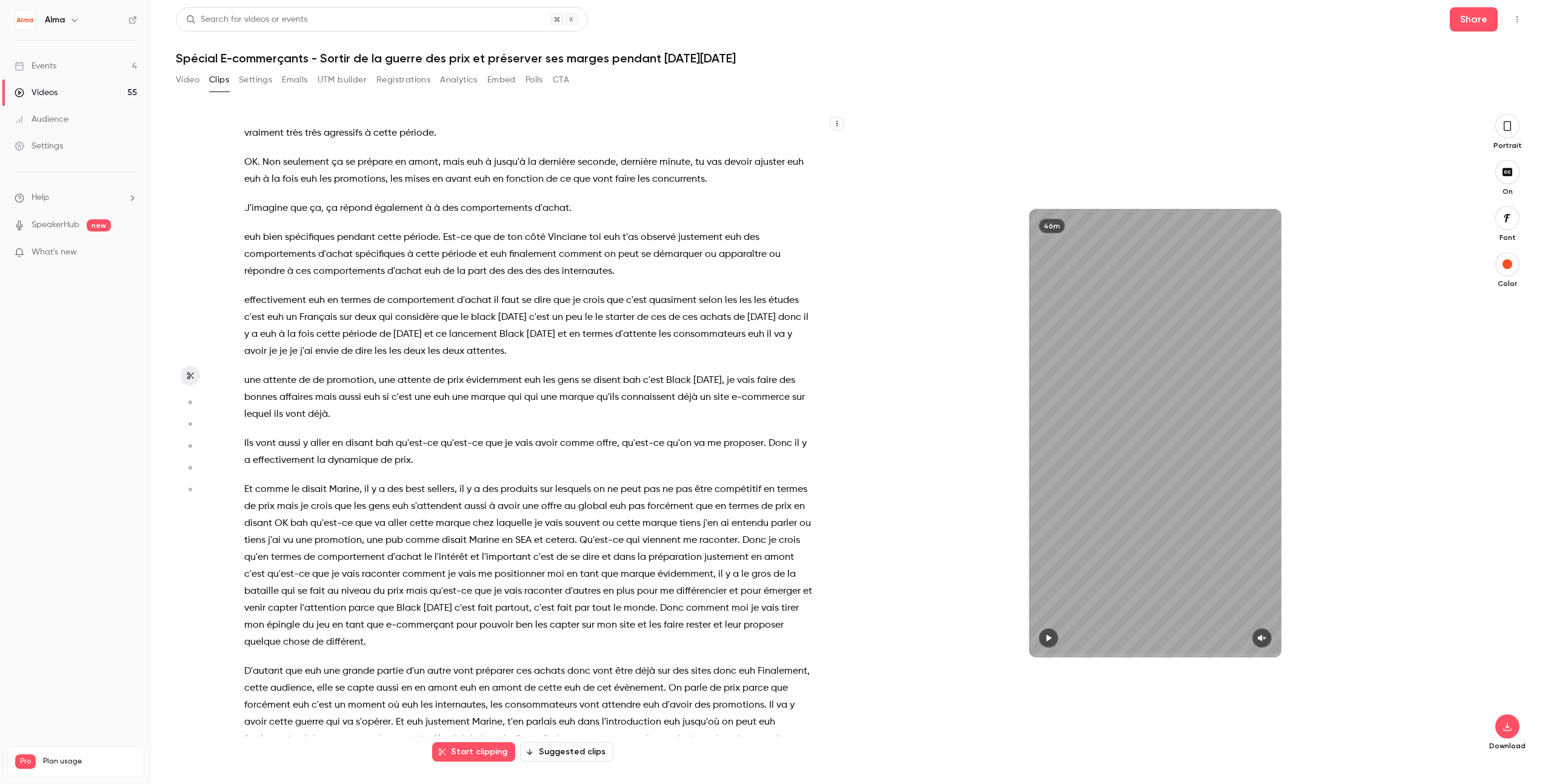
click at [591, 755] on button "Suggested clips" at bounding box center [567, 751] width 94 height 19
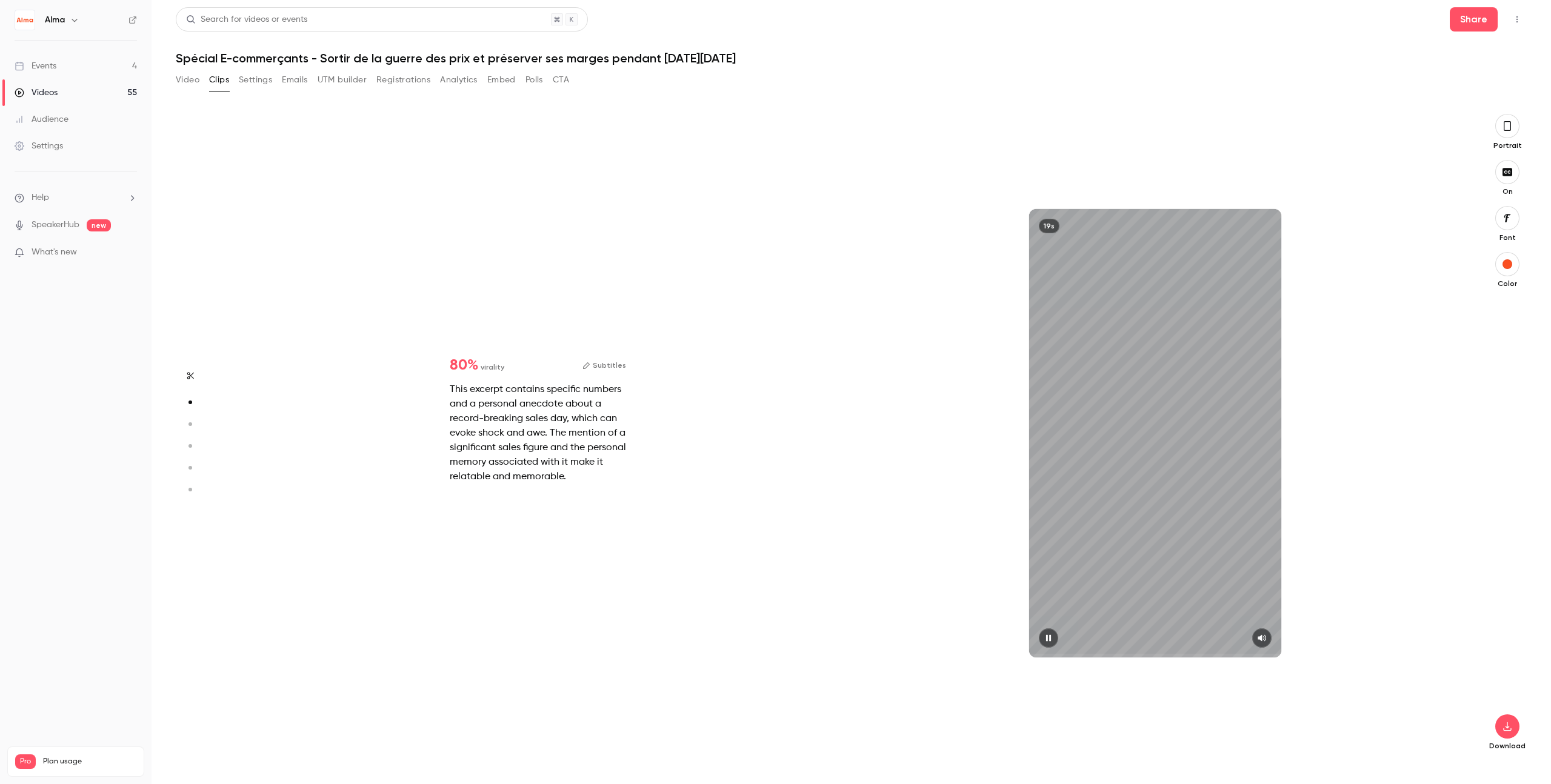
scroll to position [648, 0]
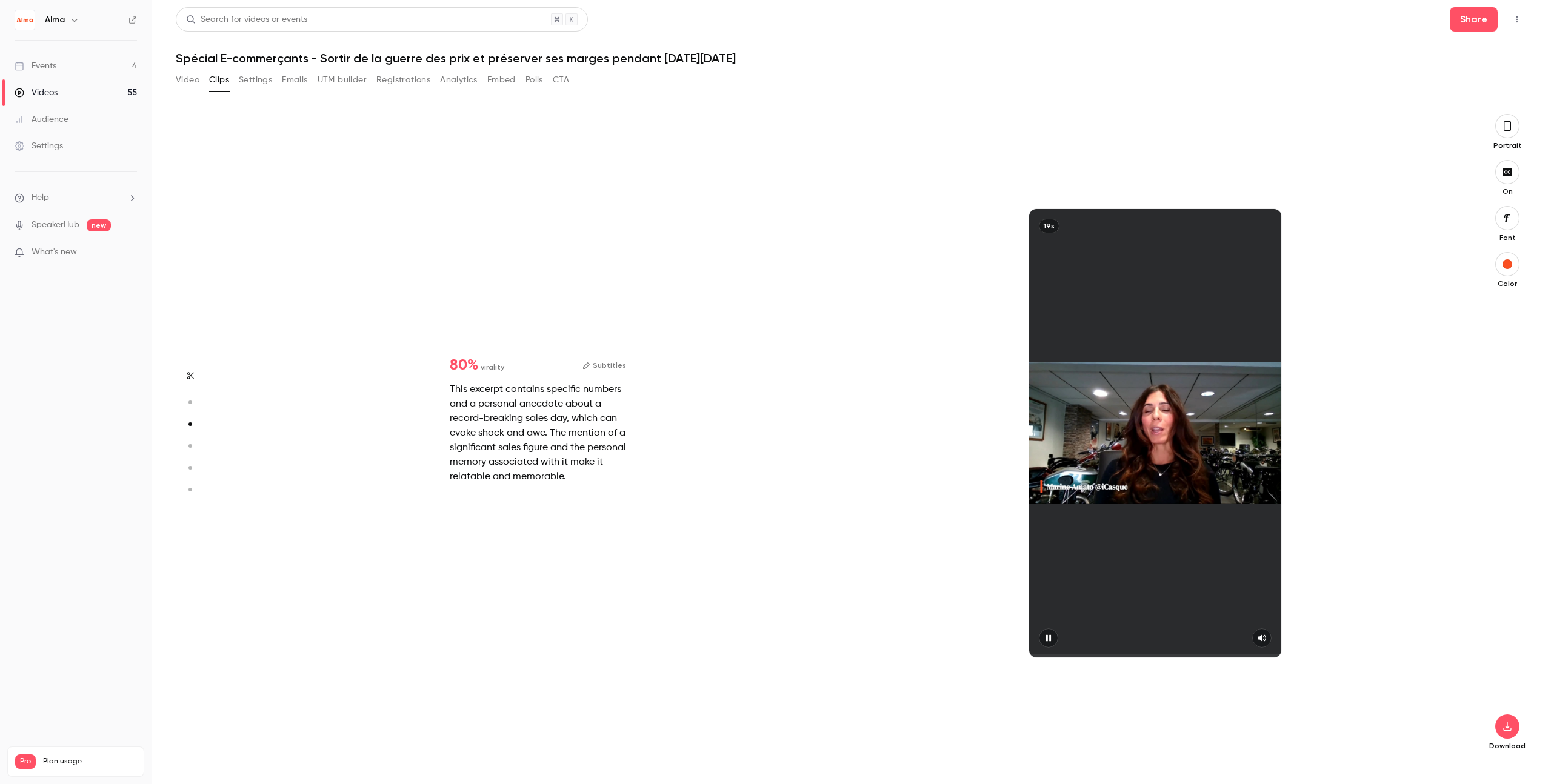
type input "*"
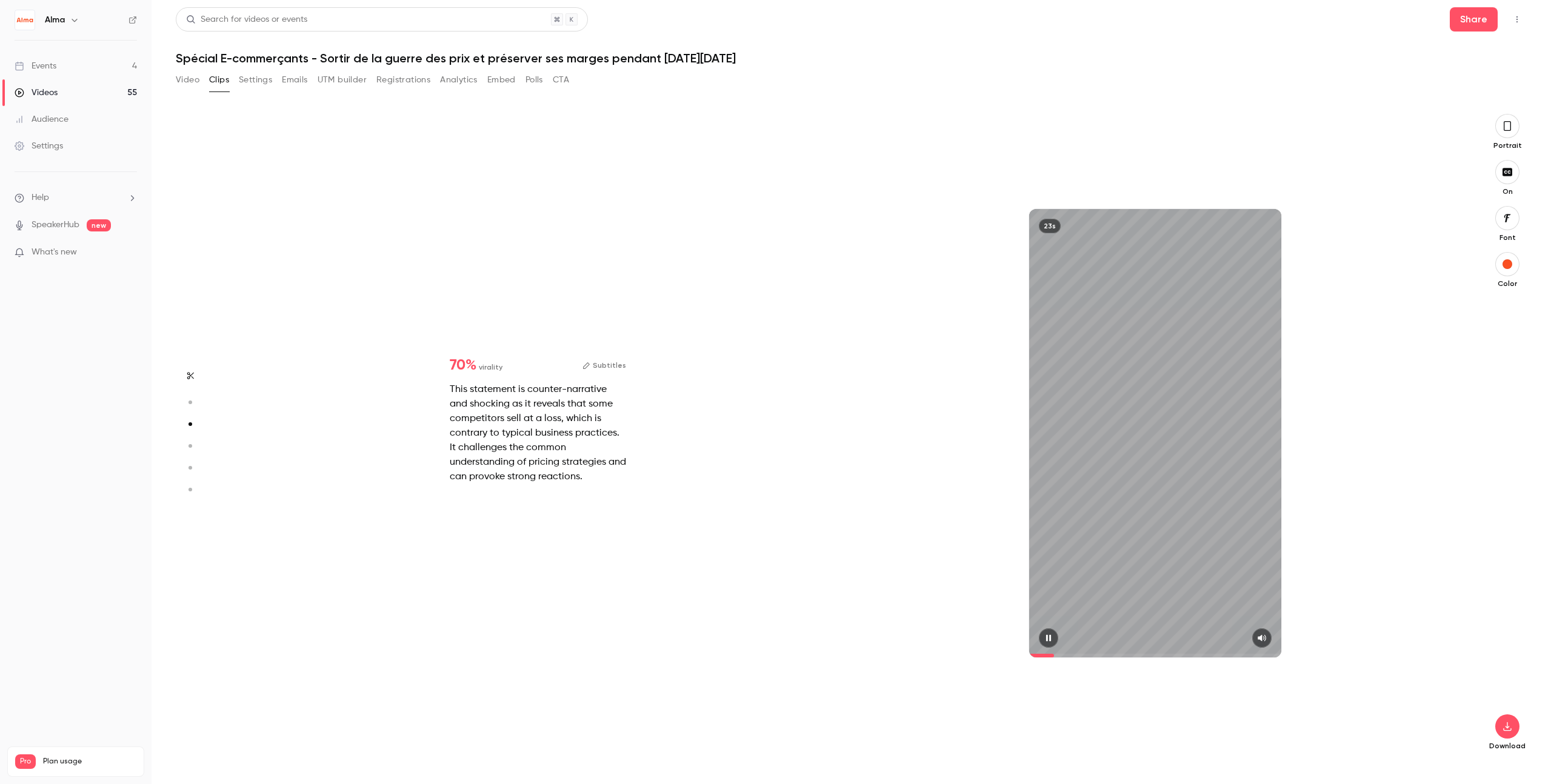
click at [942, 640] on icon "button" at bounding box center [1049, 638] width 10 height 9
click at [942, 225] on div "23s" at bounding box center [1049, 226] width 21 height 14
click at [602, 362] on button "Subtitles" at bounding box center [604, 365] width 44 height 14
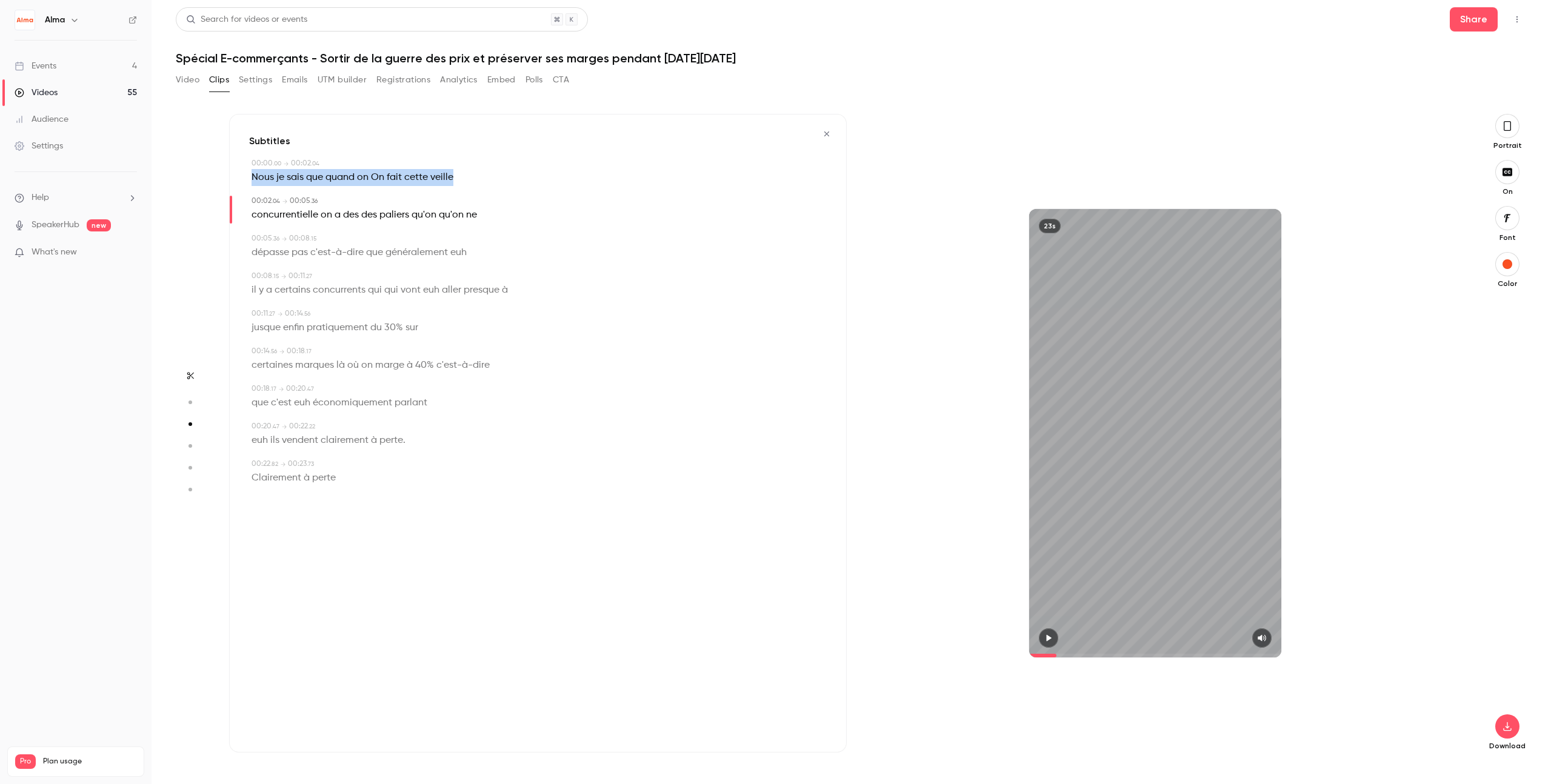
drag, startPoint x: 450, startPoint y: 175, endPoint x: 252, endPoint y: 180, distance: 198.1
click at [252, 180] on div "Nous je sais que quand on On fait cette veille" at bounding box center [539, 177] width 575 height 17
type input "*"
copy p "Nous je sais que quand on On fait cette"
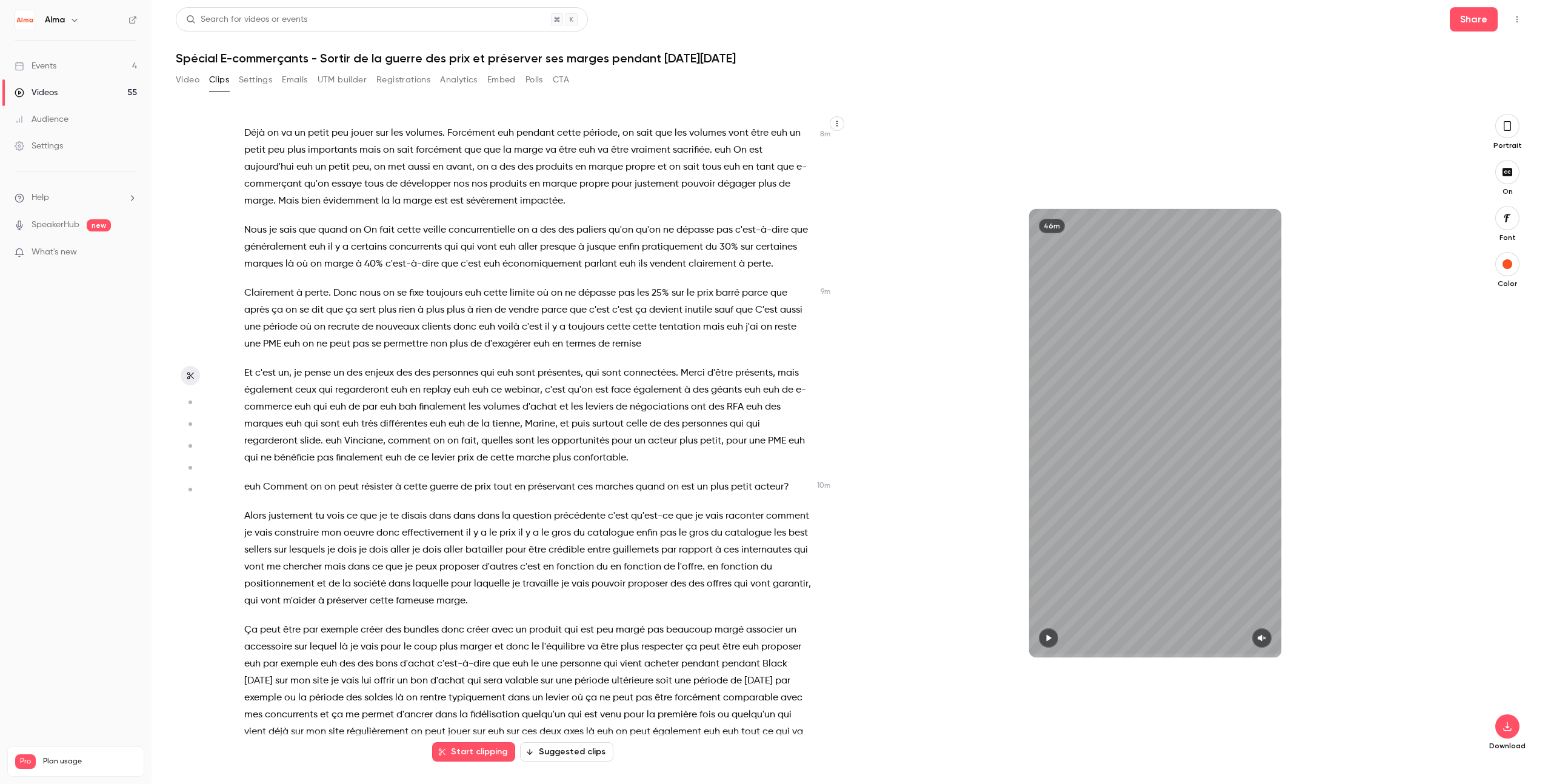
scroll to position [1678, 0]
click at [241, 247] on div "Bonjour à tous et bienvenue euh sur ce webinar dédié au [DATE][DATE] . euh Je s…" at bounding box center [535, 440] width 612 height 627
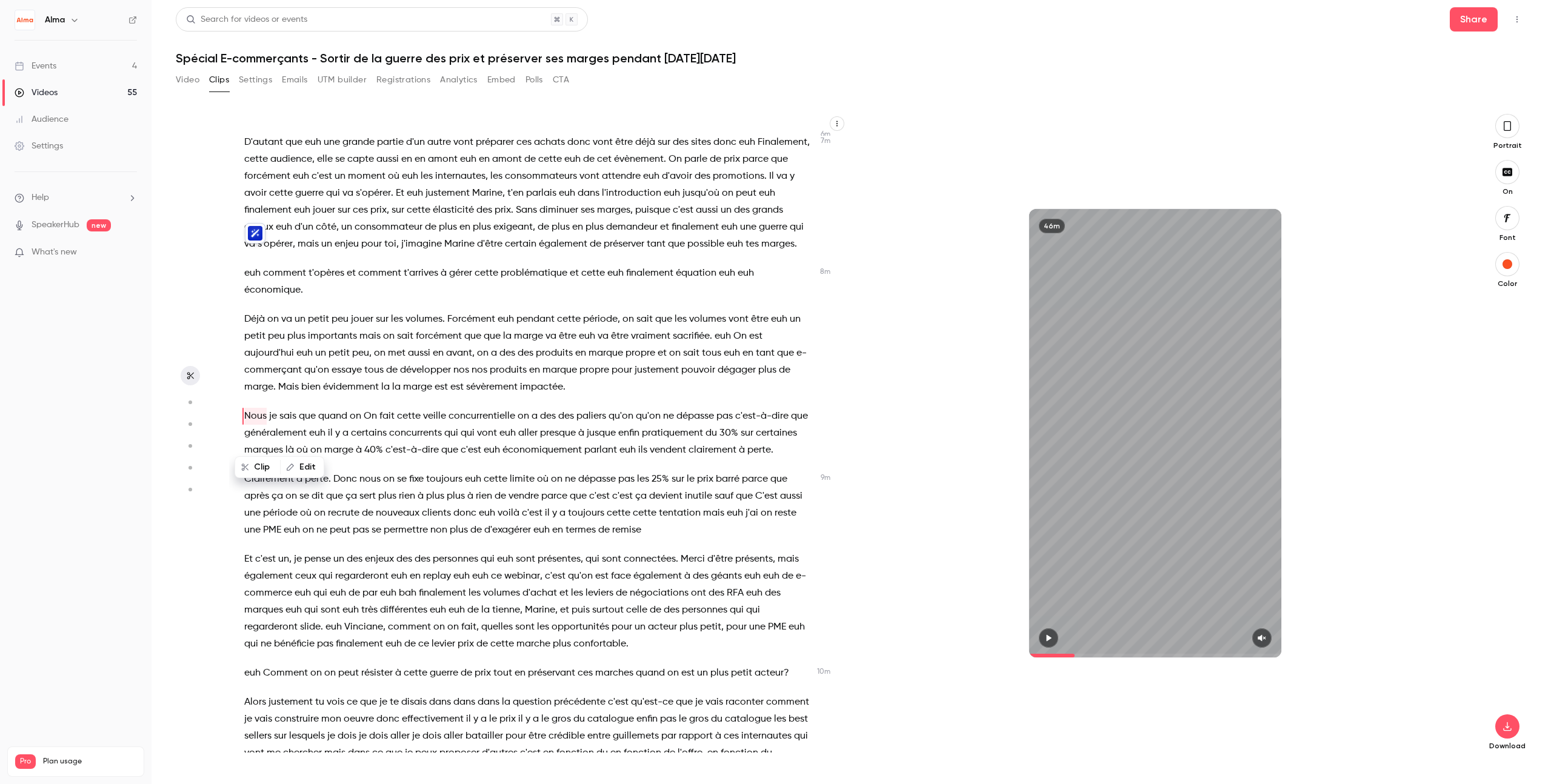
scroll to position [1488, 0]
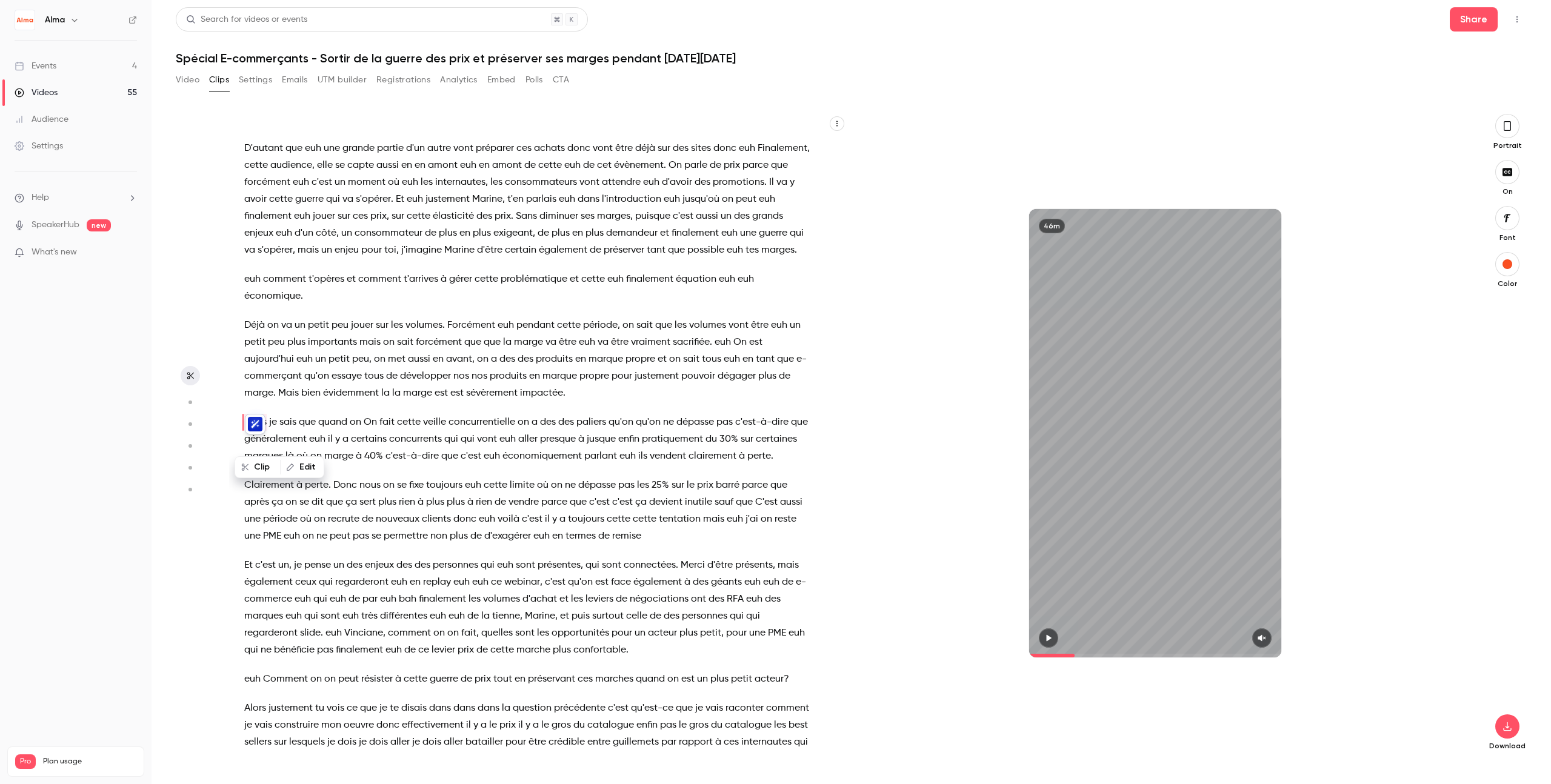
click at [541, 431] on span "des" at bounding box center [548, 422] width 16 height 17
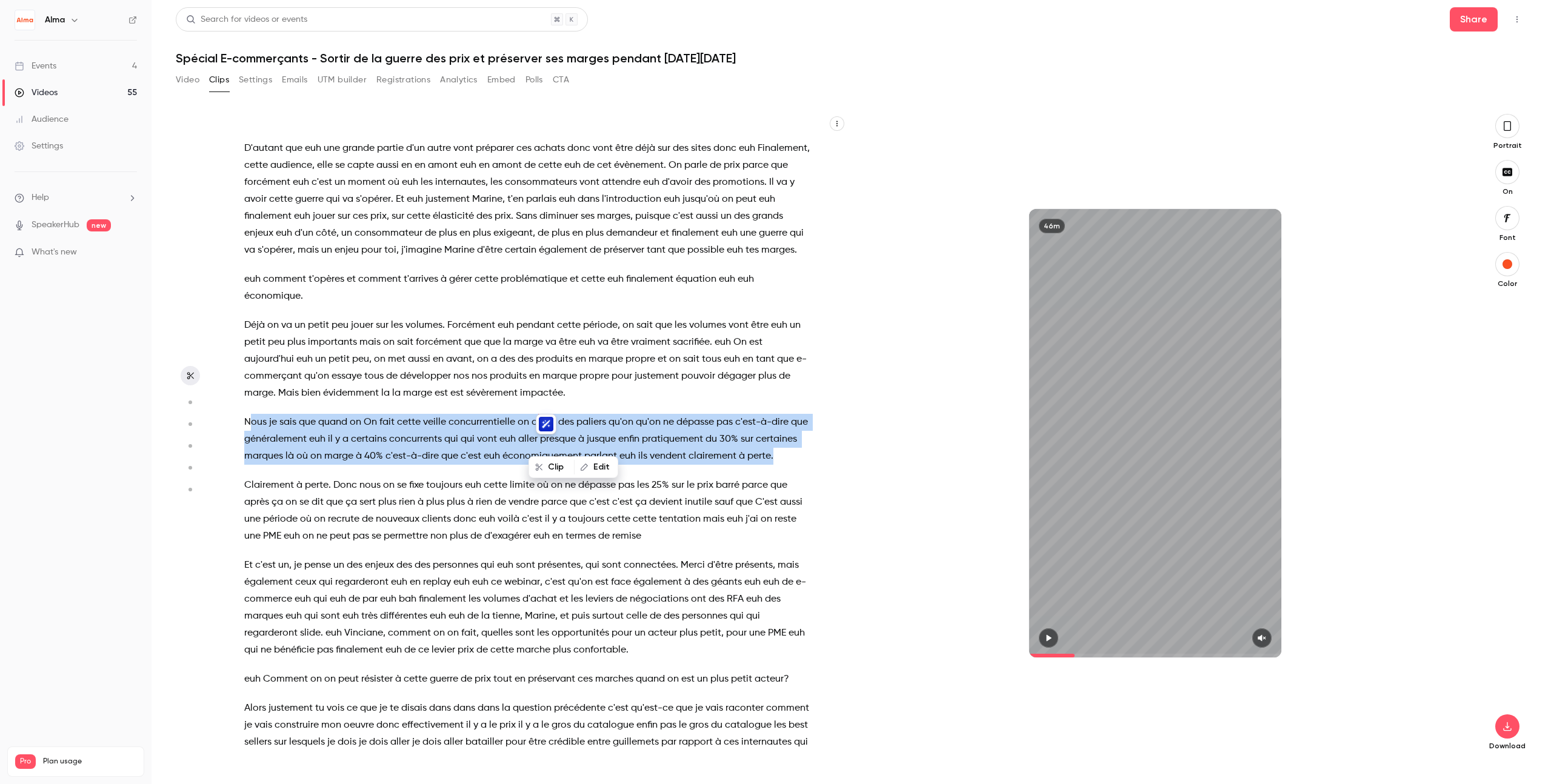
drag, startPoint x: 274, startPoint y: 488, endPoint x: 250, endPoint y: 444, distance: 50.1
click at [250, 444] on p "Nous je sais que quand on On fait cette veille concurrentielle on a des des pal…" at bounding box center [529, 440] width 569 height 51
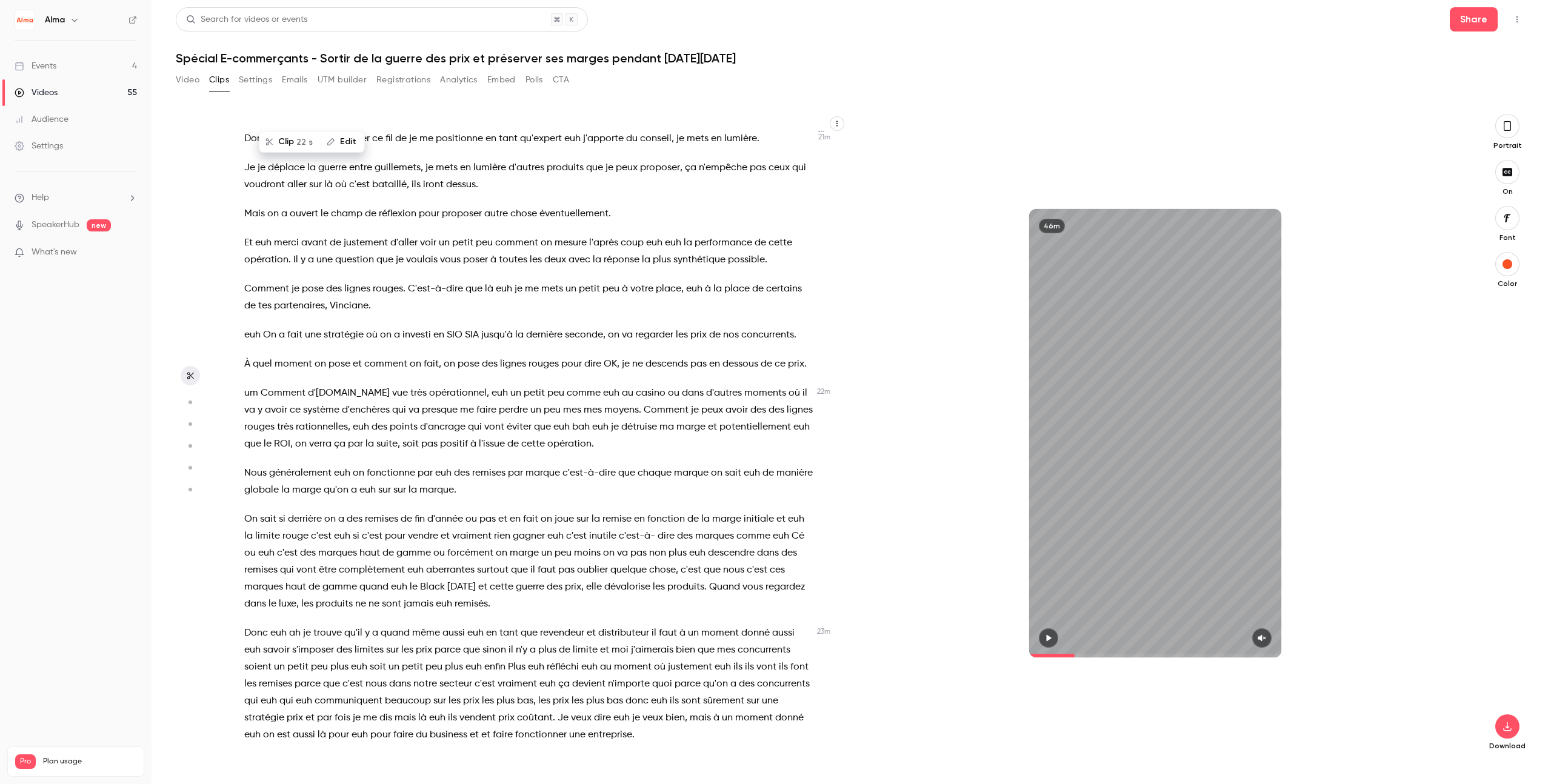
scroll to position [4080, 0]
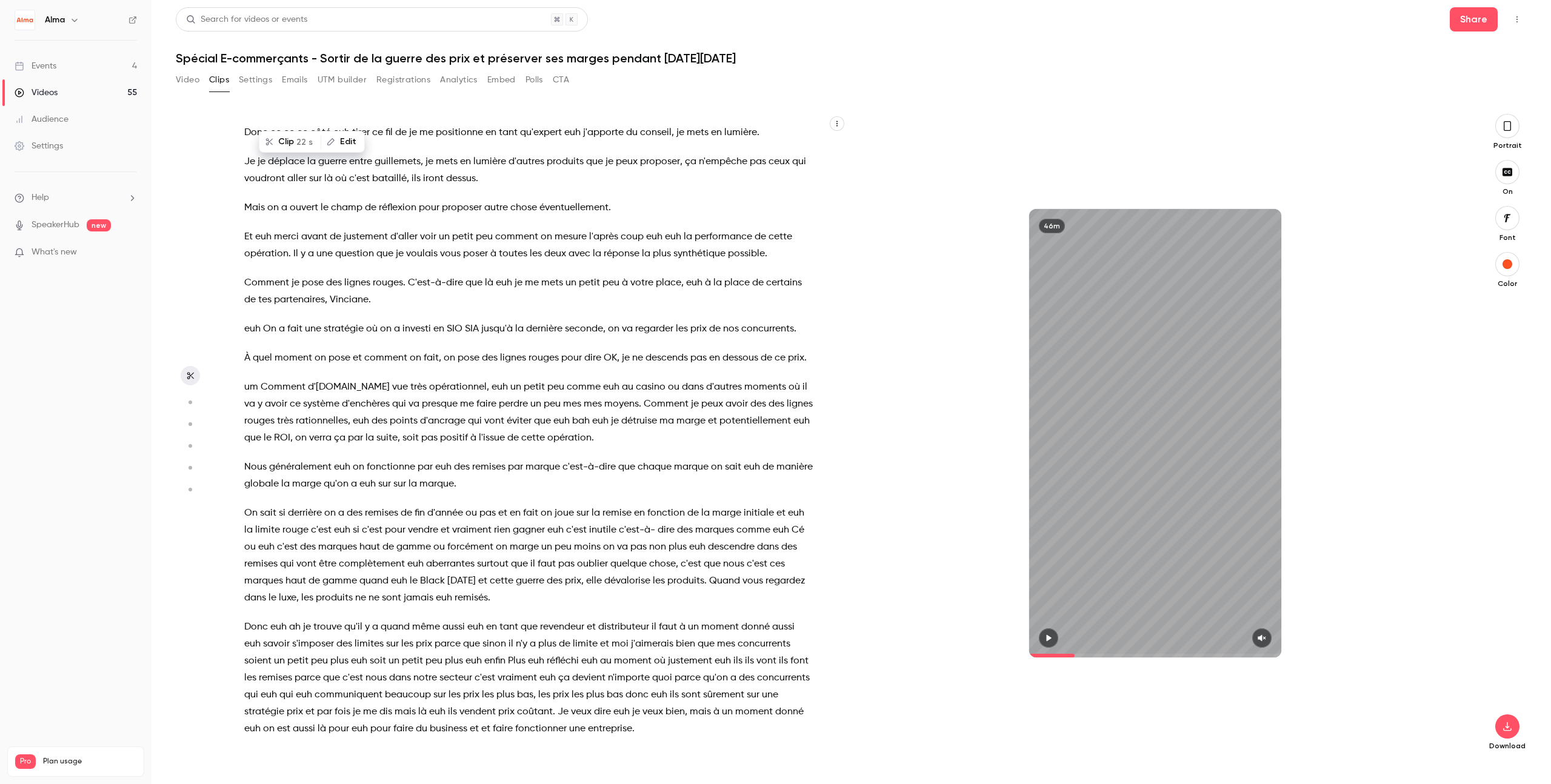
click at [251, 363] on span at bounding box center [251, 358] width 2 height 10
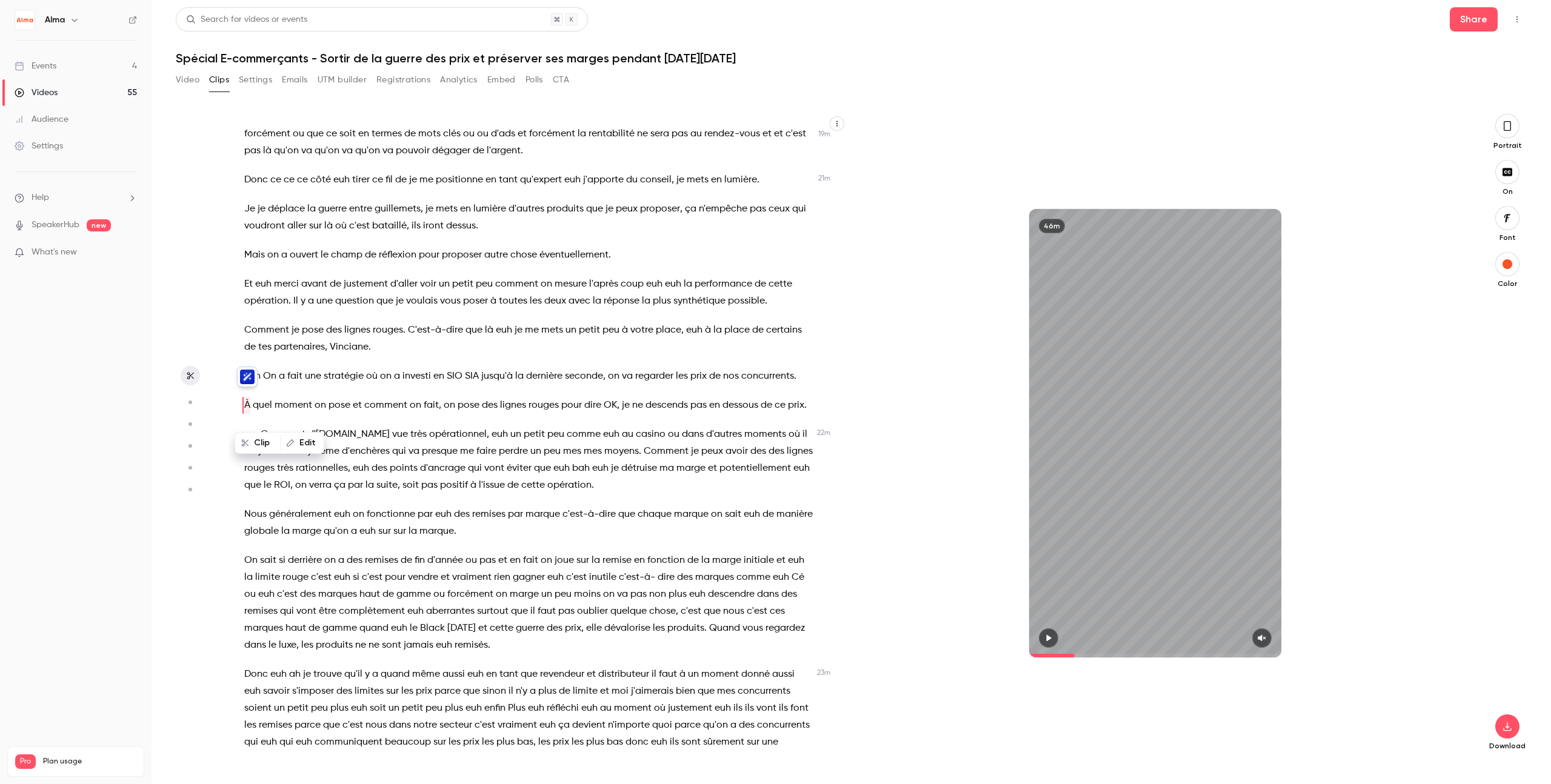
click at [248, 391] on div "Bonjour à tous et bienvenue euh sur ce webinar dédié au [DATE][DATE] . euh Je s…" at bounding box center [535, 440] width 612 height 627
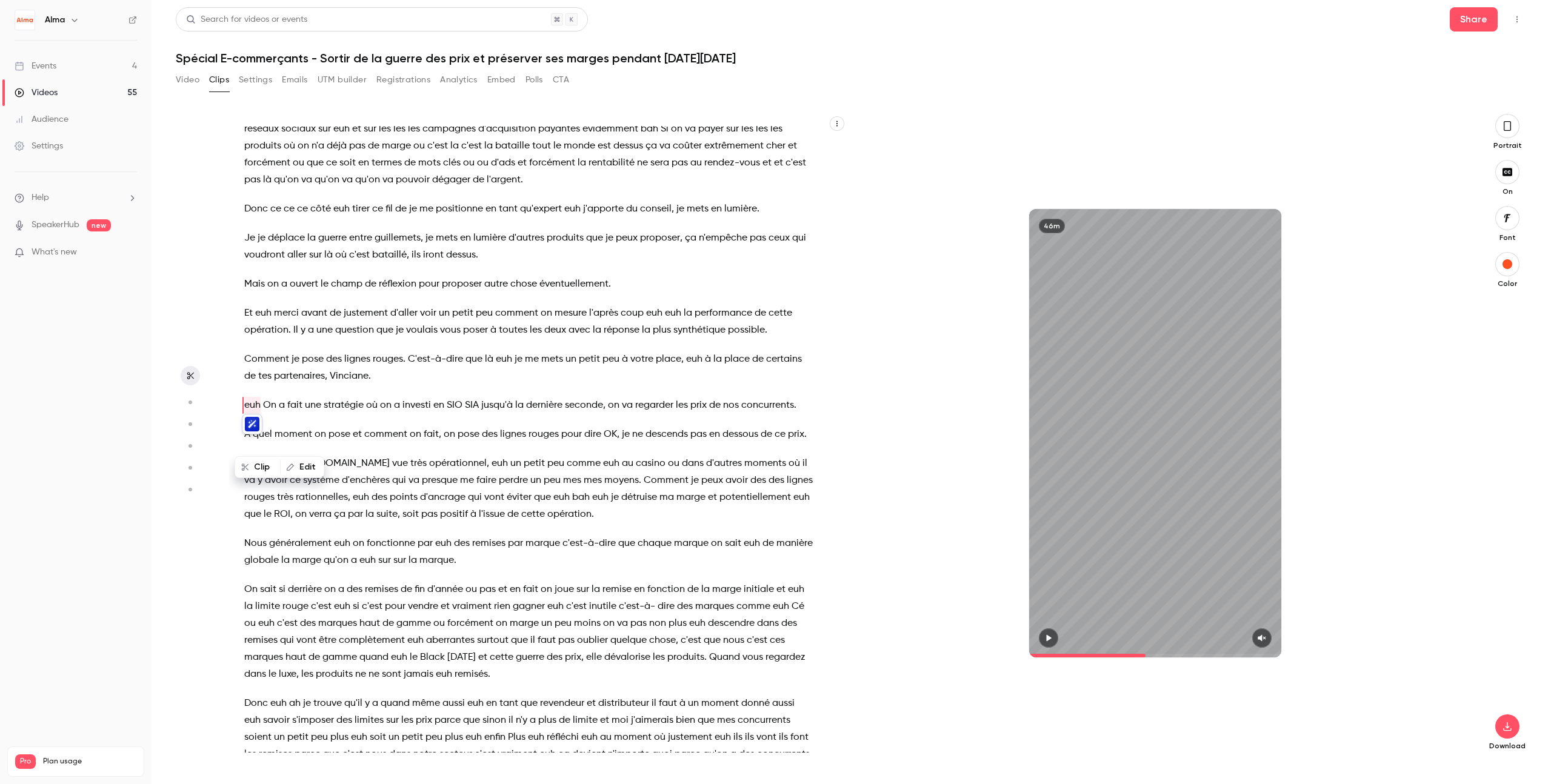
click at [365, 450] on div "Bonjour à tous et bienvenue euh sur ce webinar dédié au [DATE][DATE] . euh Je s…" at bounding box center [535, 440] width 612 height 627
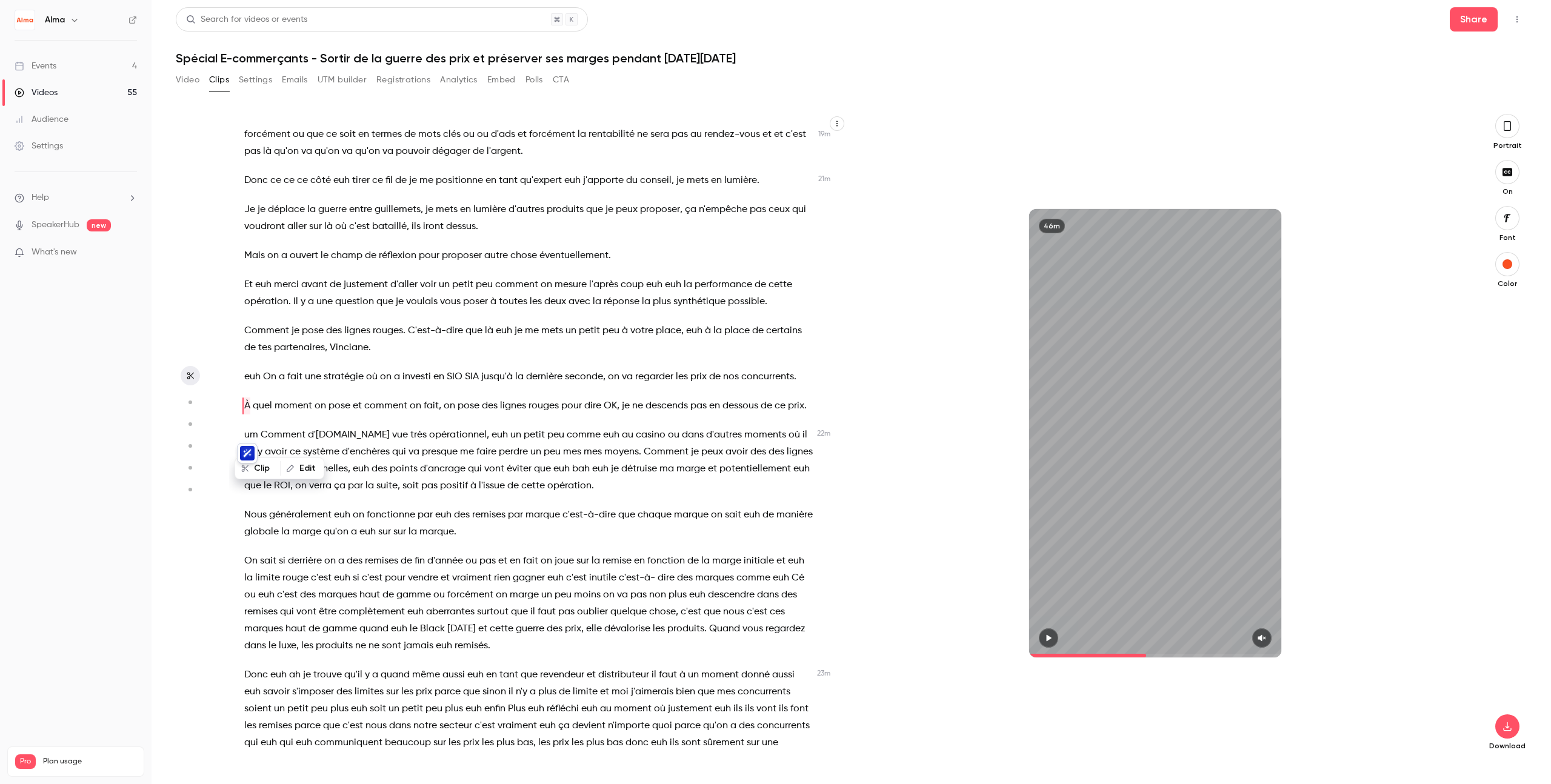
scroll to position [4033, 0]
click at [942, 639] on icon "button" at bounding box center [1049, 638] width 5 height 6
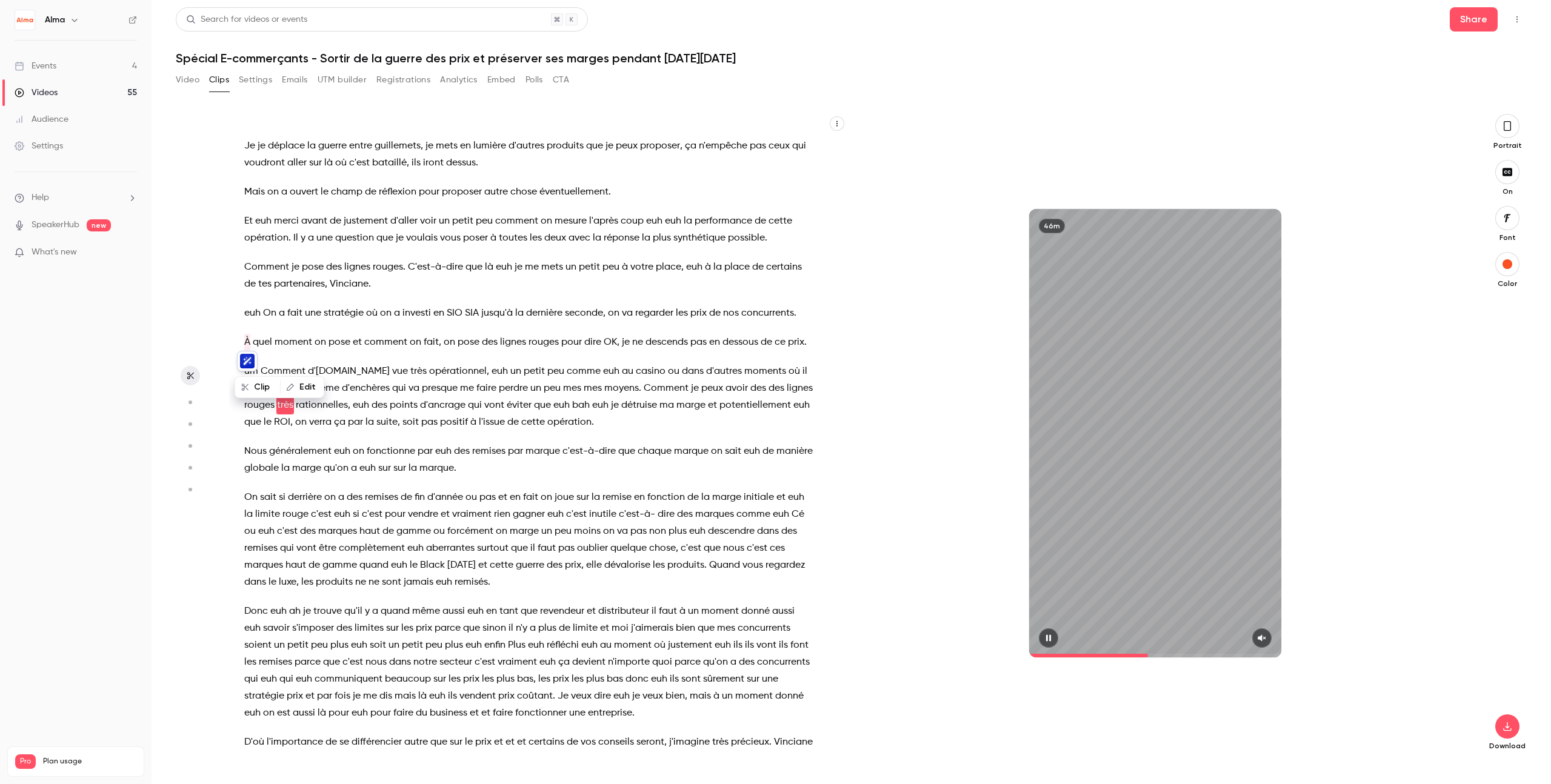
scroll to position [4113, 0]
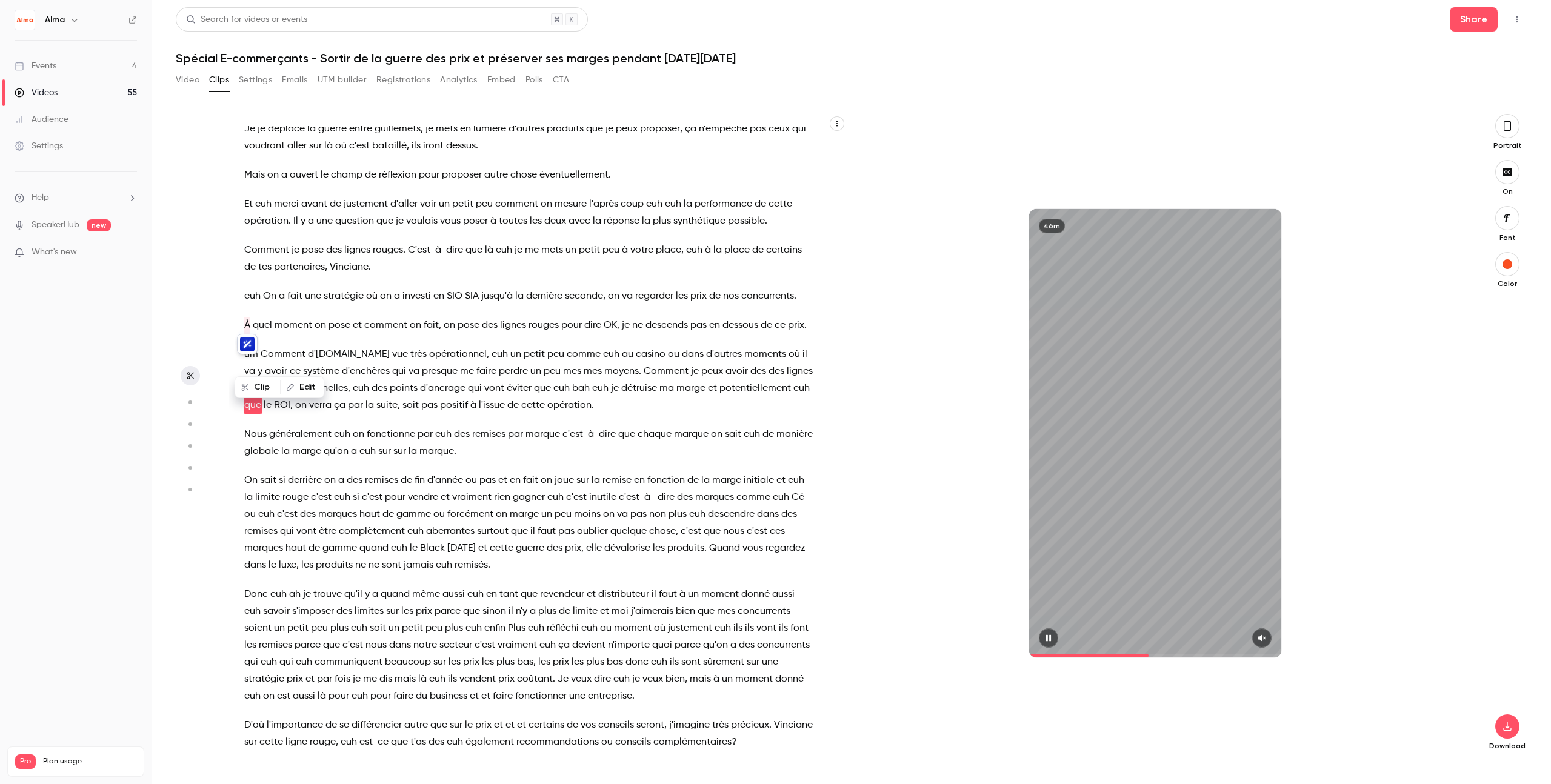
click at [942, 639] on icon "button" at bounding box center [1049, 638] width 5 height 6
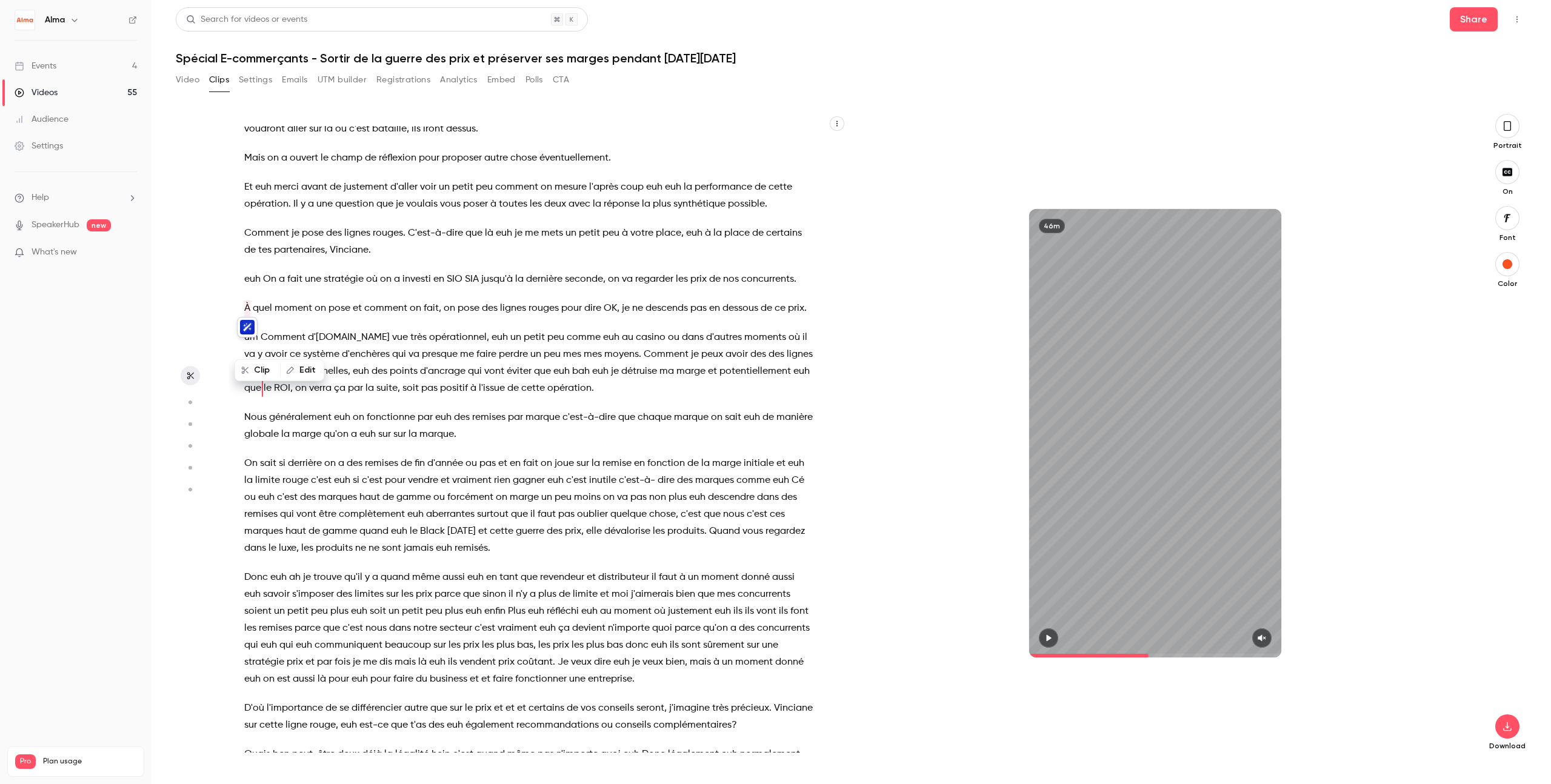
click at [942, 639] on icon "button" at bounding box center [1049, 638] width 5 height 6
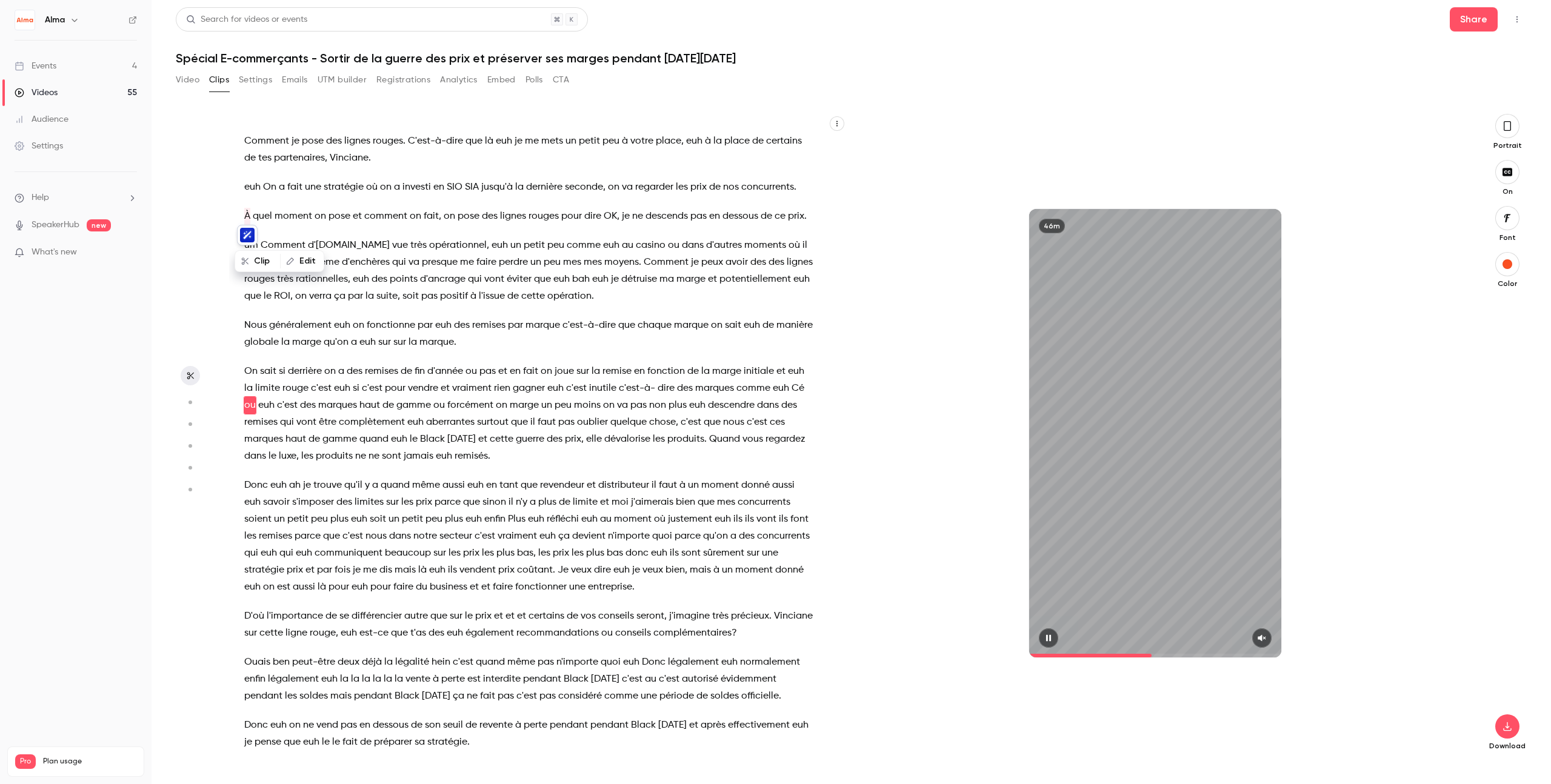
scroll to position [4239, 0]
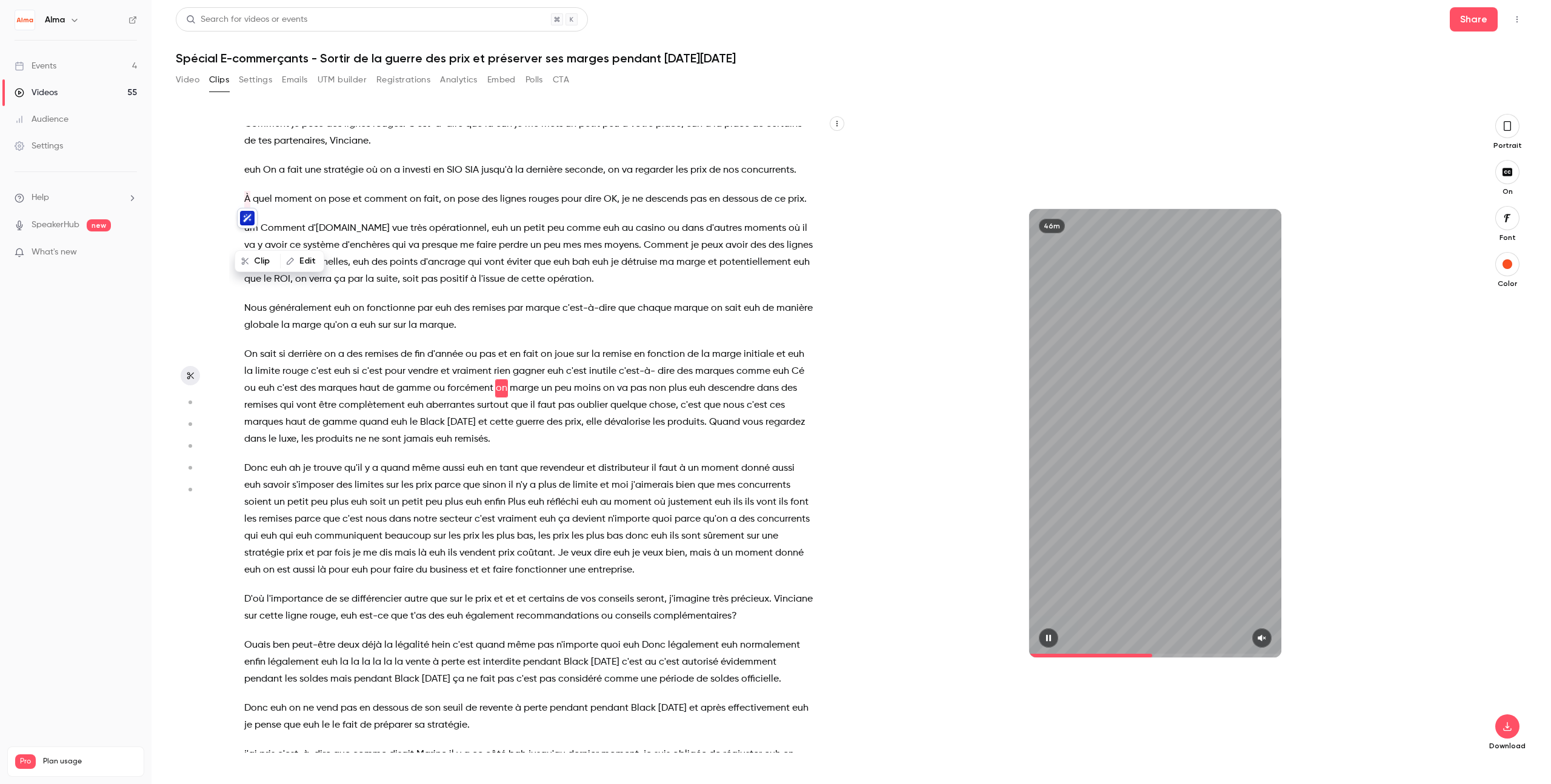
click at [942, 637] on icon "button" at bounding box center [1049, 638] width 10 height 9
click at [396, 671] on span "la" at bounding box center [398, 662] width 9 height 17
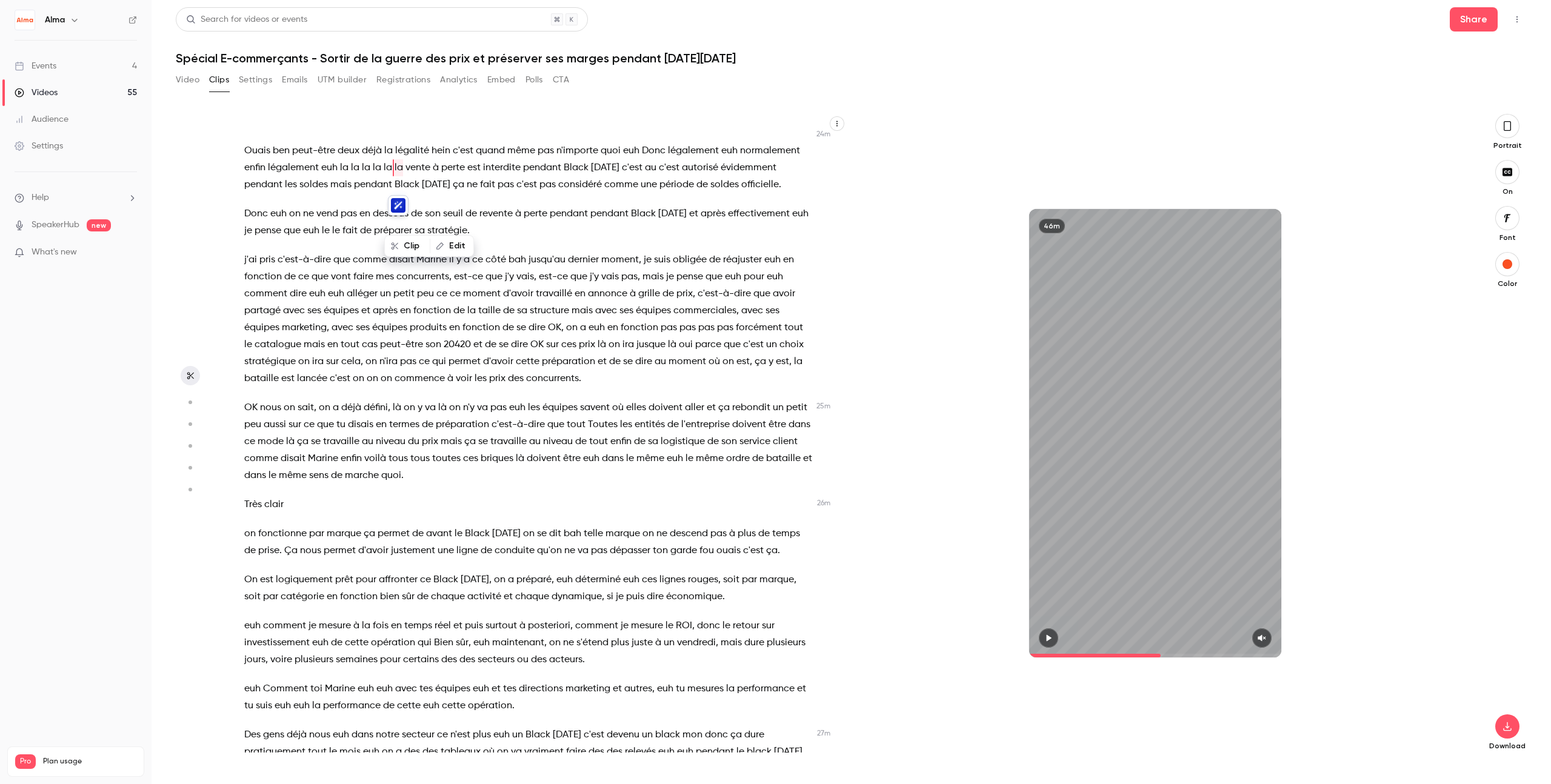
scroll to position [4734, 0]
click at [248, 416] on span "OK" at bounding box center [251, 406] width 13 height 17
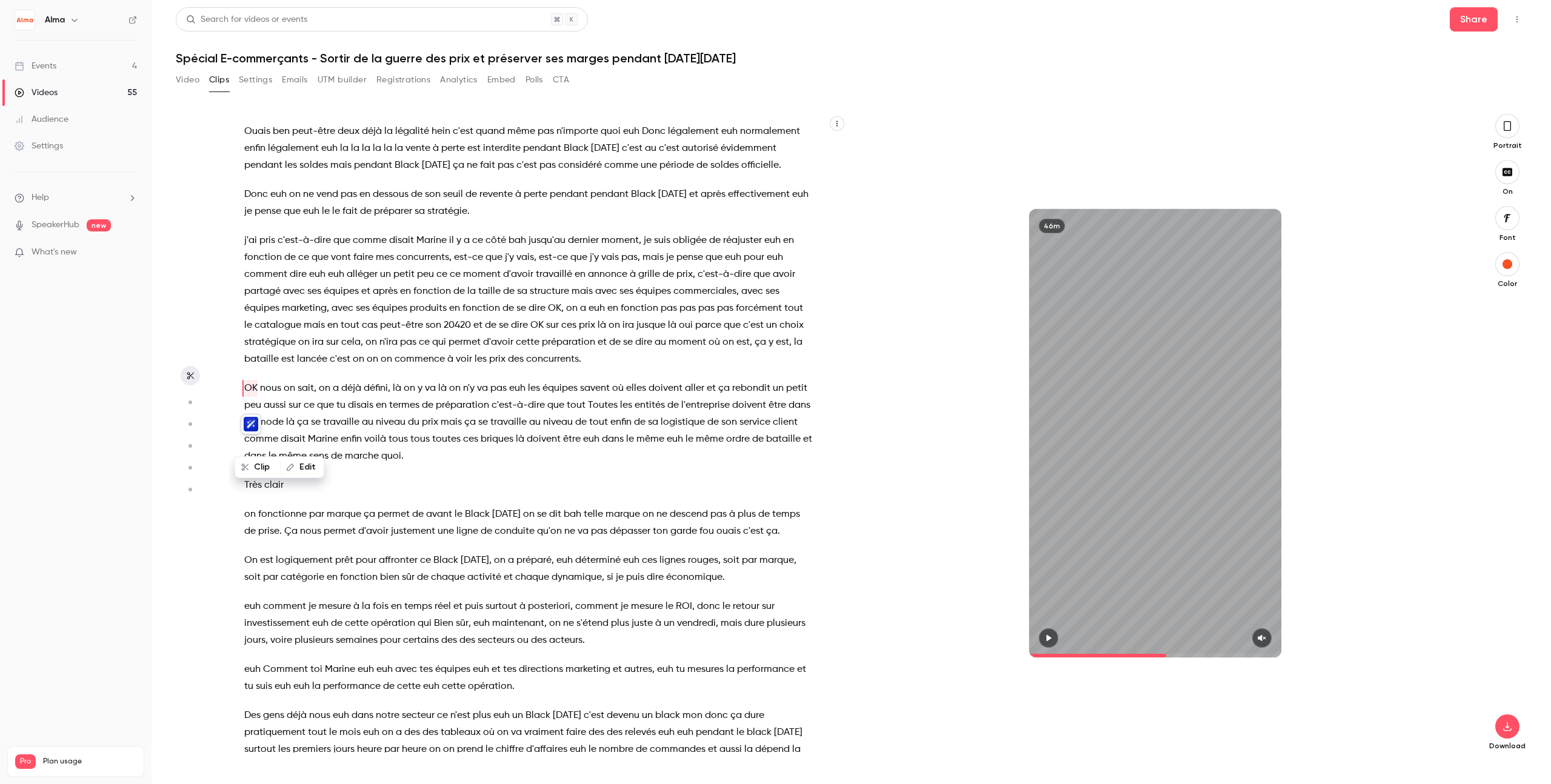
click at [942, 638] on icon "button" at bounding box center [1049, 638] width 5 height 6
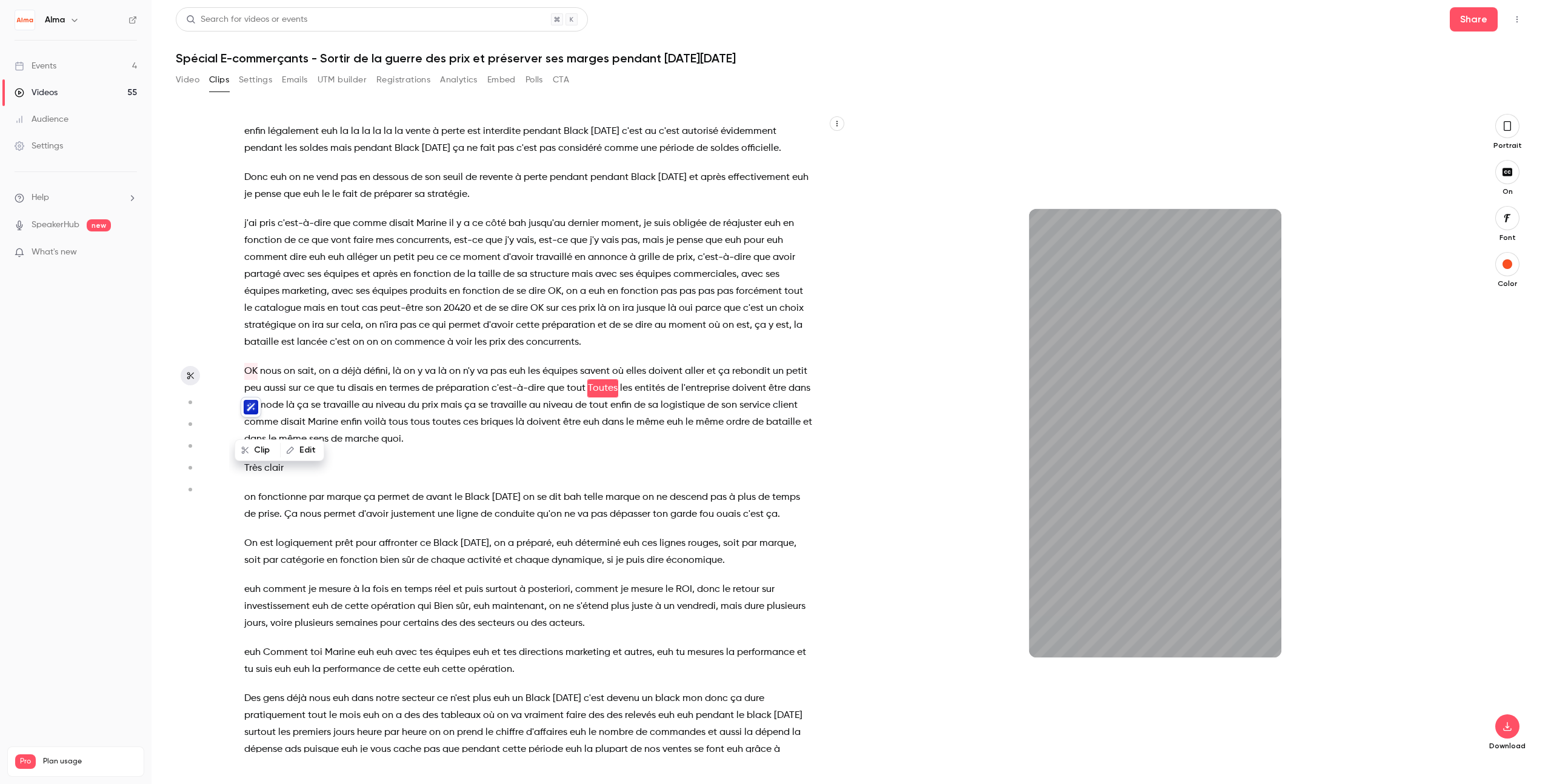
click at [329, 504] on div "Bonjour à tous et bienvenue euh sur ce webinar dédié au [DATE][DATE] . euh Je s…" at bounding box center [535, 440] width 612 height 627
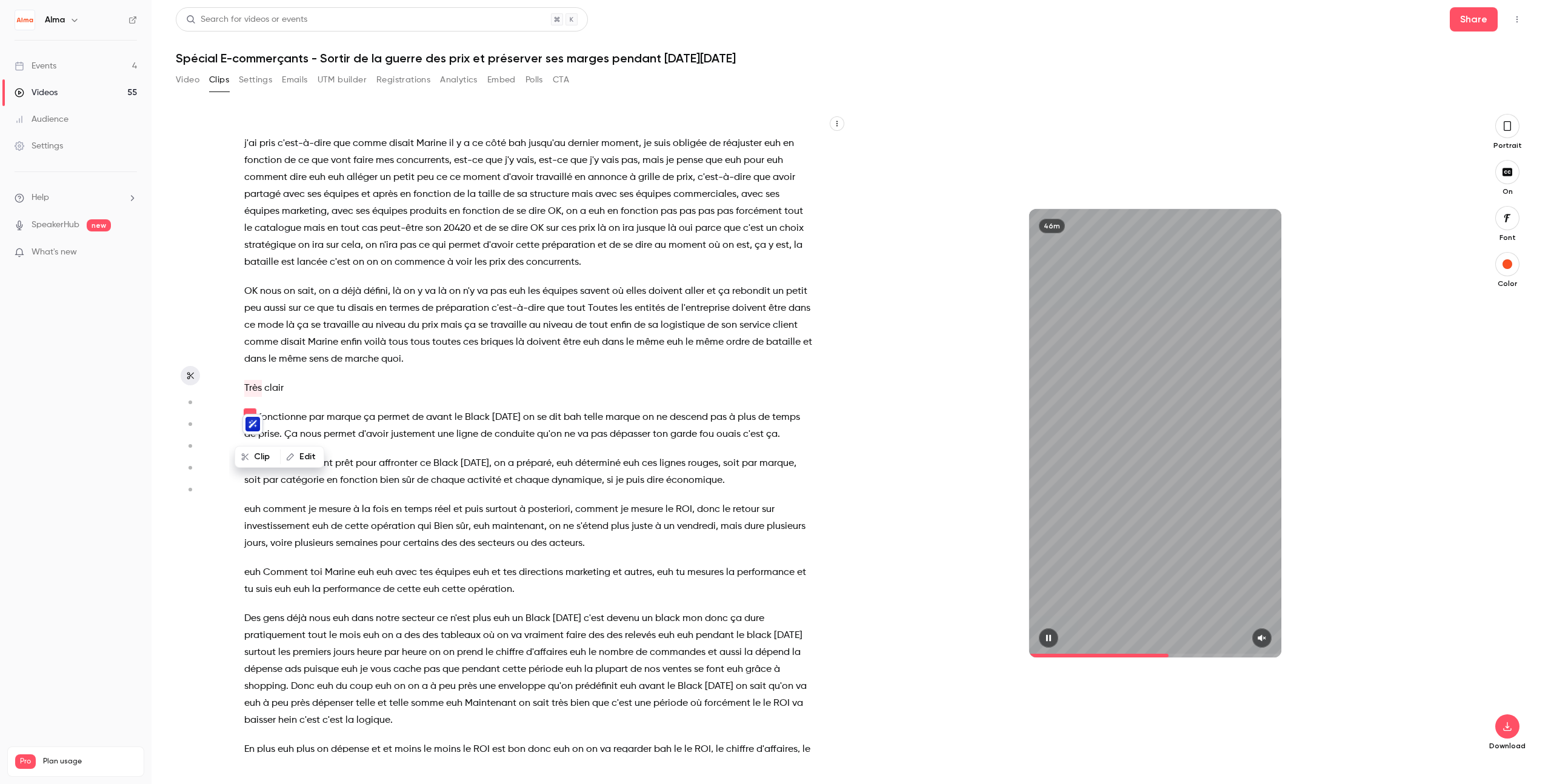
scroll to position [4879, 0]
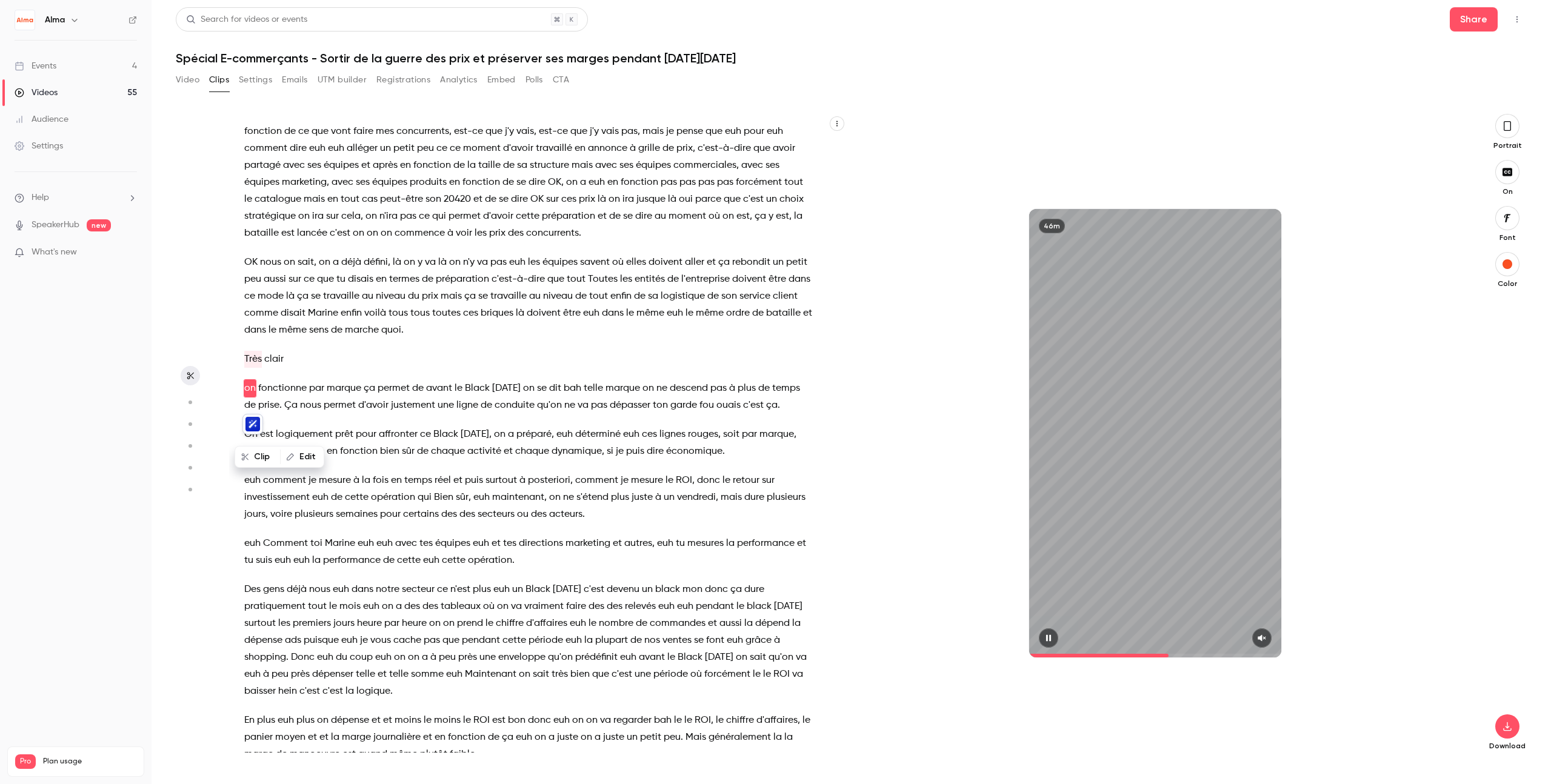
click at [942, 636] on button "button" at bounding box center [1049, 638] width 19 height 19
click at [618, 288] on span "Toutes" at bounding box center [602, 279] width 29 height 17
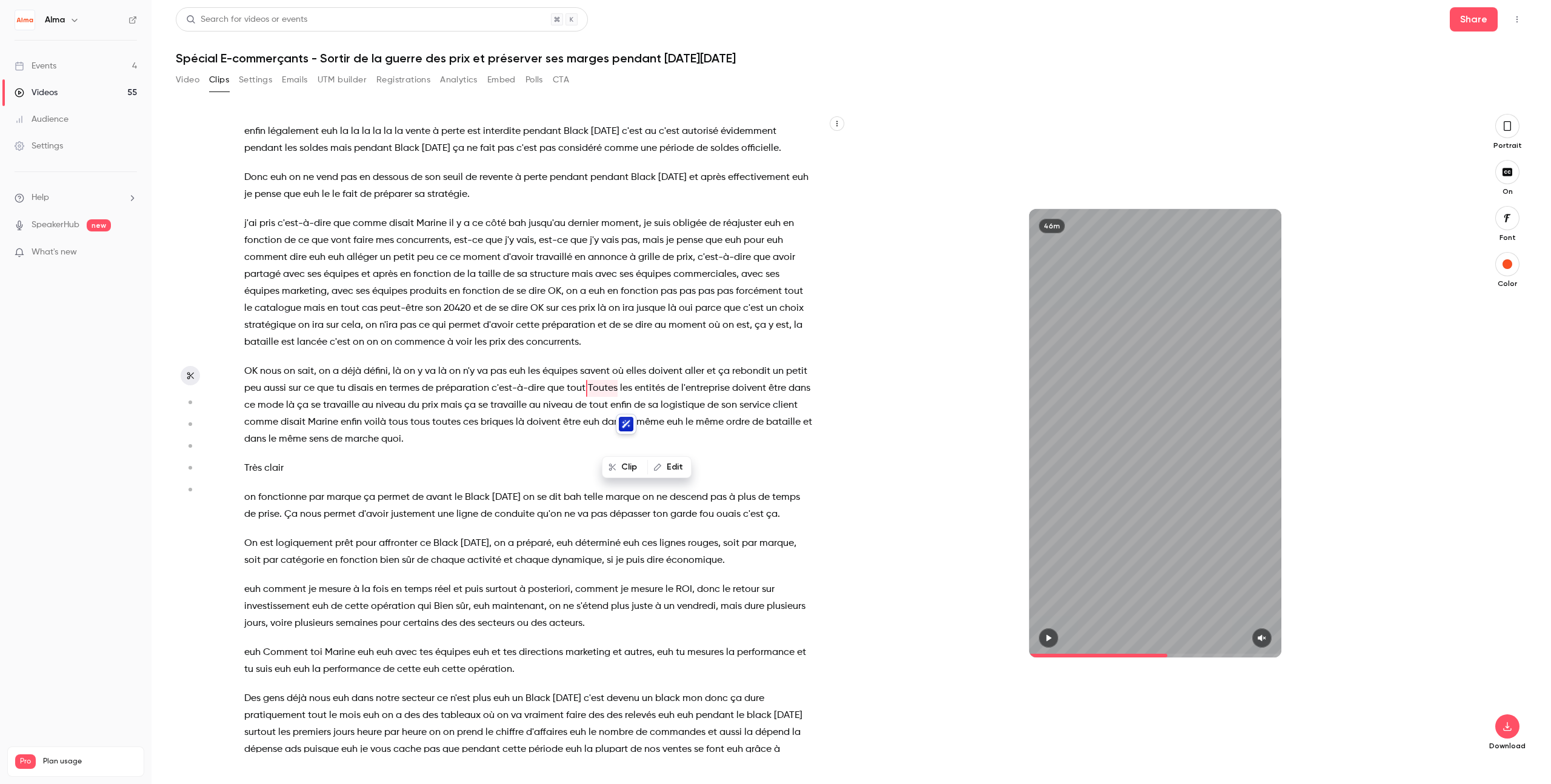
click at [942, 640] on icon "button" at bounding box center [1049, 638] width 10 height 9
drag, startPoint x: 1045, startPoint y: 640, endPoint x: 1209, endPoint y: 644, distance: 164.0
click at [942, 640] on icon "button" at bounding box center [1049, 638] width 10 height 9
click at [942, 640] on icon "button" at bounding box center [1262, 638] width 8 height 6
click at [617, 397] on span "Toutes" at bounding box center [602, 388] width 29 height 17
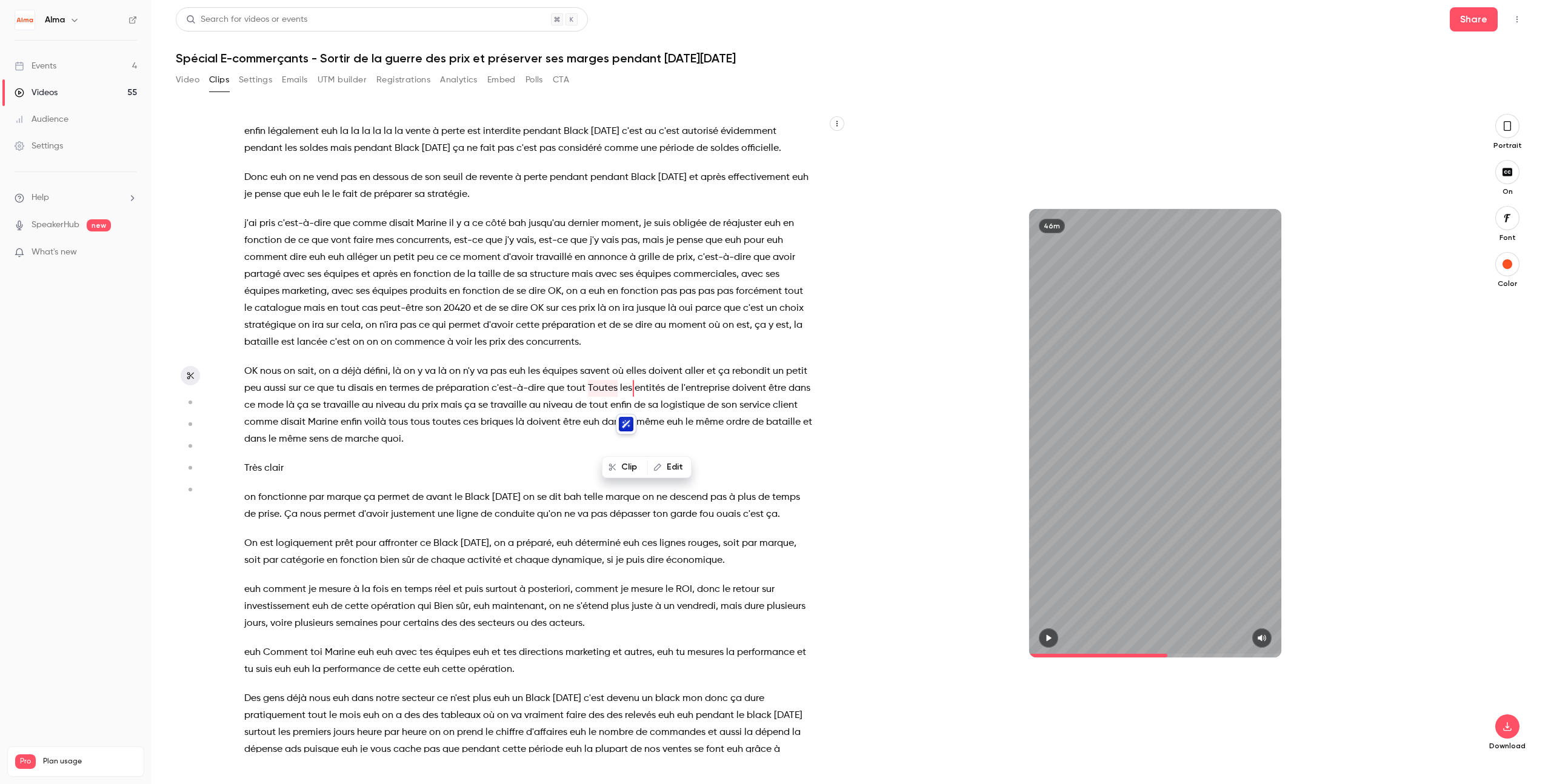
click at [942, 637] on icon "button" at bounding box center [1049, 638] width 10 height 9
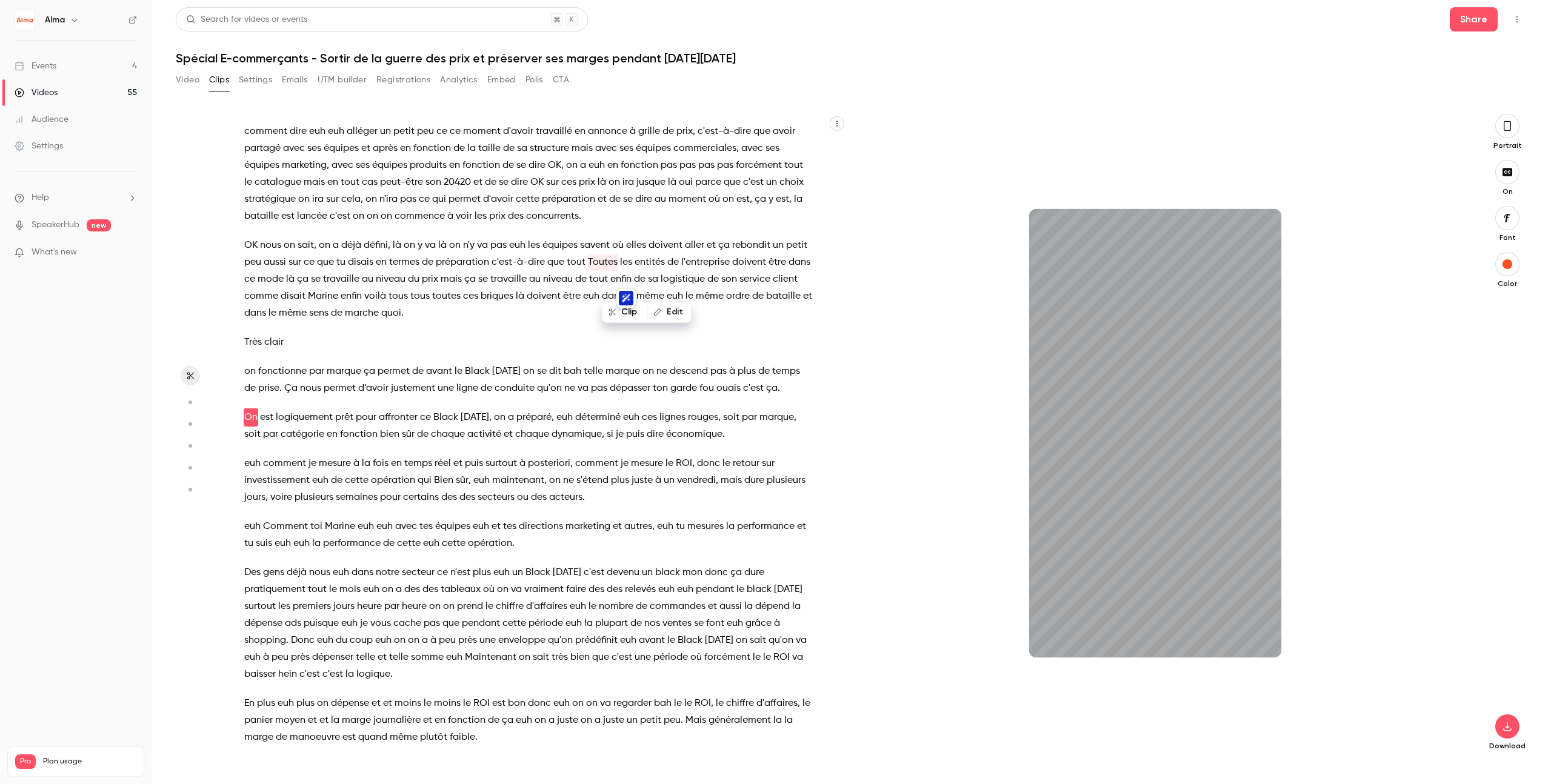
scroll to position [4925, 0]
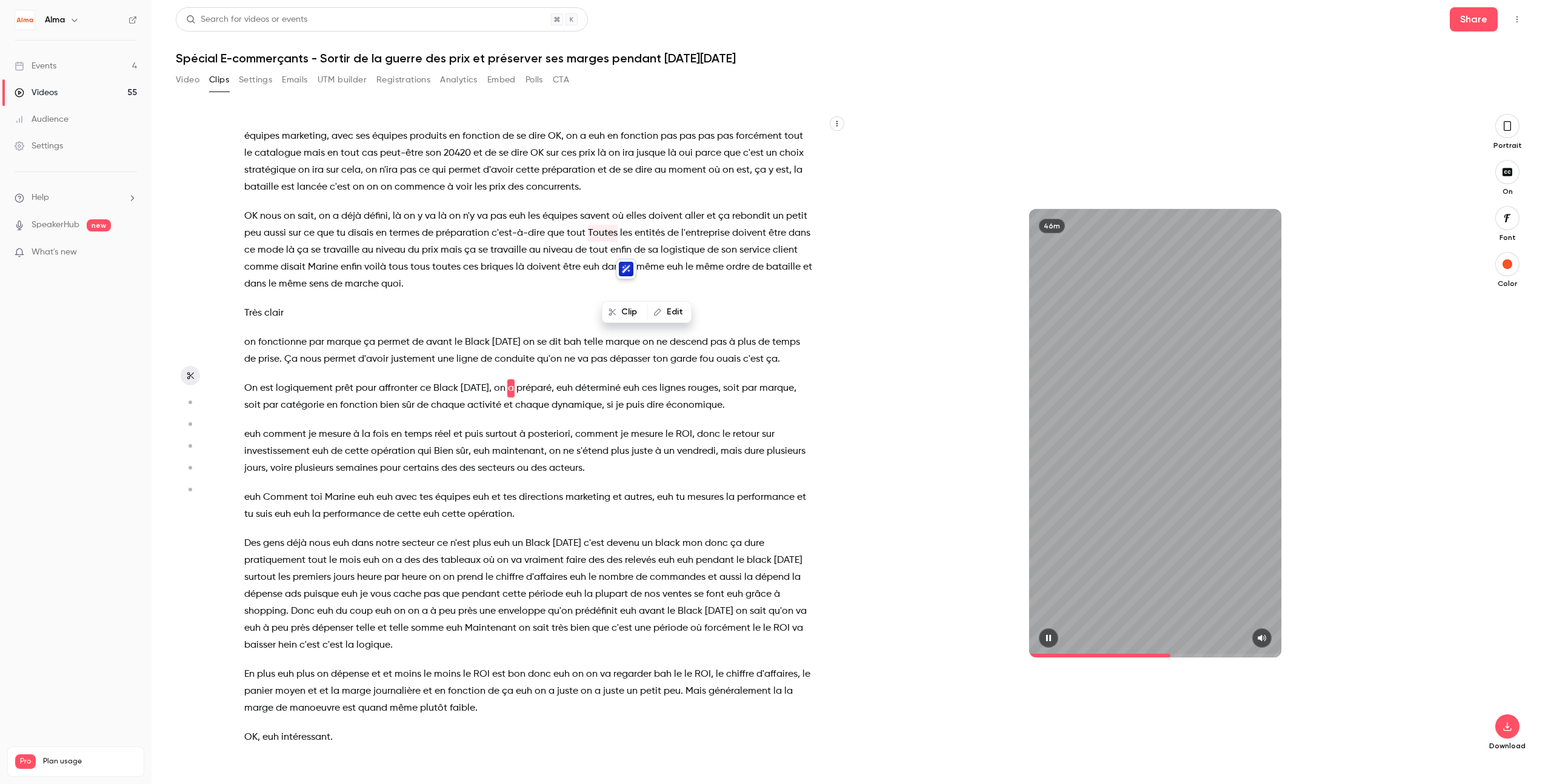
click at [942, 640] on icon "button" at bounding box center [1049, 638] width 5 height 6
click at [253, 351] on span "on" at bounding box center [250, 342] width 12 height 17
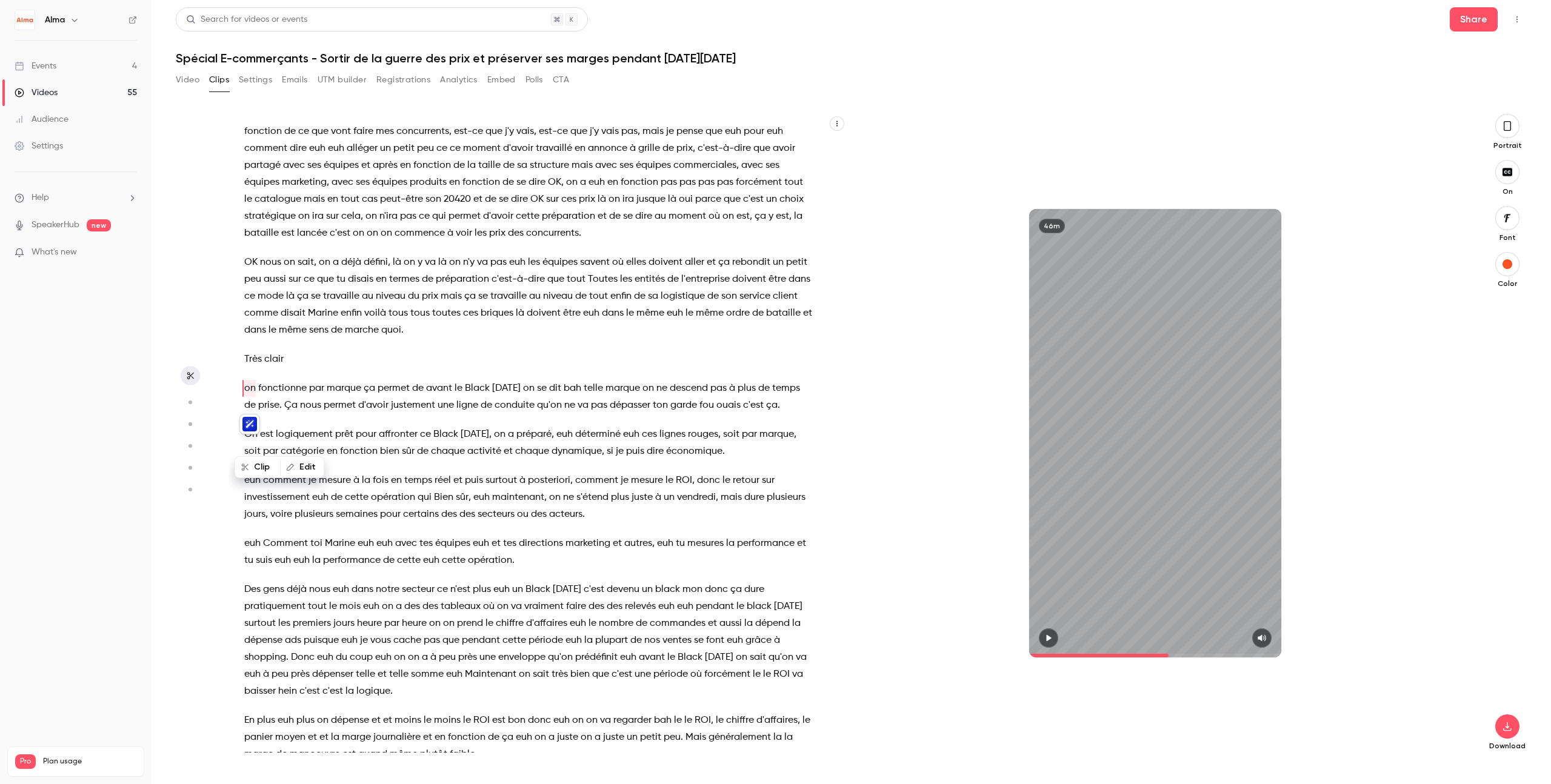
click at [672, 368] on p "Très clair" at bounding box center [529, 359] width 569 height 17
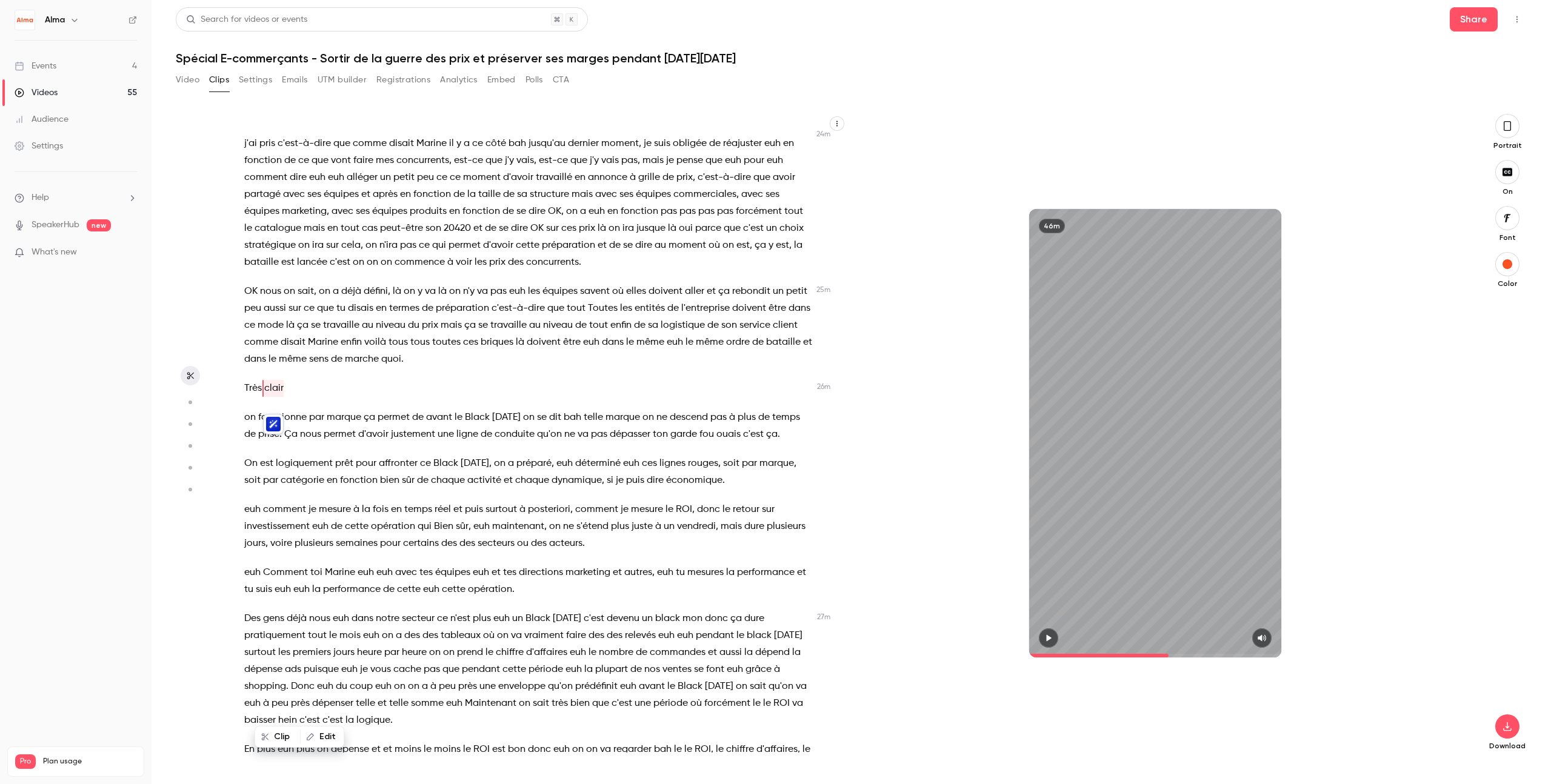
scroll to position [482, 0]
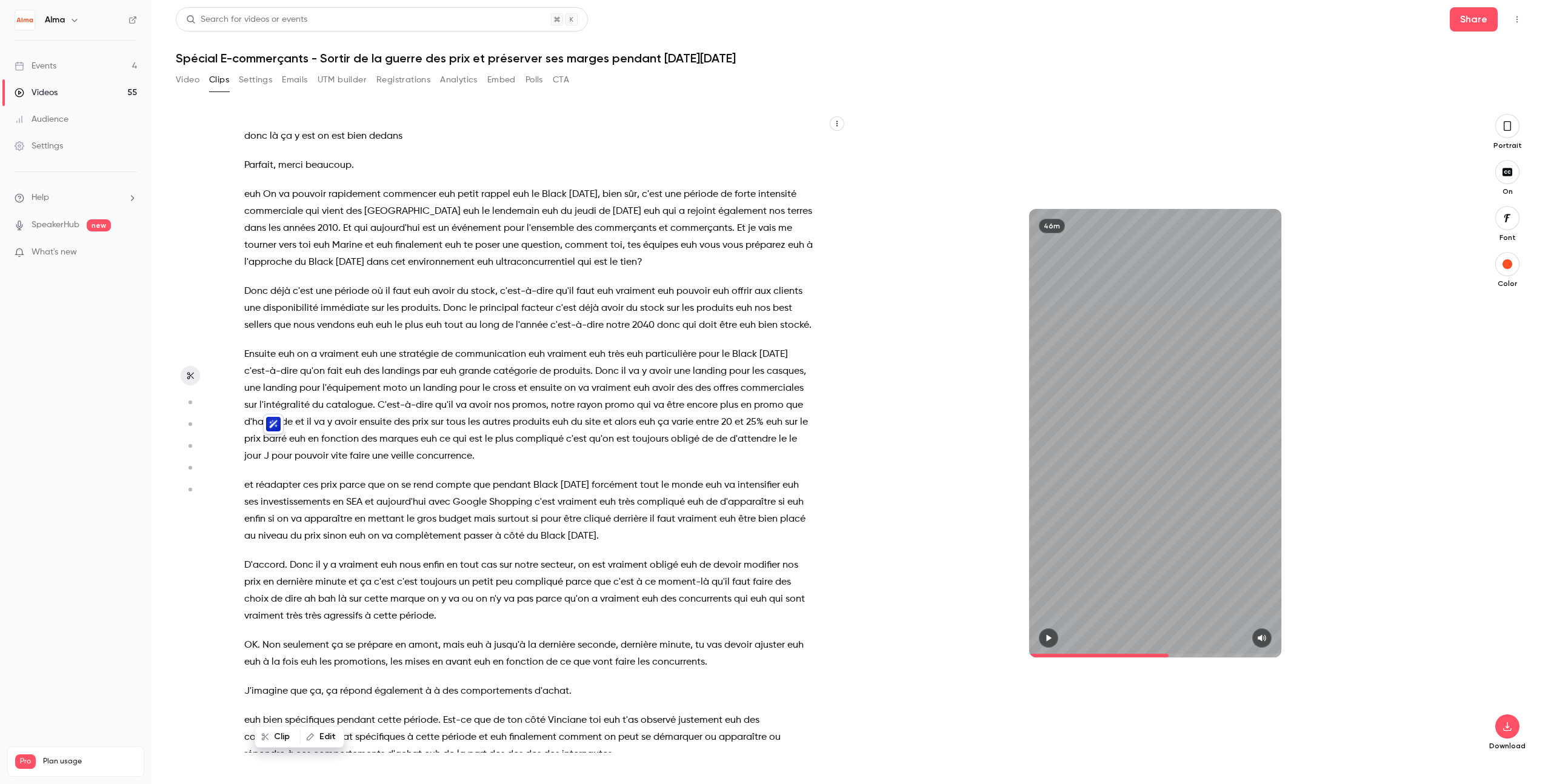
click at [433, 404] on span "C'est-à-dire" at bounding box center [405, 405] width 55 height 17
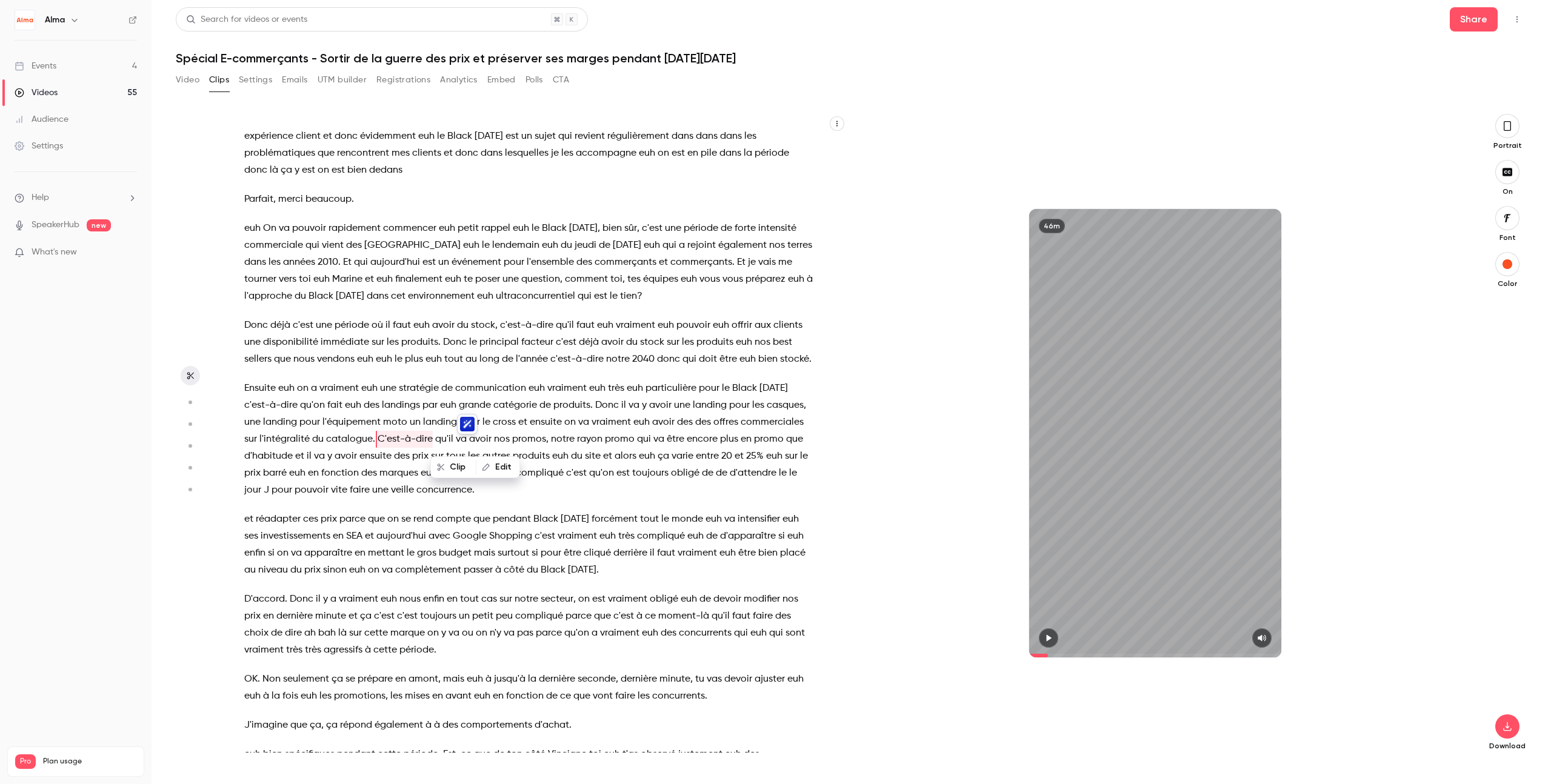
click at [942, 635] on icon "button" at bounding box center [1049, 638] width 10 height 9
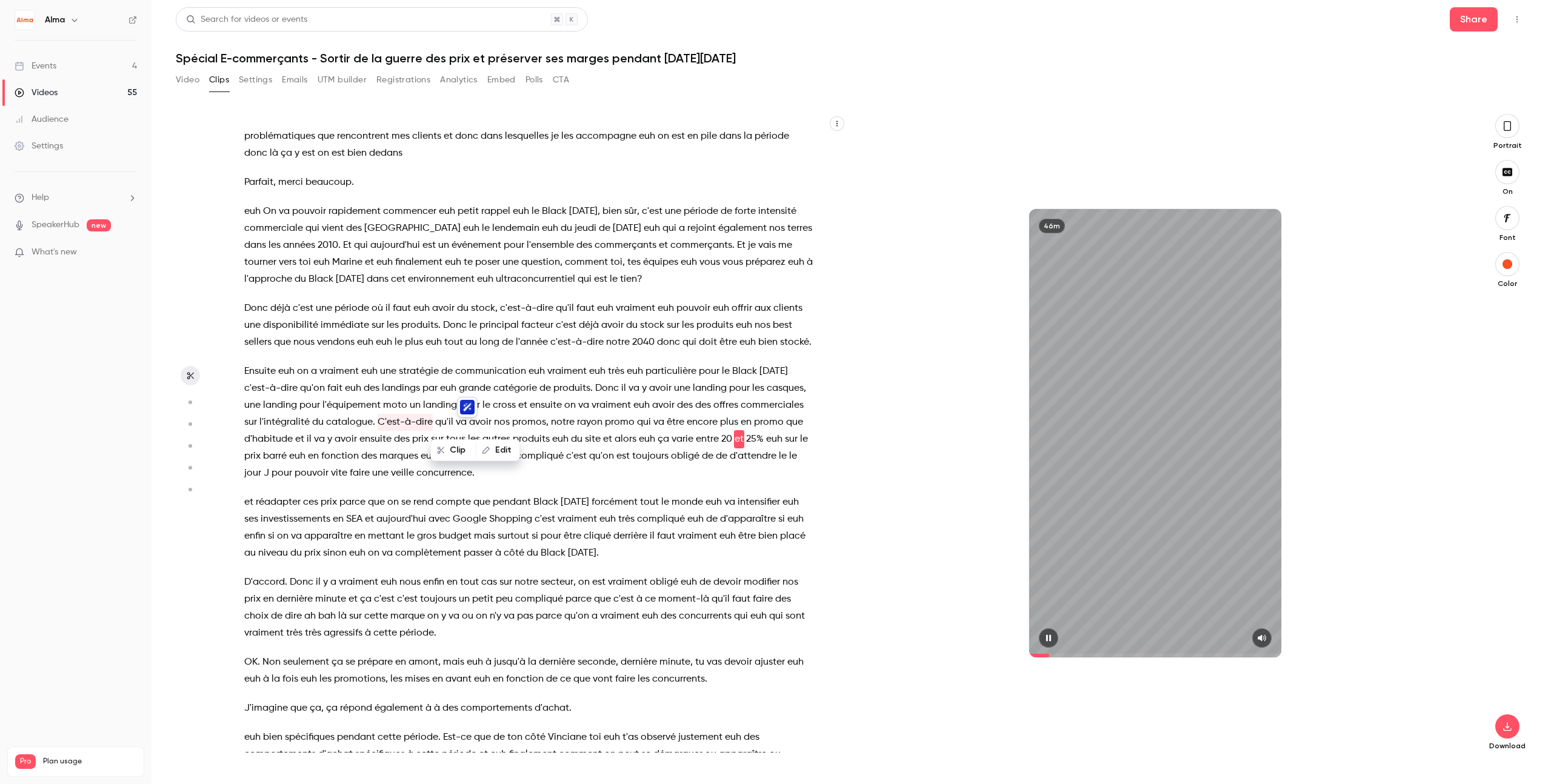
scroll to position [482, 0]
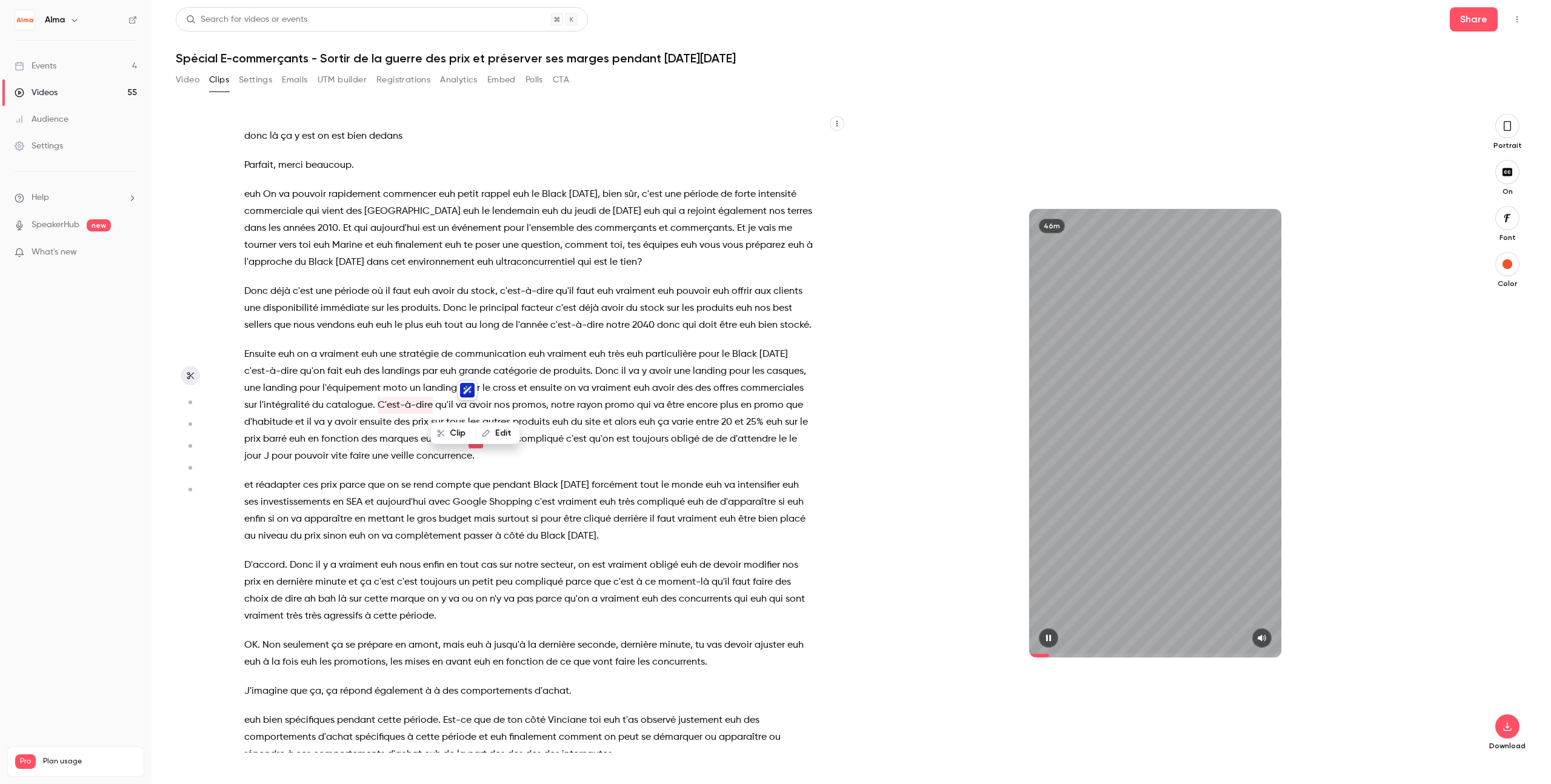
click at [942, 636] on icon "button" at bounding box center [1049, 638] width 10 height 9
click at [942, 636] on icon "button" at bounding box center [1049, 638] width 5 height 6
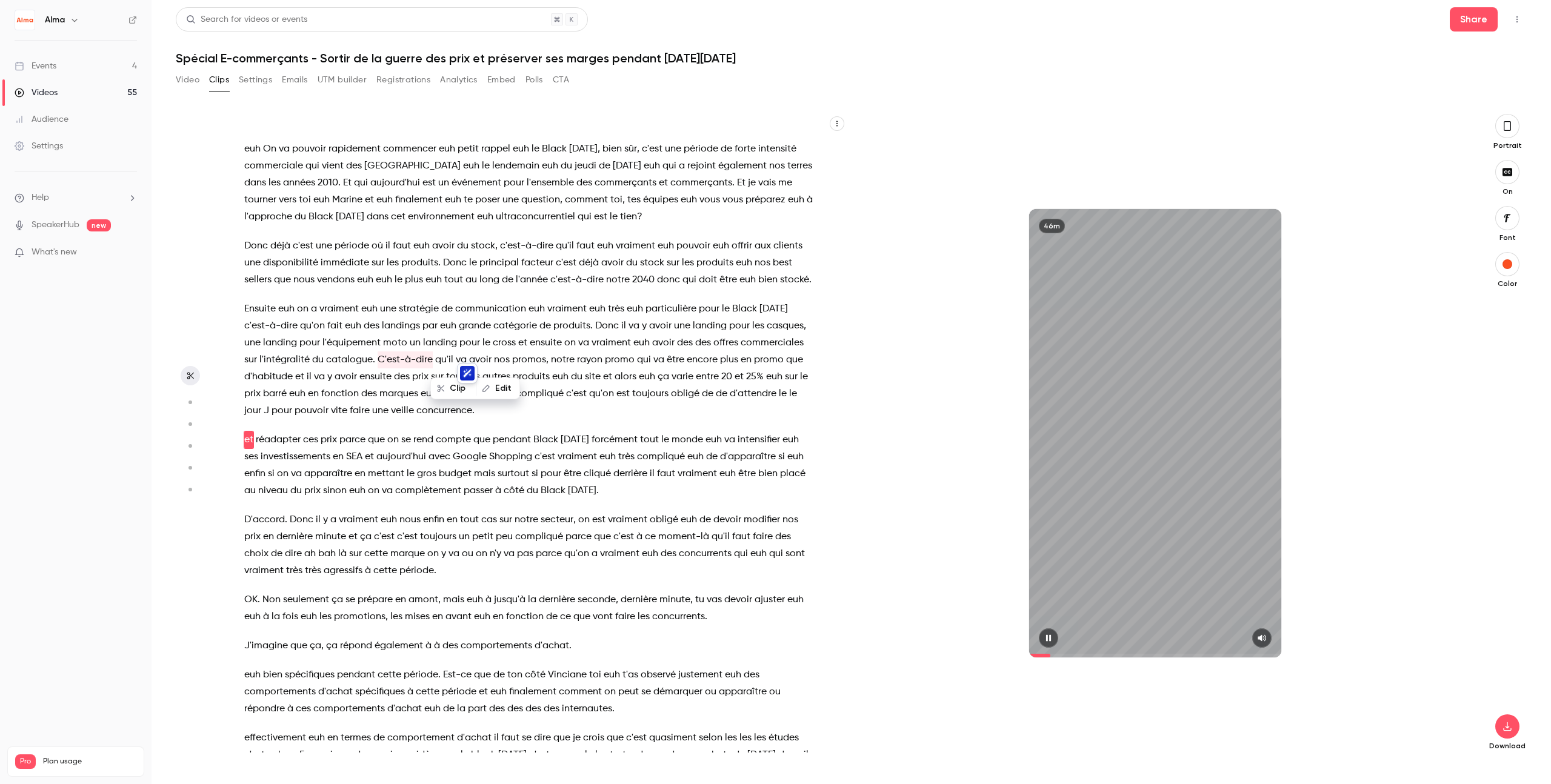
scroll to position [528, 0]
click at [942, 636] on icon "button" at bounding box center [1049, 638] width 10 height 9
click at [942, 640] on icon "button" at bounding box center [1049, 638] width 10 height 9
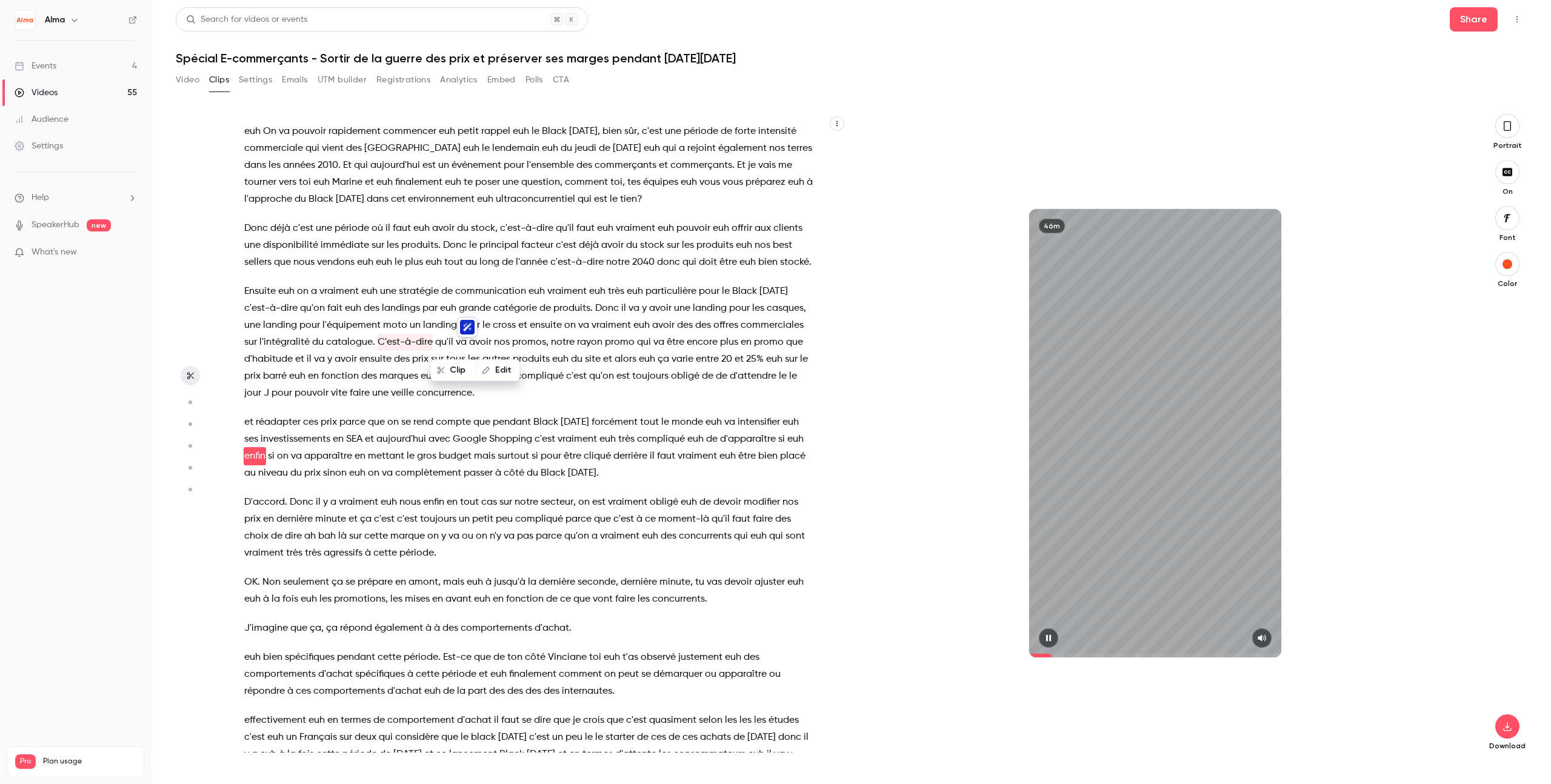
scroll to position [562, 0]
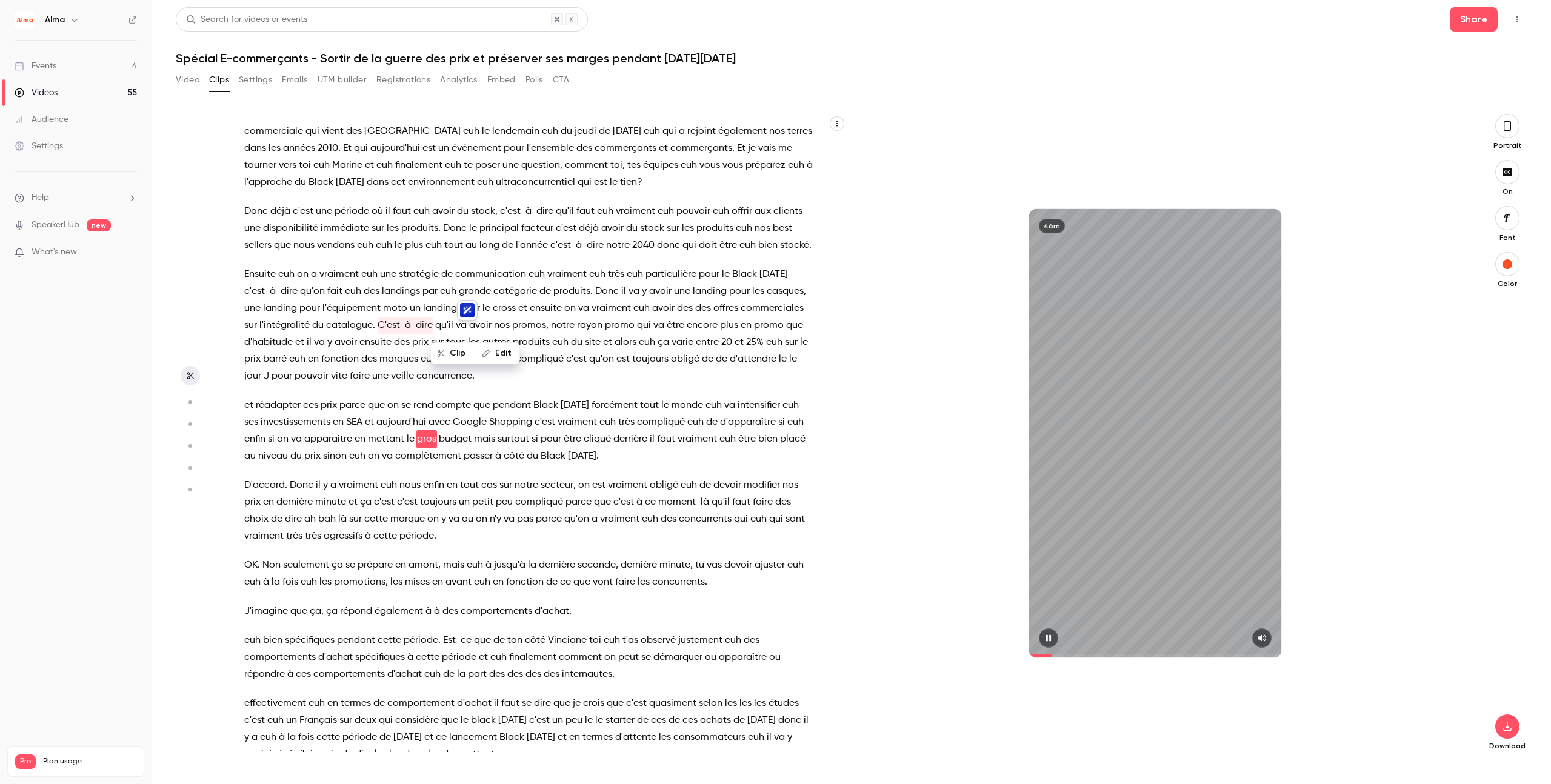
click at [942, 641] on icon "button" at bounding box center [1049, 638] width 10 height 9
click at [433, 327] on span "C'est-à-dire" at bounding box center [405, 325] width 55 height 17
click at [433, 325] on span "C'est-à-dire" at bounding box center [405, 325] width 55 height 17
click at [357, 340] on span "avoir" at bounding box center [346, 342] width 22 height 17
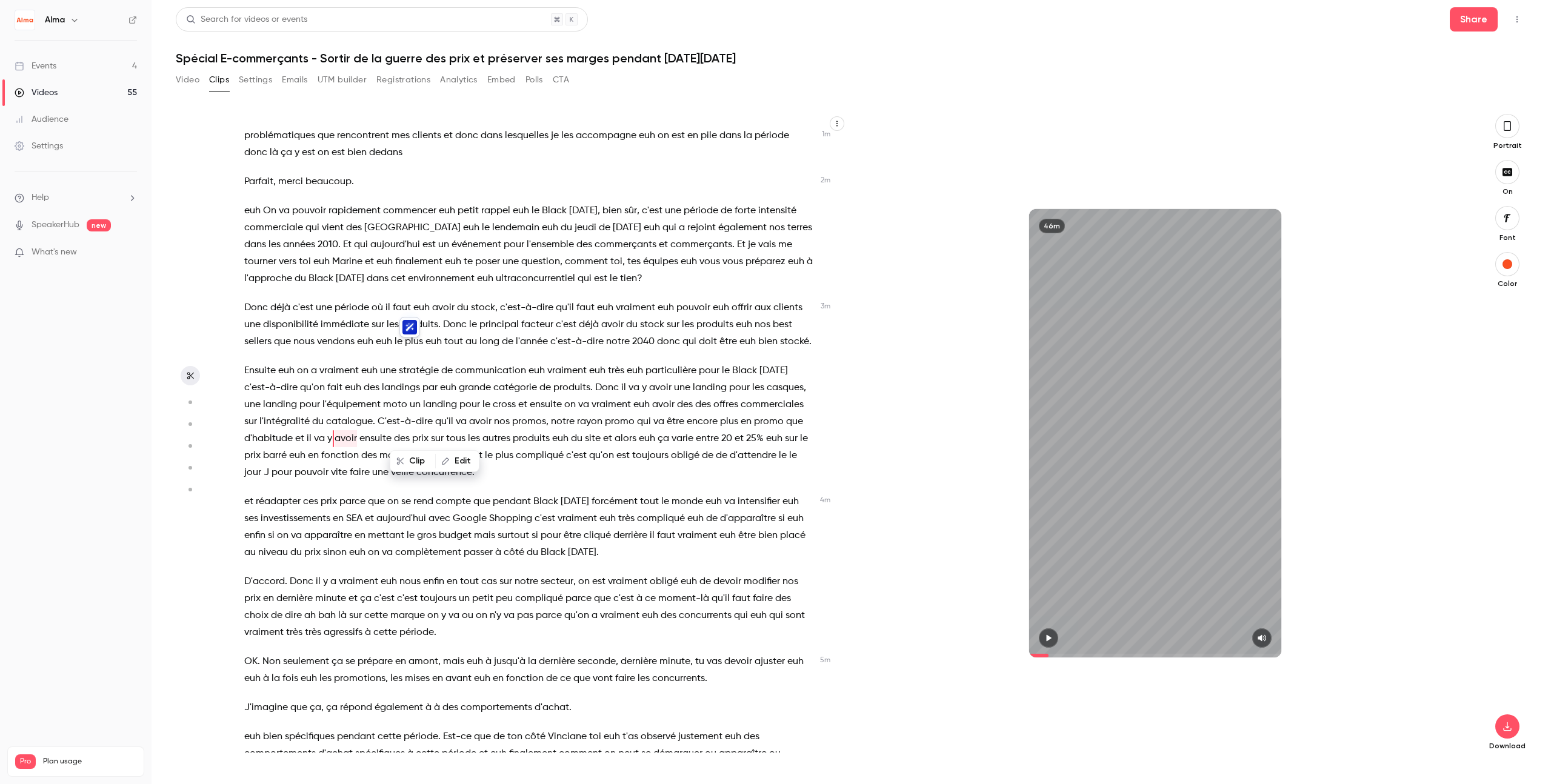
scroll to position [465, 0]
click at [433, 421] on span "C'est-à-dire" at bounding box center [405, 422] width 55 height 17
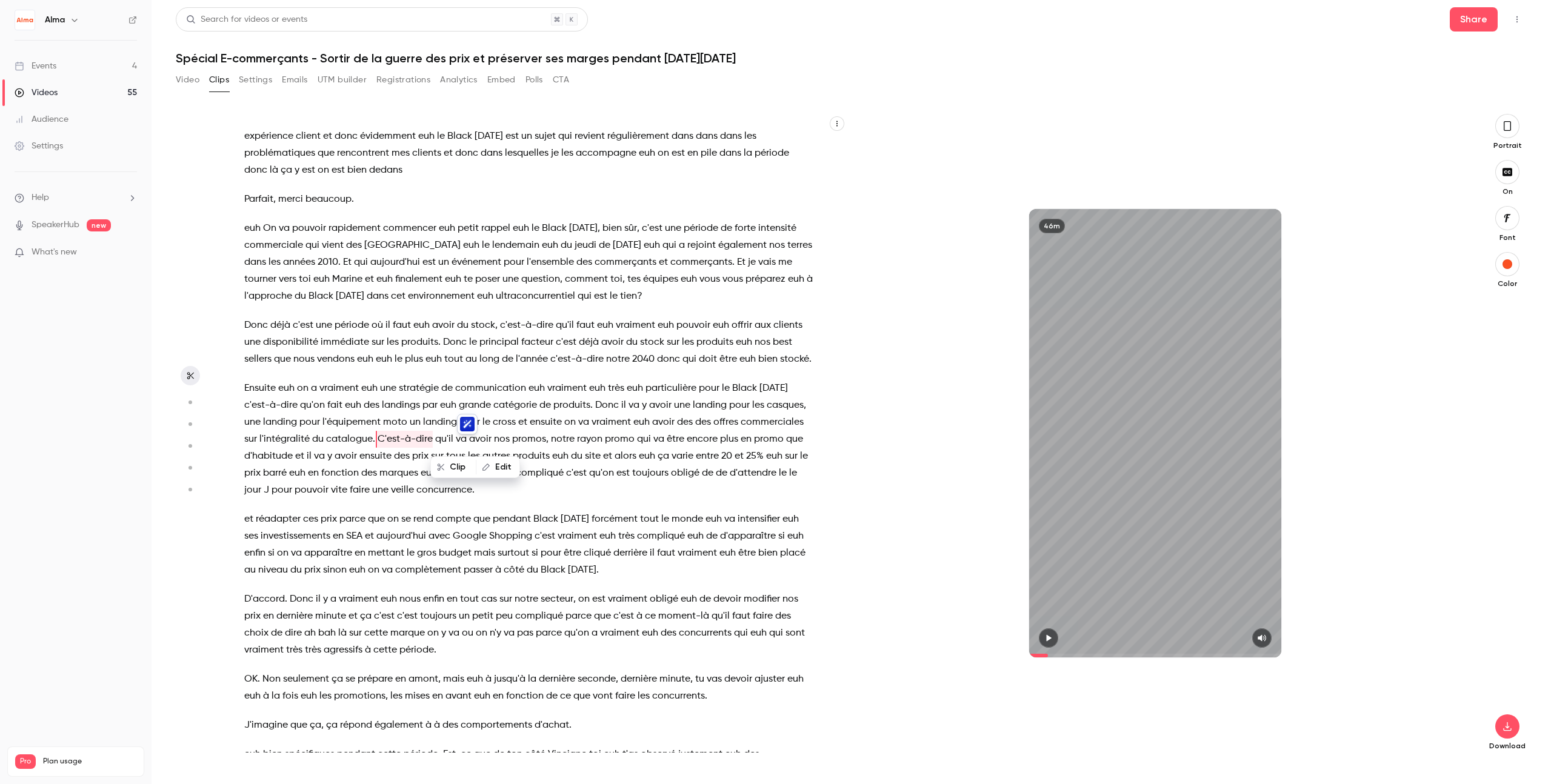
click at [565, 490] on p "Ensuite euh on a vraiment euh une stratégie de communication euh vraiment euh t…" at bounding box center [529, 440] width 569 height 119
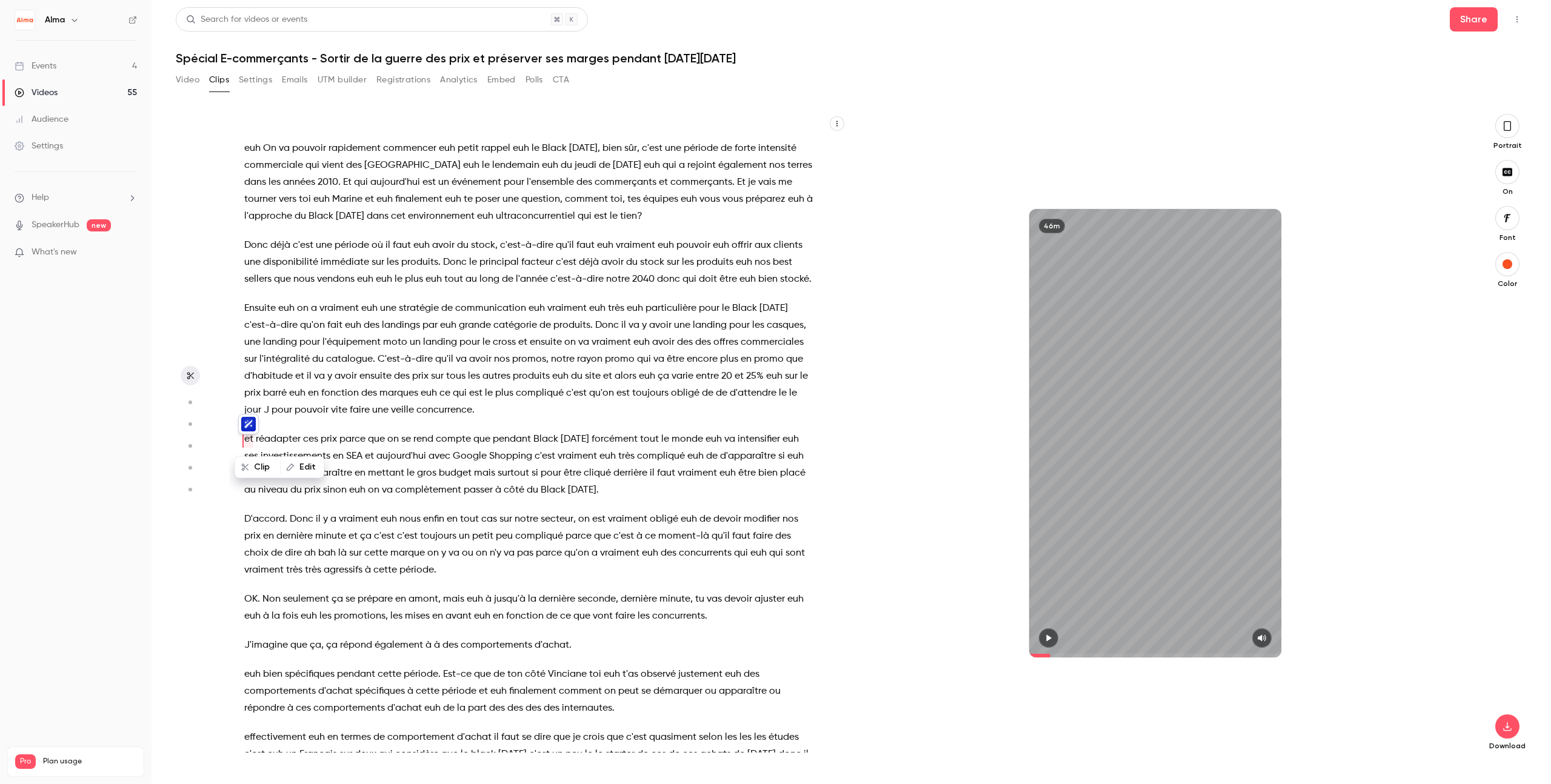
click at [450, 394] on span "ce" at bounding box center [445, 393] width 11 height 17
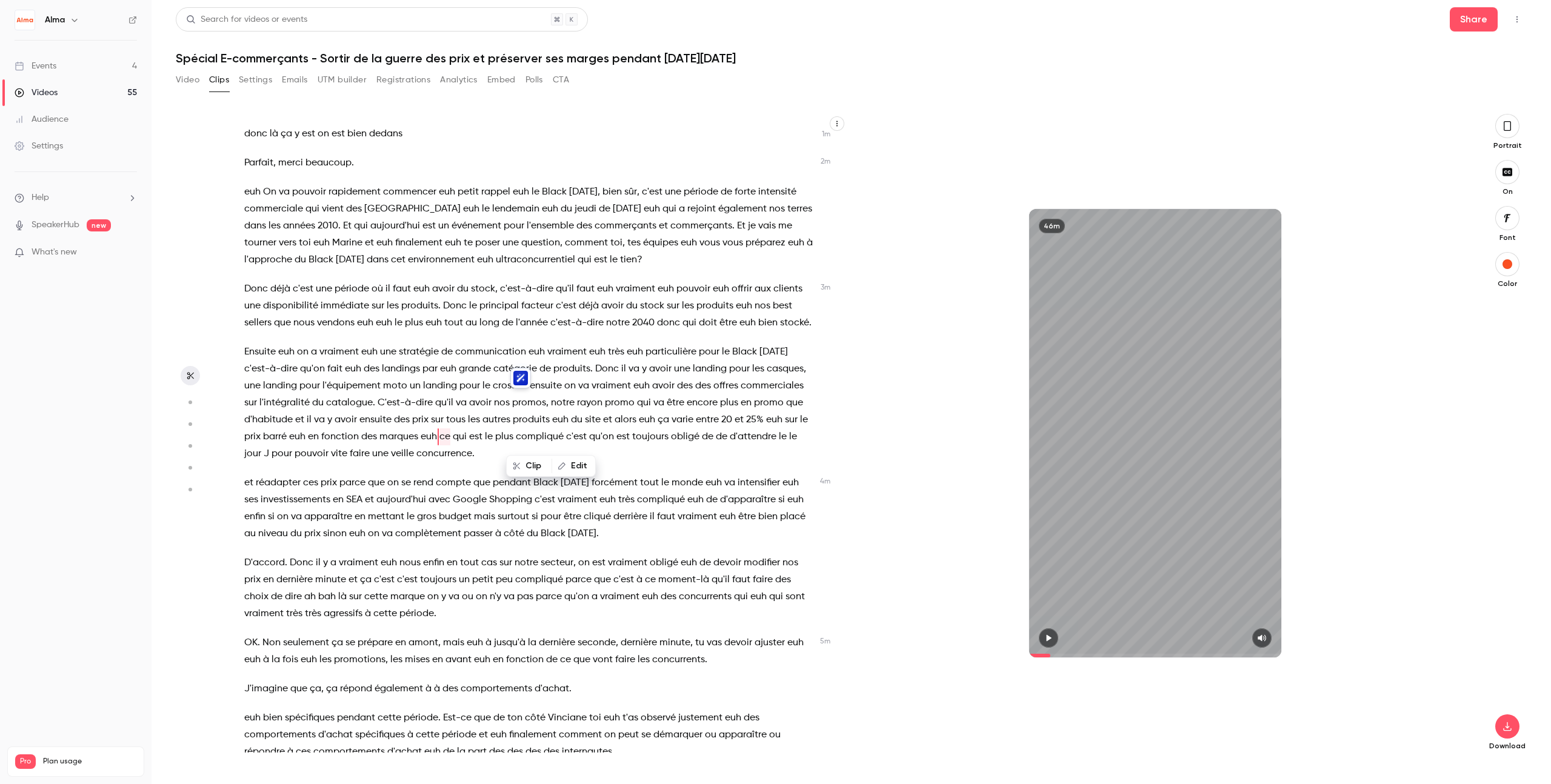
scroll to position [482, 0]
click at [942, 637] on icon "button" at bounding box center [1049, 638] width 10 height 9
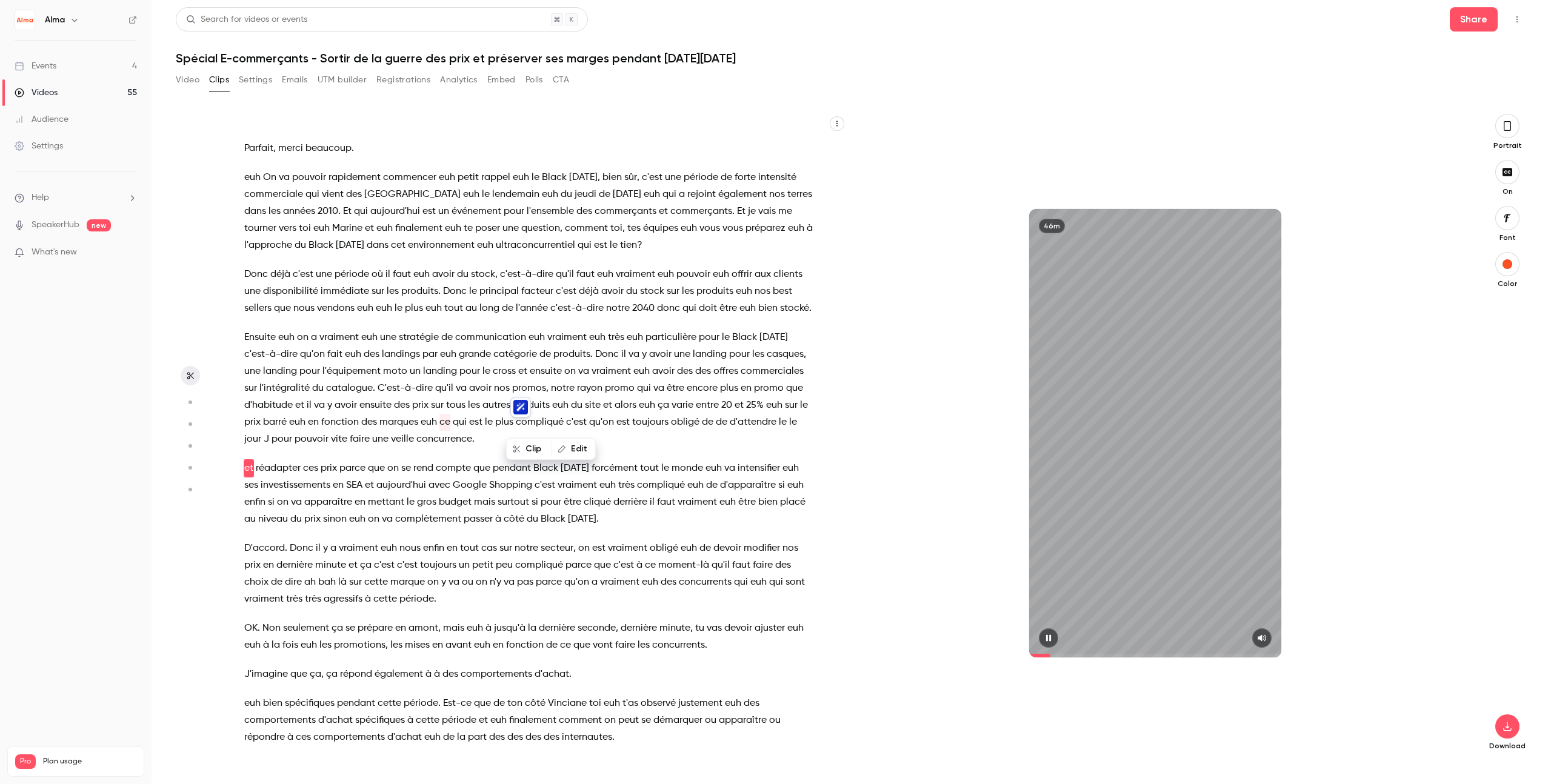
scroll to position [528, 0]
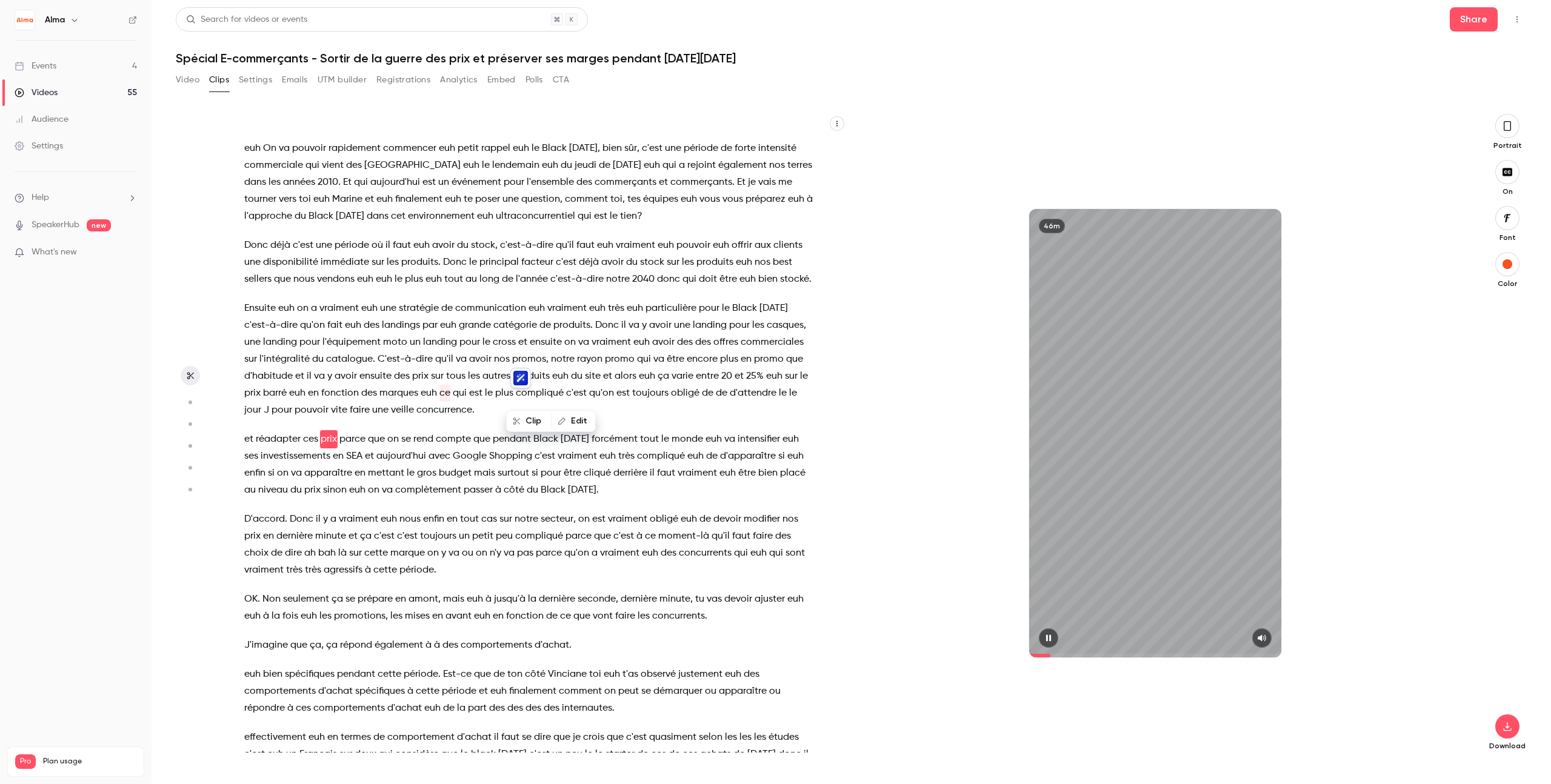
click at [942, 637] on icon "button" at bounding box center [1049, 638] width 10 height 9
click at [450, 398] on span "ce" at bounding box center [445, 393] width 11 height 17
click at [722, 373] on span at bounding box center [720, 376] width 2 height 10
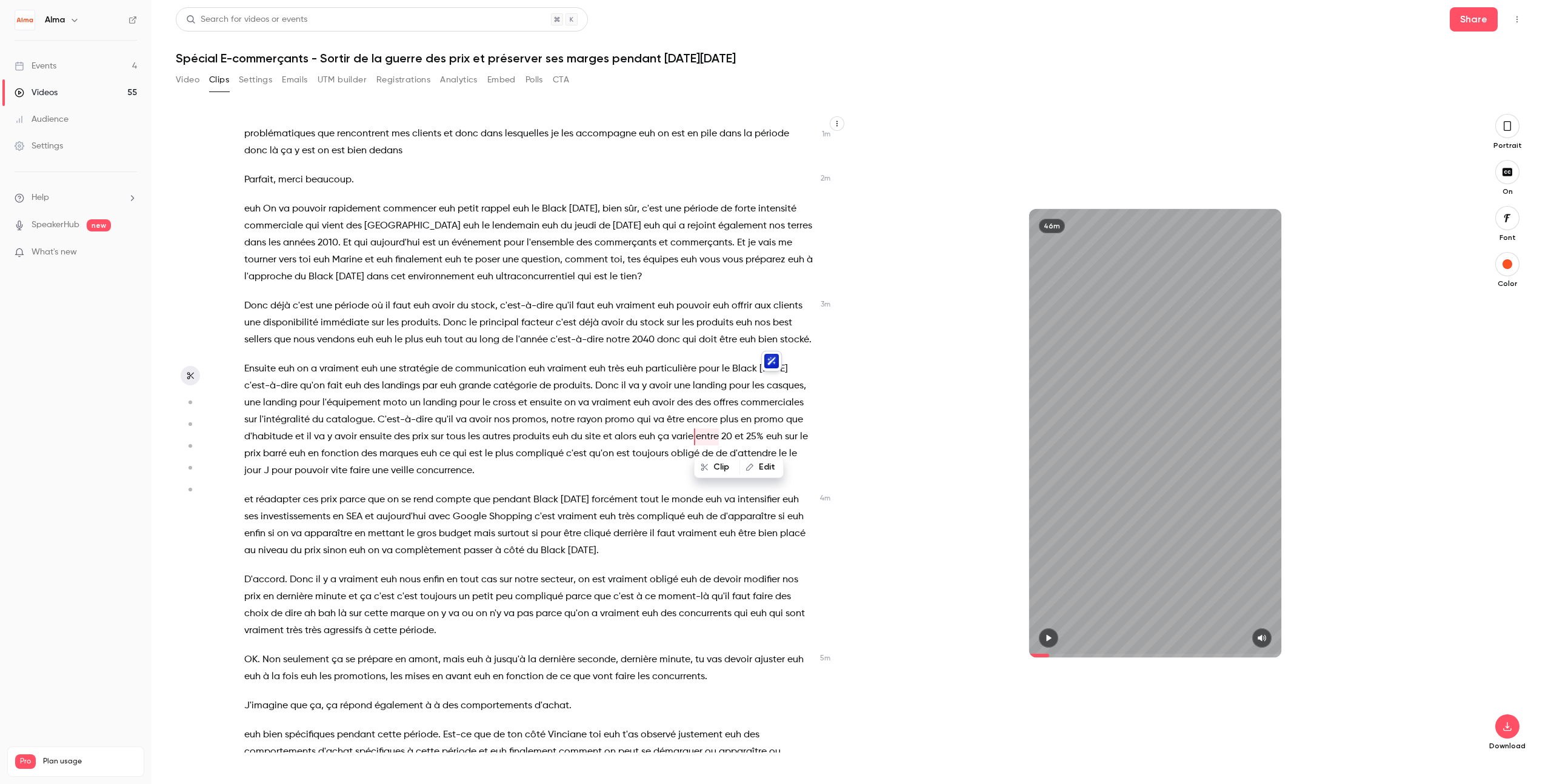
scroll to position [465, 0]
click at [594, 471] on p "Ensuite euh on a vraiment euh une stratégie de communication euh vraiment euh t…" at bounding box center [529, 422] width 569 height 119
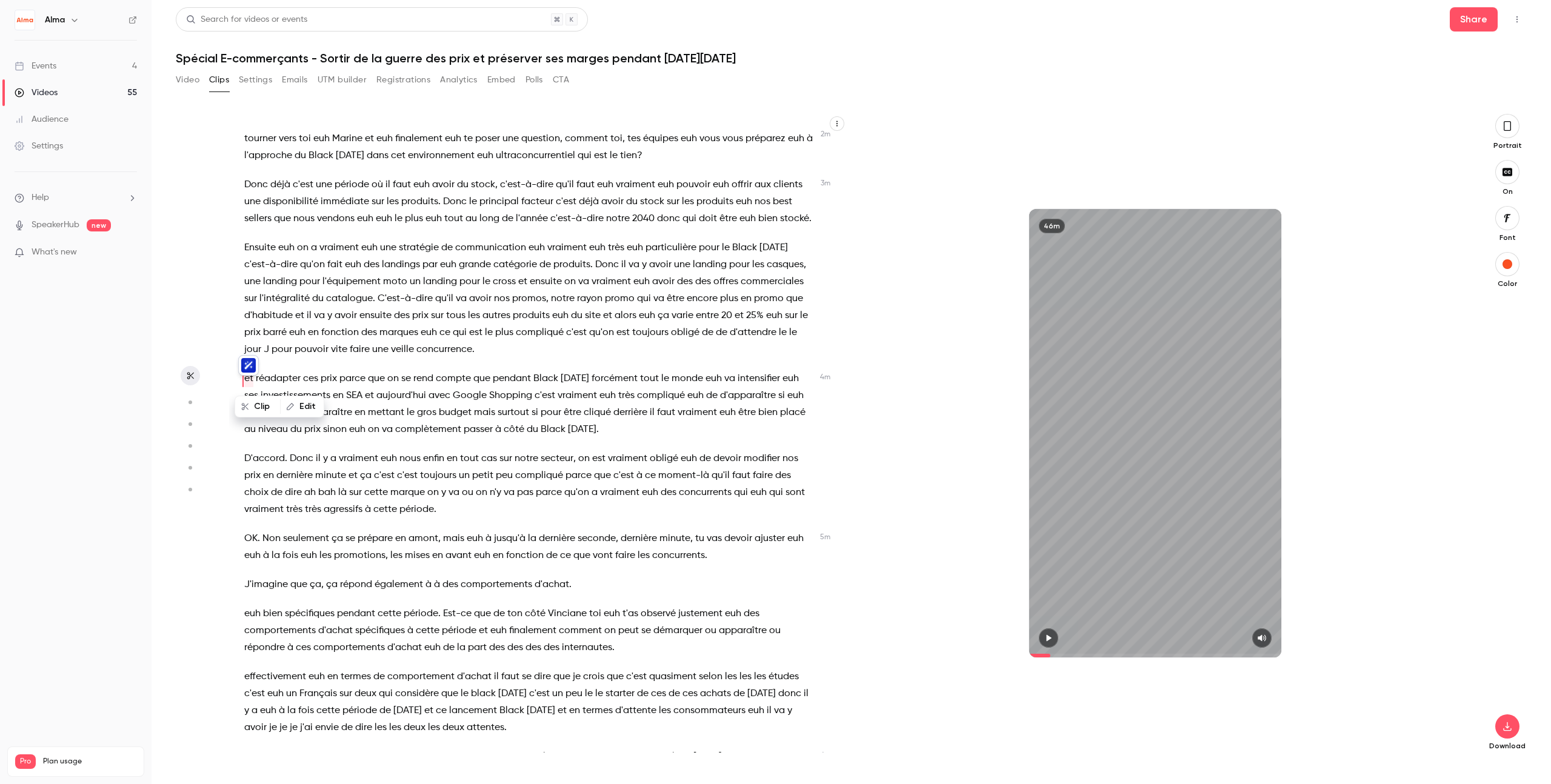
scroll to position [589, 0]
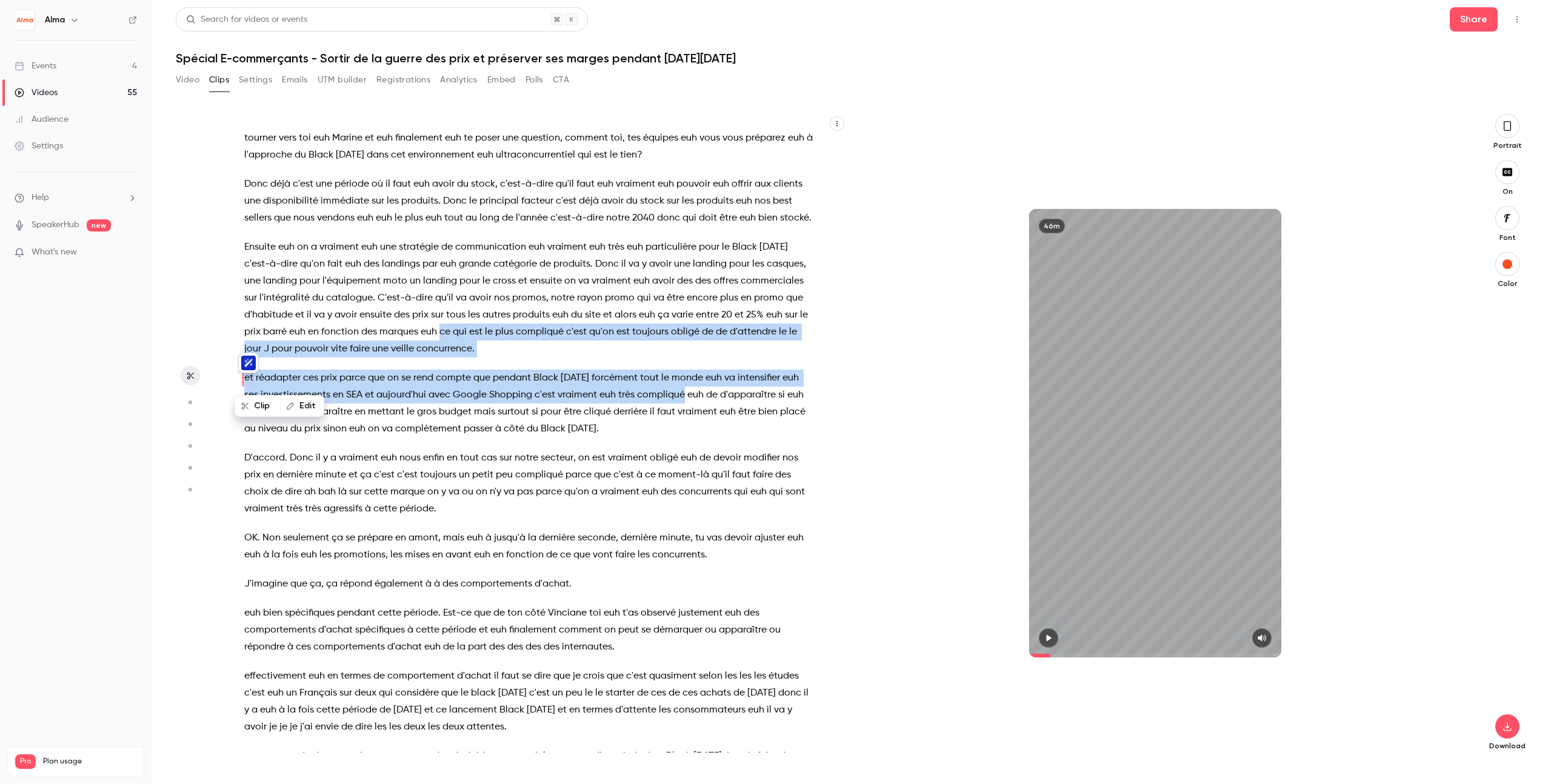
drag, startPoint x: 517, startPoint y: 332, endPoint x: 683, endPoint y: 400, distance: 179.4
click at [683, 400] on div "Bonjour à tous et bienvenue euh sur ce webinar dédié au [DATE][DATE] . euh Je s…" at bounding box center [535, 440] width 612 height 627
type input "*****"
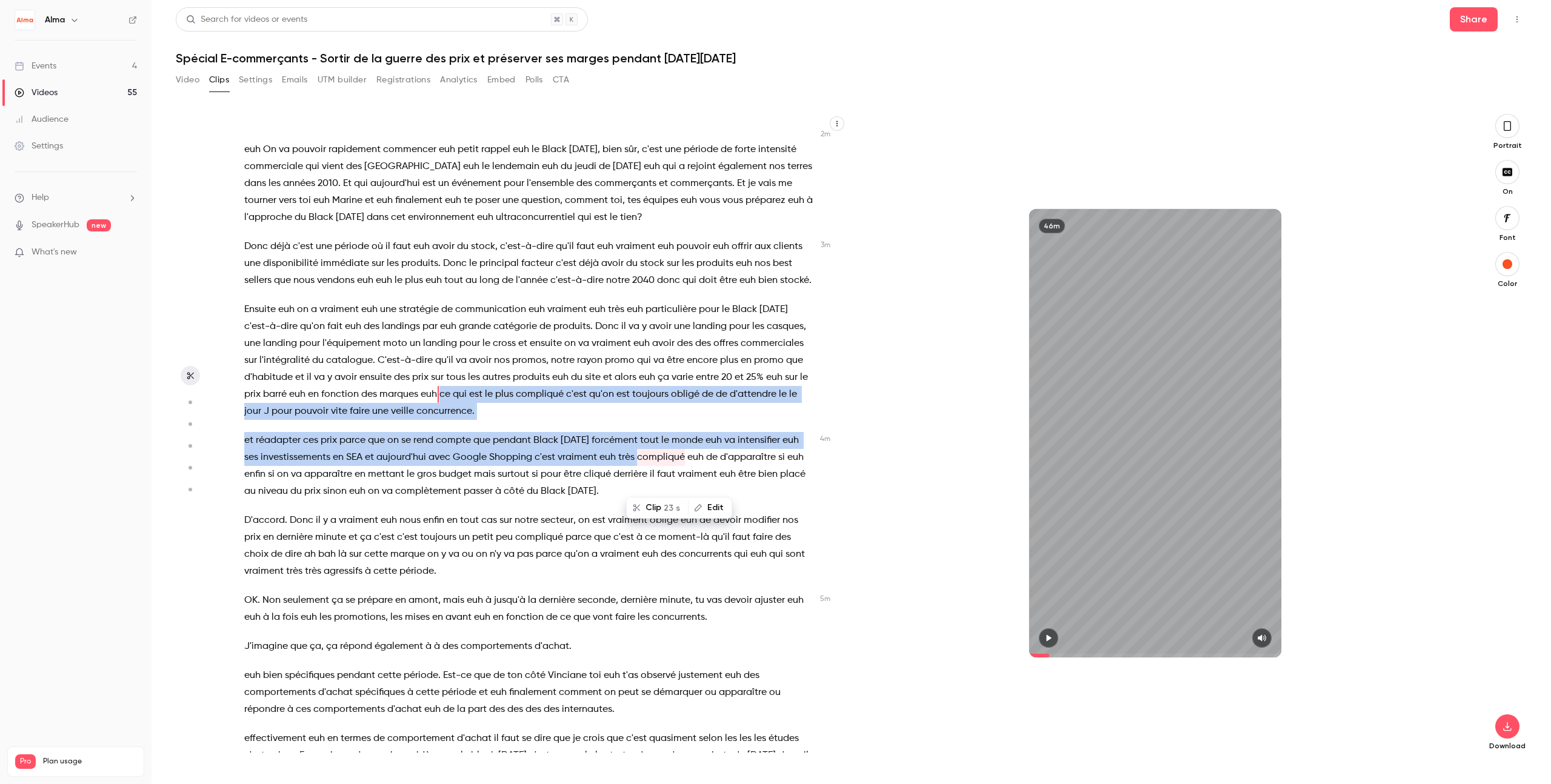
scroll to position [482, 0]
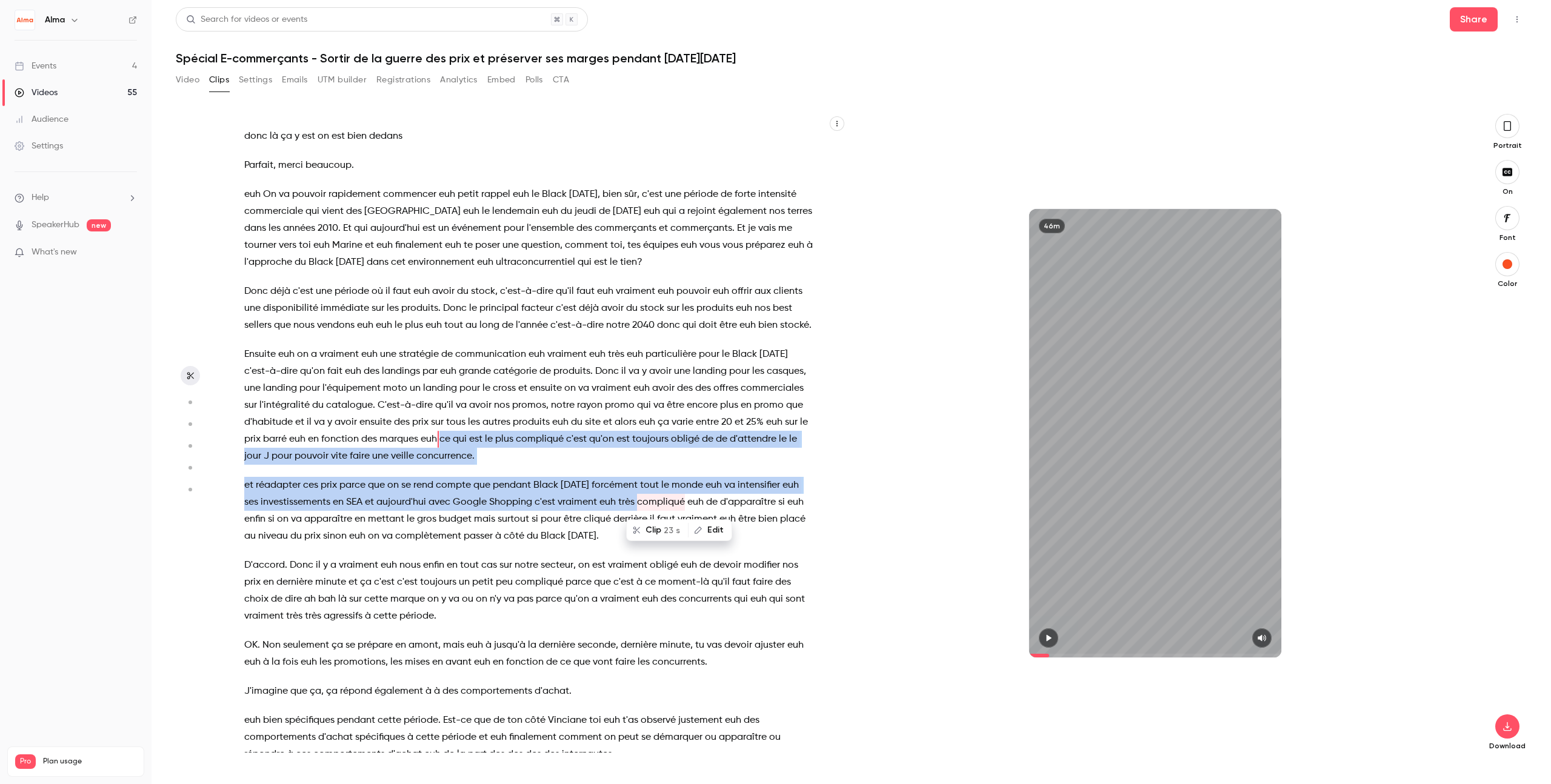
copy div "ce qui est le plus compliqué c'est qu'on est toujours obligé de de d'attendre l…"
